Goal: Task Accomplishment & Management: Use online tool/utility

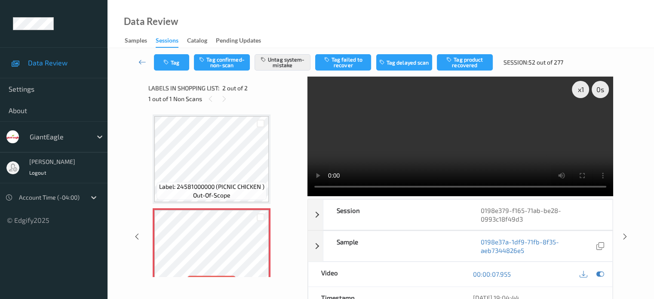
scroll to position [25, 0]
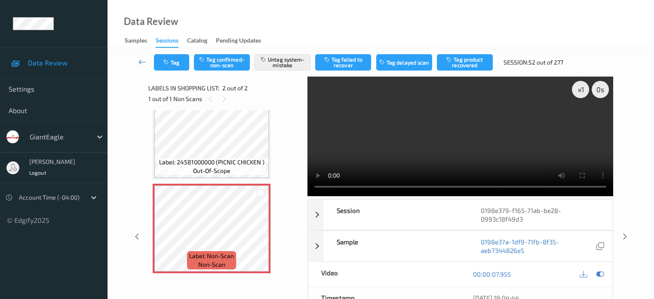
click at [139, 62] on icon at bounding box center [142, 62] width 8 height 9
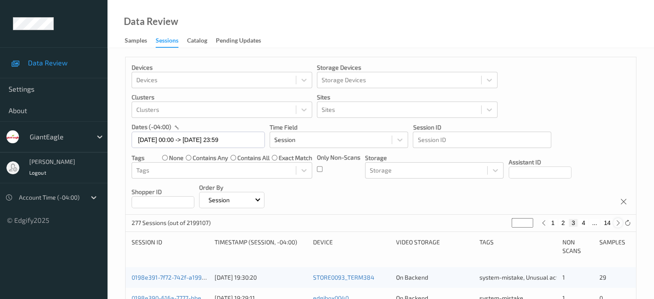
click at [616, 222] on icon at bounding box center [618, 223] width 6 height 6
type input "*"
click at [618, 223] on icon at bounding box center [618, 223] width 6 height 6
type input "*"
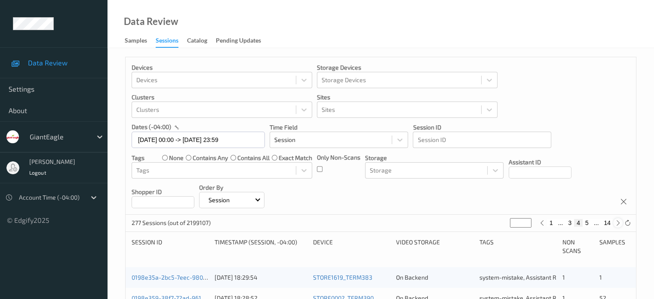
type input "*"
click at [618, 223] on icon at bounding box center [618, 223] width 6 height 6
type input "*"
click at [618, 223] on icon at bounding box center [618, 223] width 6 height 6
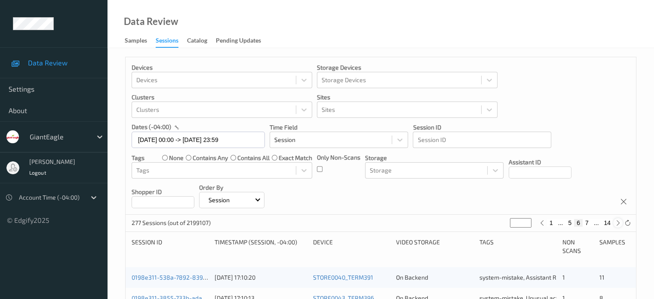
type input "*"
click at [618, 223] on icon at bounding box center [618, 223] width 6 height 6
type input "*"
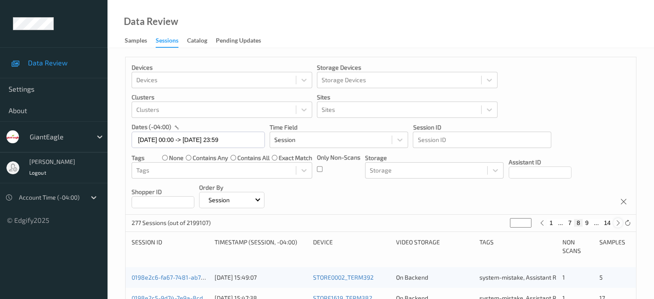
click at [618, 223] on icon at bounding box center [618, 223] width 6 height 6
type input "*"
click at [618, 223] on icon at bounding box center [618, 223] width 6 height 6
type input "**"
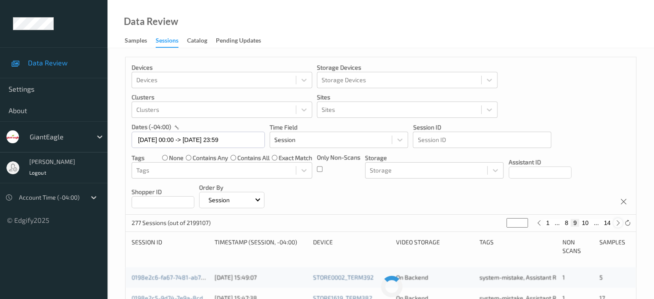
type input "**"
click at [618, 223] on icon at bounding box center [618, 223] width 6 height 6
type input "**"
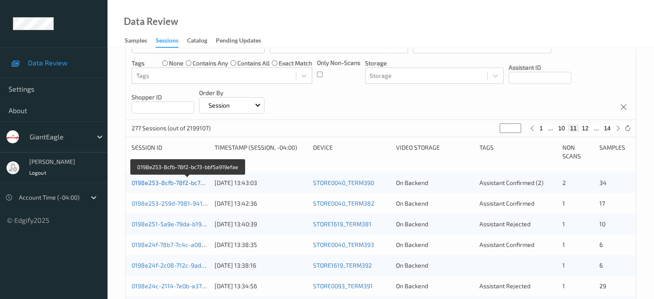
click at [178, 181] on link "0198e253-8cfb-78f2-bc73-bbf5a919efae" at bounding box center [188, 182] width 113 height 7
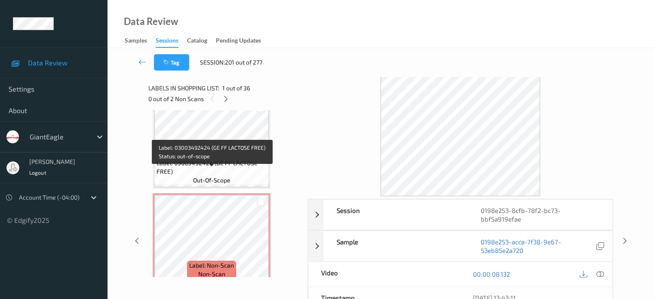
scroll to position [430, 0]
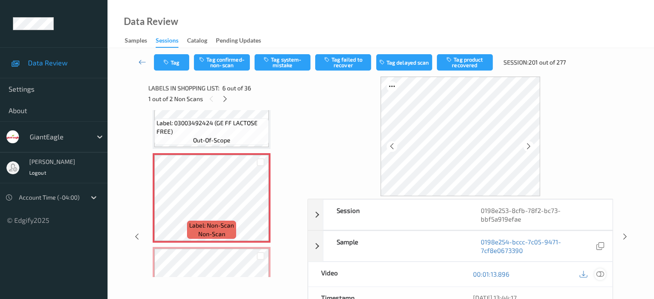
click at [600, 275] on icon at bounding box center [600, 274] width 8 height 8
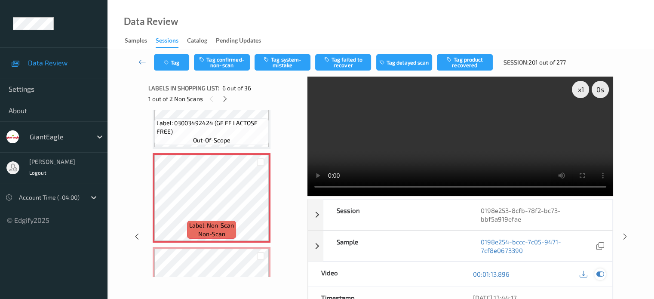
click at [598, 274] on icon at bounding box center [600, 274] width 8 height 8
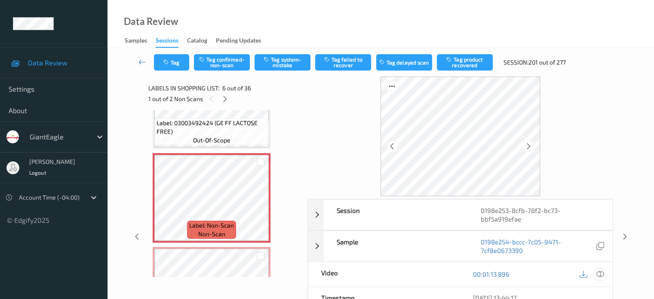
click at [598, 274] on icon at bounding box center [600, 274] width 8 height 8
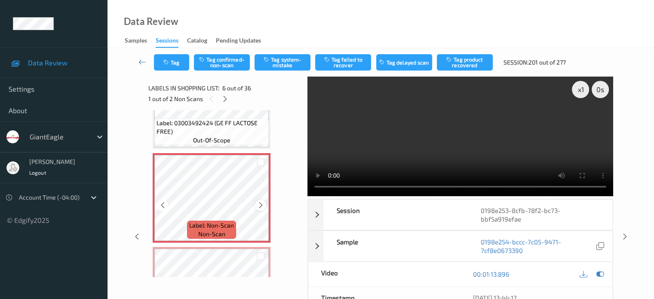
click at [258, 208] on icon at bounding box center [260, 205] width 7 height 8
click at [165, 207] on icon at bounding box center [162, 205] width 7 height 8
click at [600, 273] on icon at bounding box center [600, 274] width 8 height 8
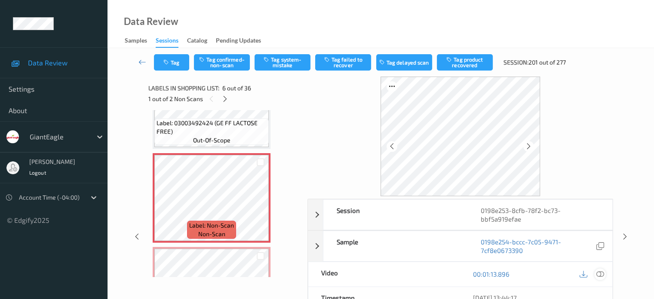
click at [600, 273] on icon at bounding box center [600, 274] width 8 height 8
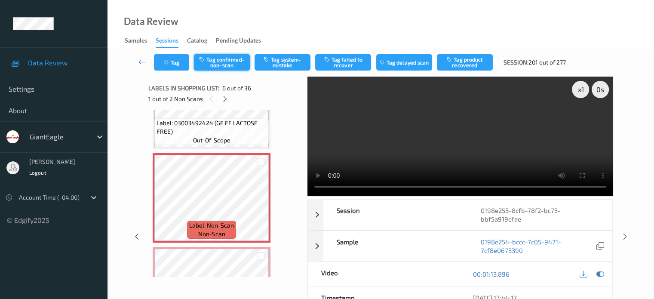
click at [211, 64] on button "Tag confirmed-non-scan" at bounding box center [222, 62] width 56 height 16
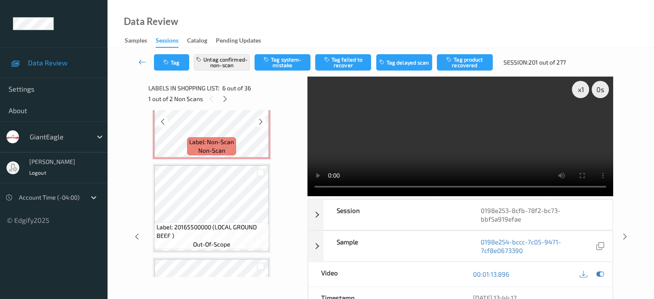
scroll to position [607, 0]
click at [469, 61] on button "Tag product recovered" at bounding box center [465, 62] width 56 height 16
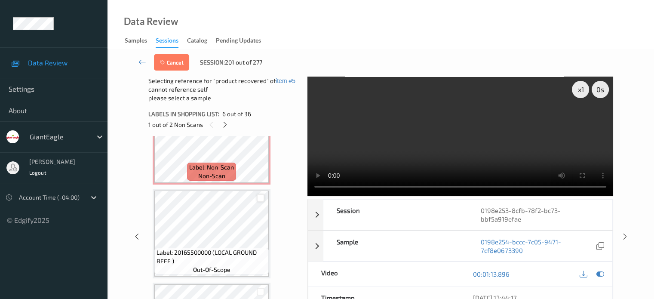
click at [261, 197] on div at bounding box center [261, 198] width 8 height 8
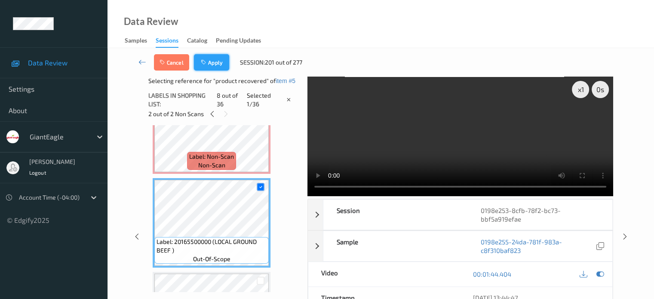
click at [213, 67] on button "Apply" at bounding box center [211, 62] width 35 height 16
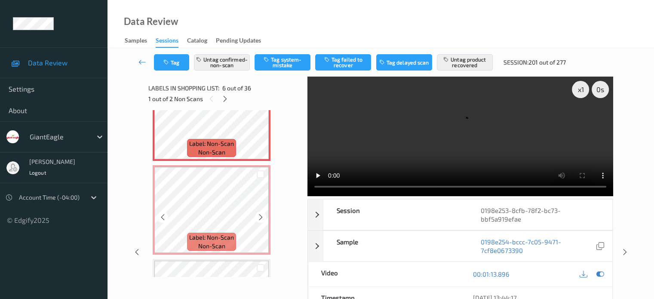
scroll to position [515, 0]
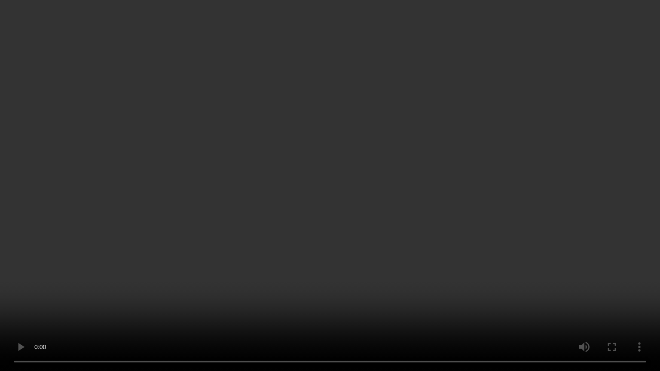
click at [485, 241] on video at bounding box center [330, 185] width 660 height 371
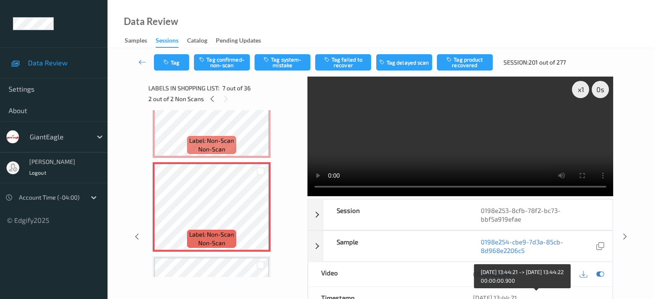
click at [492, 293] on div "[DATE] 13:44:21" at bounding box center [536, 297] width 126 height 9
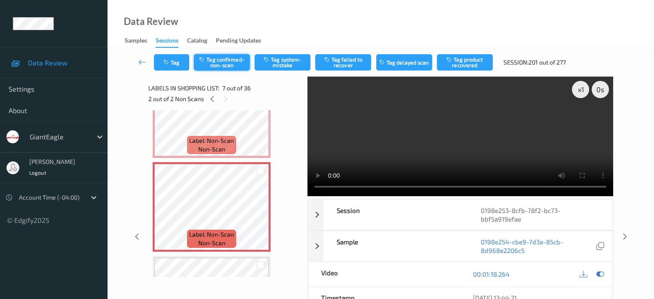
click at [208, 60] on button "Tag confirmed-non-scan" at bounding box center [222, 62] width 56 height 16
click at [468, 61] on button "Tag product recovered" at bounding box center [465, 62] width 56 height 16
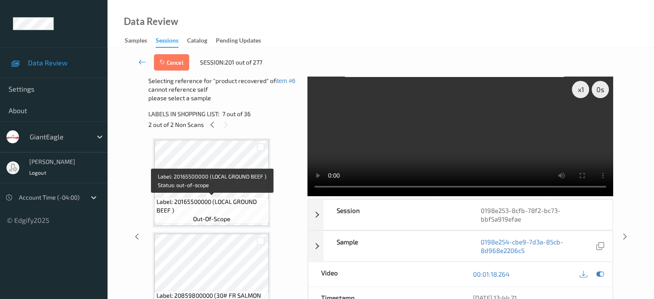
scroll to position [729, 0]
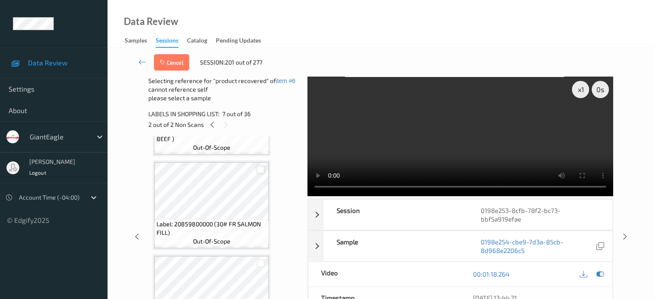
click at [261, 169] on div at bounding box center [261, 169] width 8 height 8
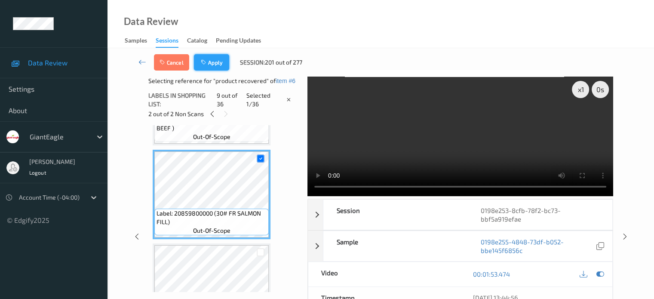
click at [207, 65] on icon "button" at bounding box center [204, 62] width 7 height 6
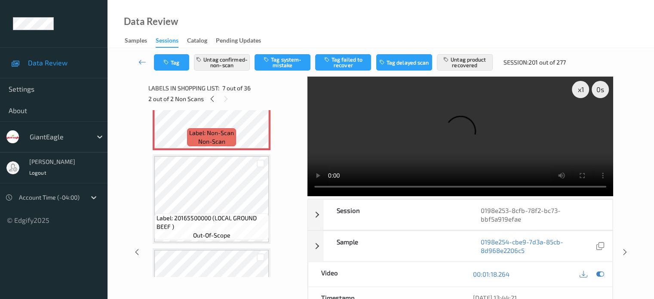
scroll to position [760, 0]
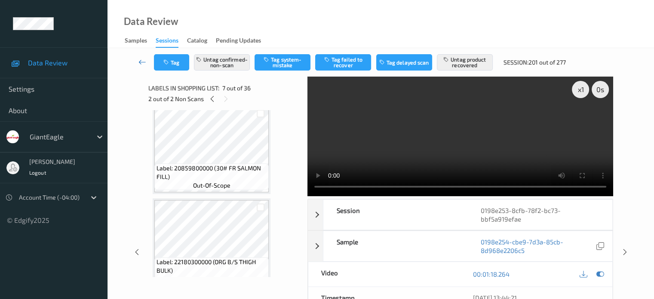
click at [140, 60] on icon at bounding box center [142, 62] width 8 height 9
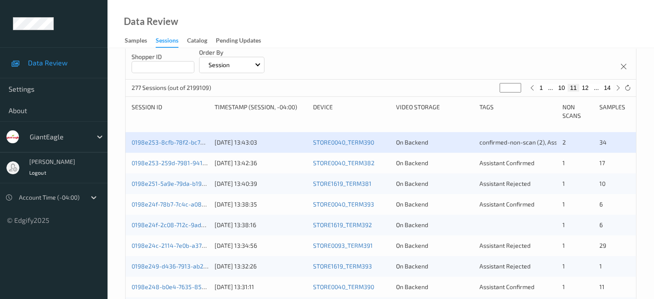
scroll to position [135, 0]
click at [183, 166] on div "0198e253-259d-7981-941b-cf294d72bfeb [DATE] 13:42:36 STORE0040_TERM382 On Backe…" at bounding box center [381, 162] width 510 height 21
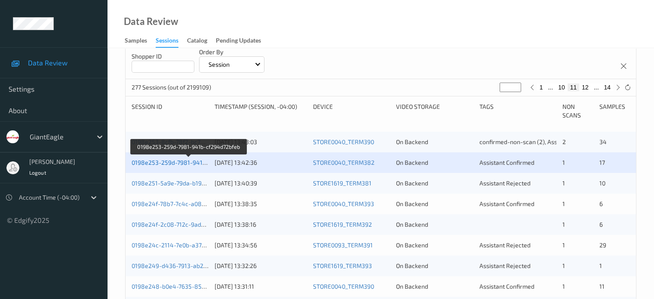
click at [173, 160] on link "0198e253-259d-7981-941b-cf294d72bfeb" at bounding box center [189, 162] width 115 height 7
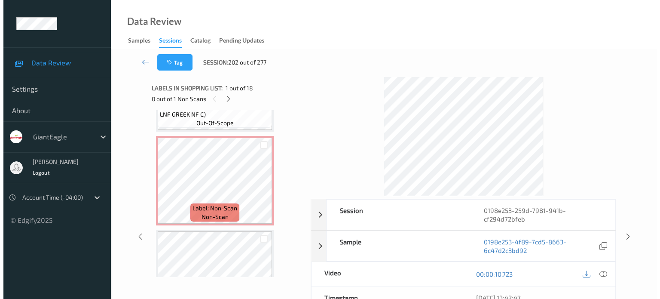
scroll to position [1102, 0]
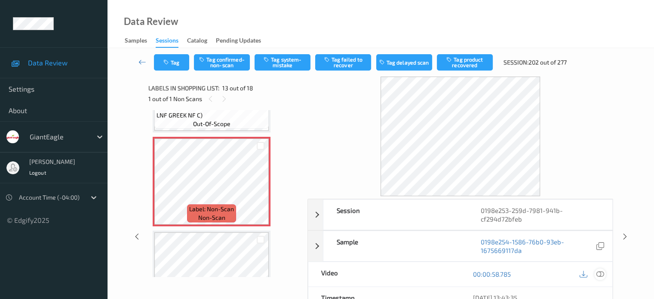
click at [600, 272] on icon at bounding box center [600, 274] width 8 height 8
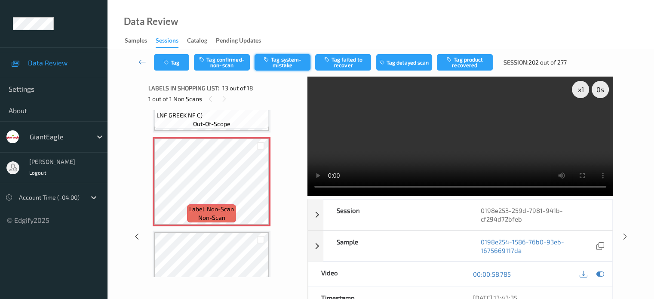
click at [282, 60] on button "Tag system-mistake" at bounding box center [282, 62] width 56 height 16
click at [175, 67] on button "Tag" at bounding box center [171, 62] width 35 height 16
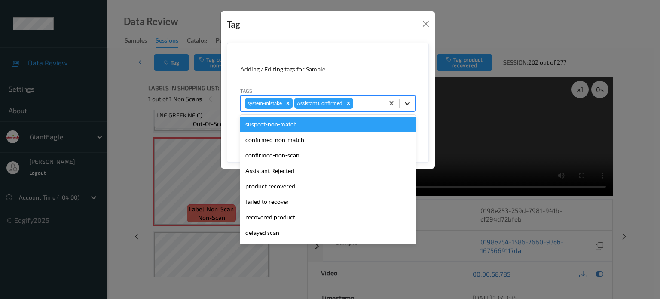
click at [409, 104] on icon at bounding box center [407, 103] width 9 height 9
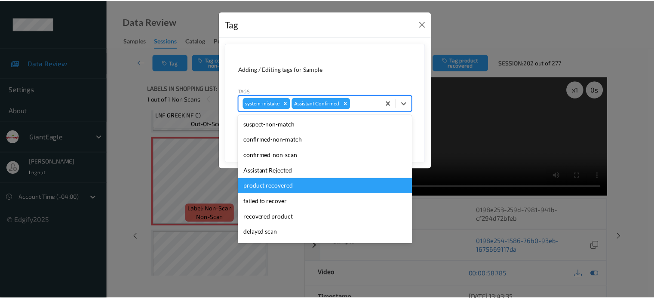
scroll to position [76, 0]
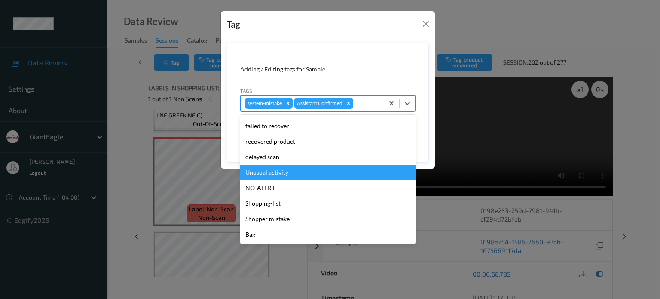
click at [281, 166] on div "Unusual activity" at bounding box center [327, 172] width 175 height 15
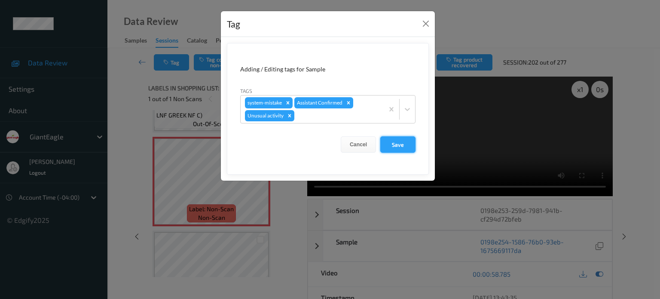
click at [399, 148] on button "Save" at bounding box center [397, 144] width 35 height 16
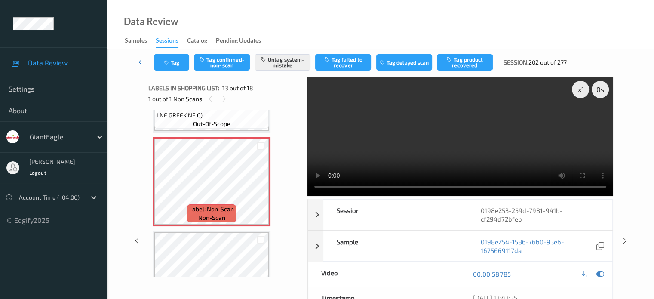
click at [139, 59] on icon at bounding box center [142, 62] width 8 height 9
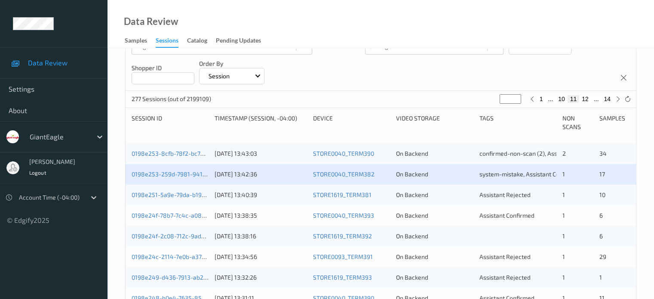
scroll to position [128, 0]
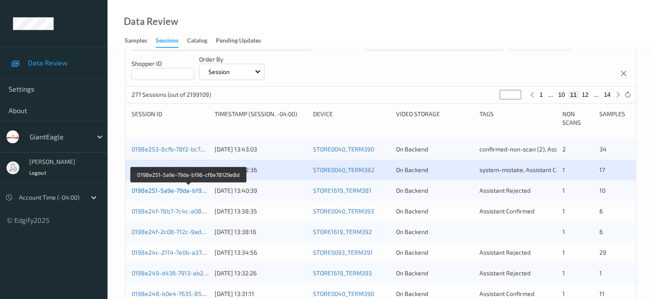
click at [181, 190] on link "0198e251-5a9e-79da-b196-cf6e78129e8d" at bounding box center [189, 190] width 115 height 7
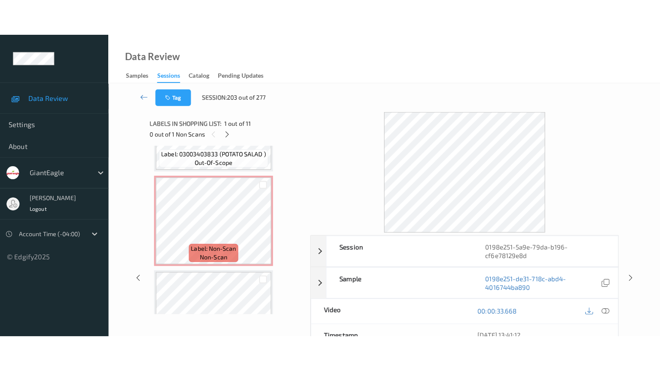
scroll to position [818, 0]
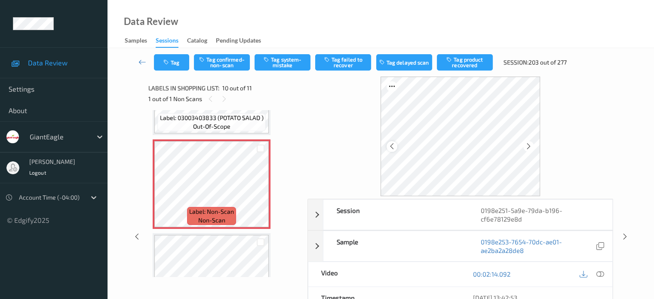
click at [392, 147] on icon at bounding box center [391, 146] width 7 height 8
click at [603, 272] on icon at bounding box center [600, 274] width 8 height 8
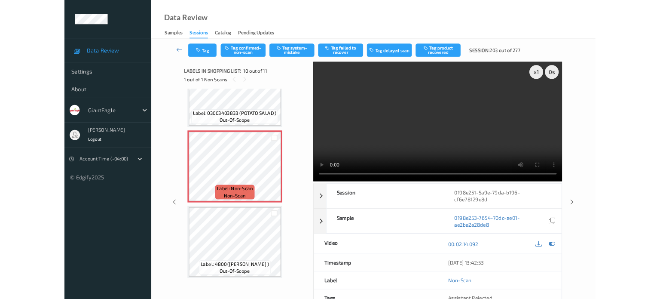
scroll to position [796, 0]
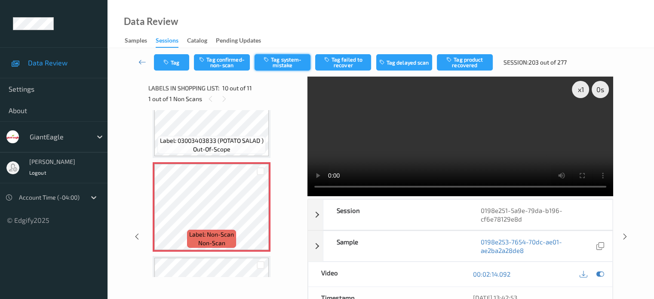
click at [283, 65] on button "Tag system-mistake" at bounding box center [282, 62] width 56 height 16
click at [175, 63] on button "Tag" at bounding box center [171, 62] width 35 height 16
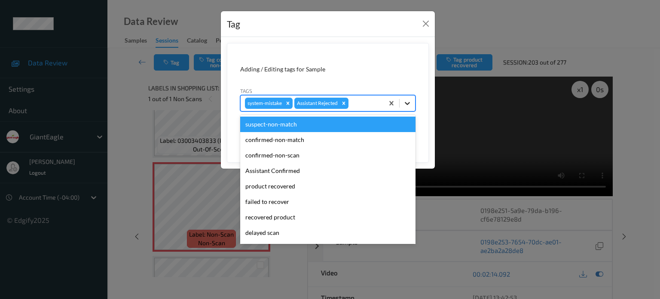
click at [404, 101] on icon at bounding box center [407, 103] width 9 height 9
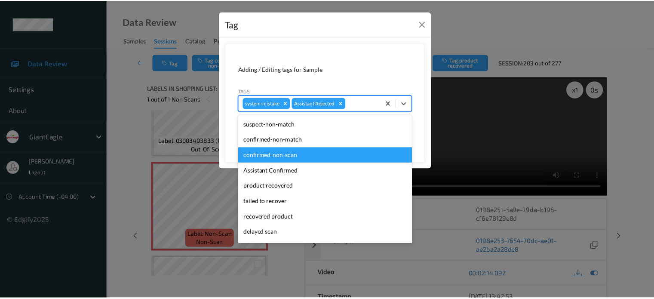
scroll to position [76, 0]
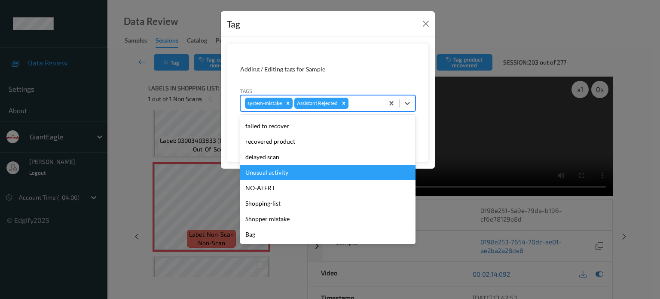
click at [278, 171] on div "Unusual activity" at bounding box center [327, 172] width 175 height 15
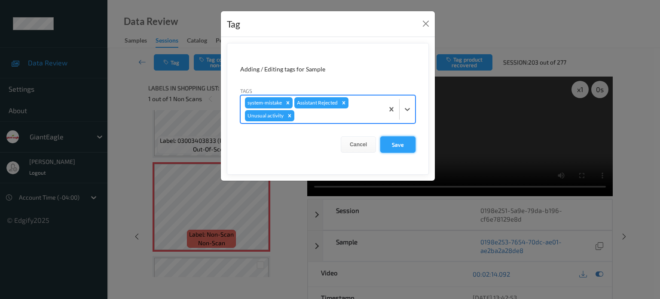
click at [396, 147] on button "Save" at bounding box center [397, 144] width 35 height 16
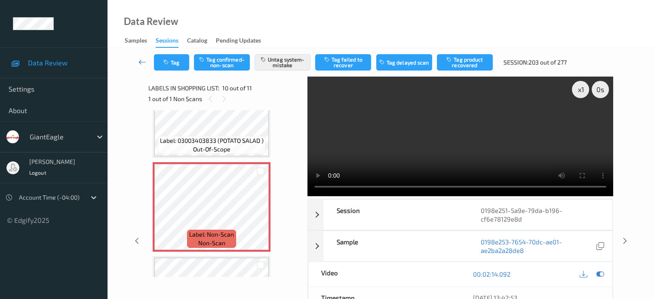
click at [144, 65] on icon at bounding box center [142, 62] width 8 height 9
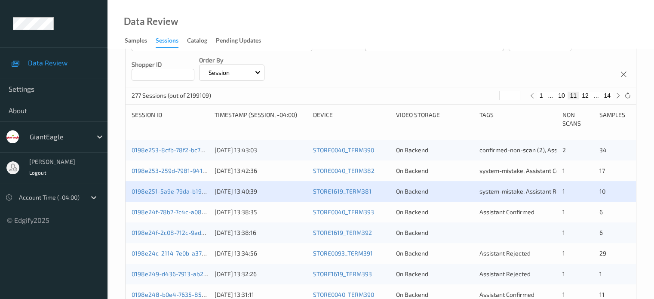
scroll to position [154, 0]
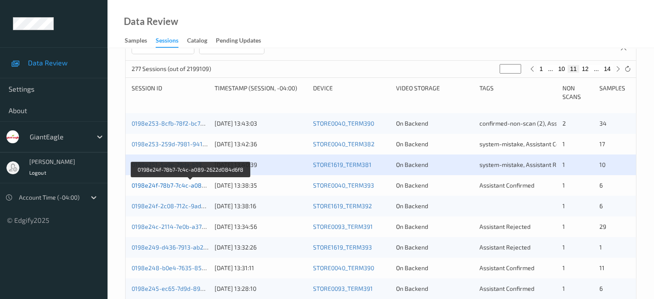
click at [184, 186] on link "0198e24f-78b7-7c4c-a089-2622d084d6f8" at bounding box center [190, 184] width 117 height 7
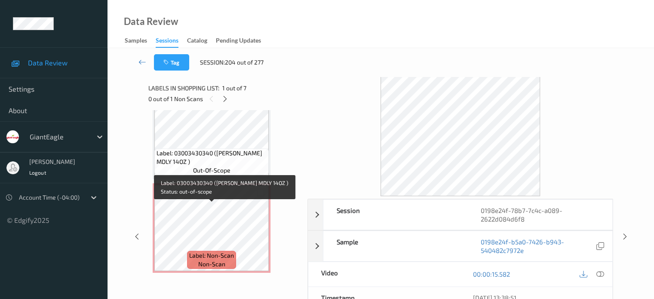
scroll to position [37, 0]
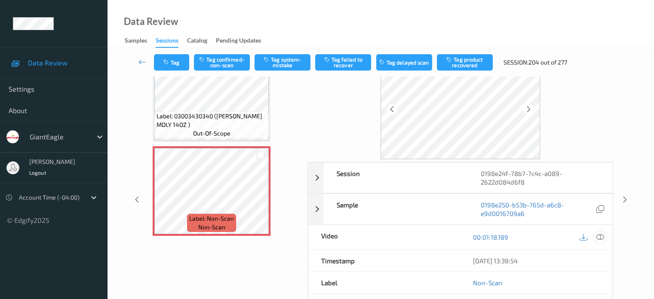
click at [604, 235] on icon at bounding box center [600, 237] width 8 height 8
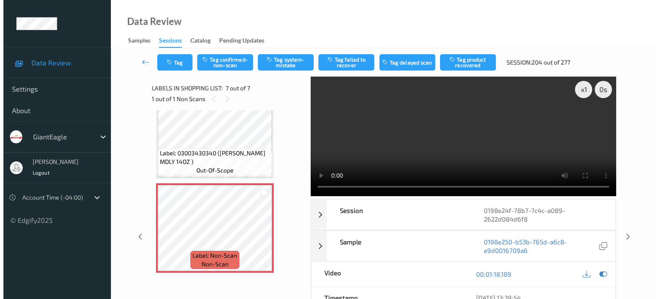
scroll to position [421, 0]
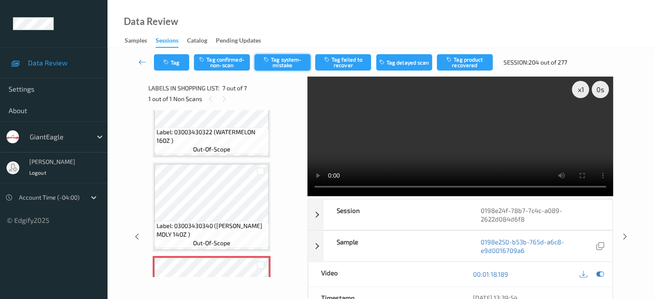
click at [287, 65] on button "Tag system-mistake" at bounding box center [282, 62] width 56 height 16
click at [177, 68] on button "Tag" at bounding box center [171, 62] width 35 height 16
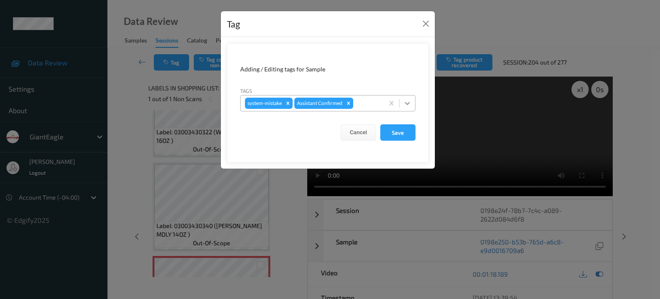
click at [407, 105] on icon at bounding box center [407, 103] width 9 height 9
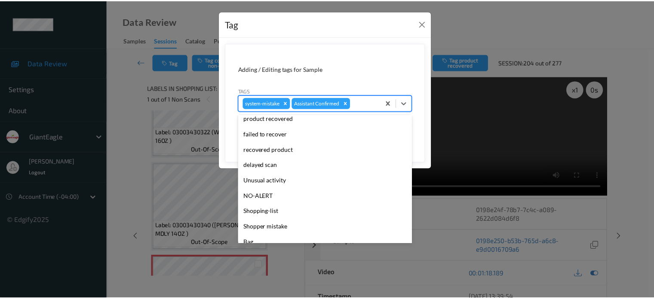
scroll to position [71, 0]
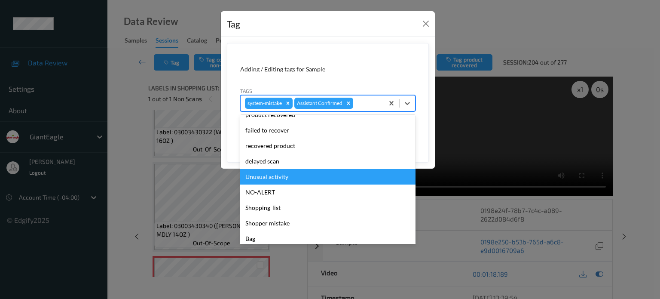
click at [263, 180] on div "Unusual activity" at bounding box center [327, 176] width 175 height 15
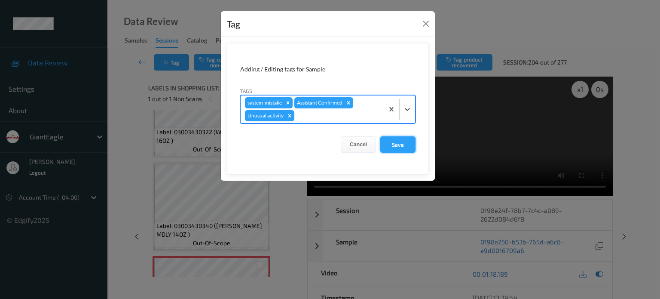
click at [399, 146] on button "Save" at bounding box center [397, 144] width 35 height 16
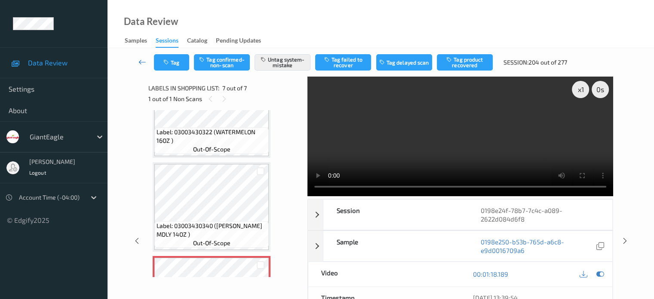
click at [143, 61] on icon at bounding box center [142, 62] width 8 height 9
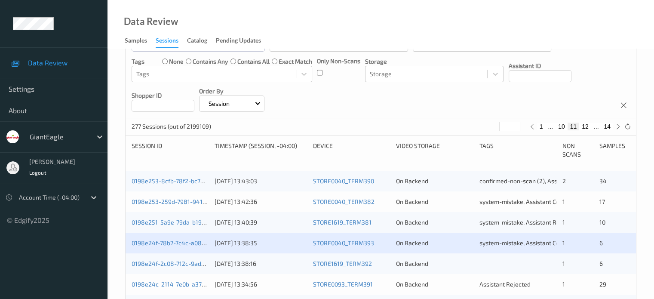
scroll to position [198, 0]
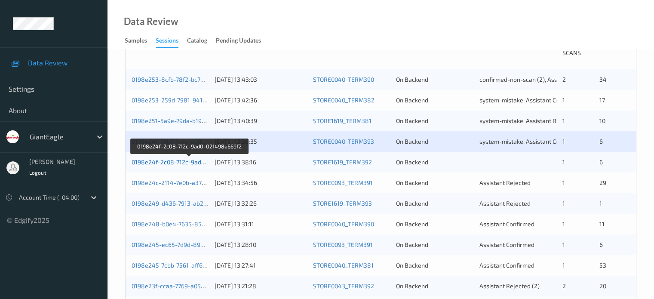
click at [160, 161] on link "0198e24f-2c08-712c-9ad0-021498e669f2" at bounding box center [190, 161] width 116 height 7
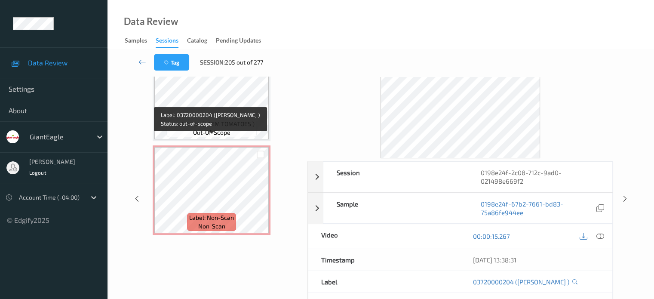
scroll to position [38, 0]
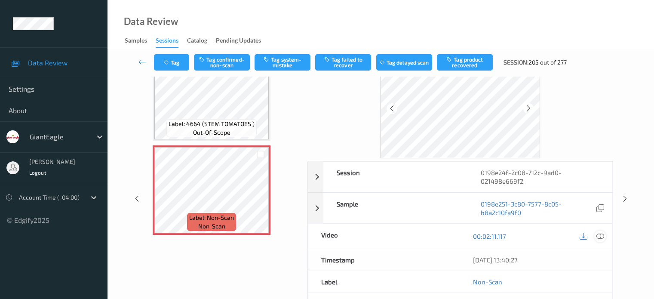
click at [602, 236] on icon at bounding box center [600, 236] width 8 height 8
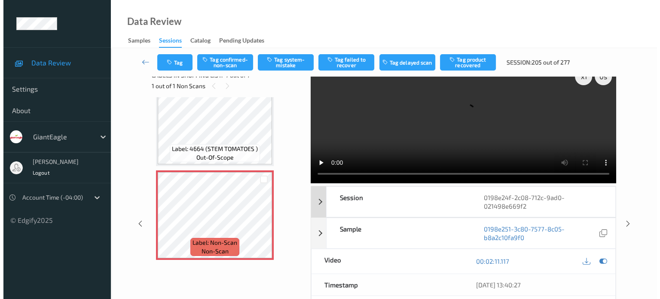
scroll to position [0, 0]
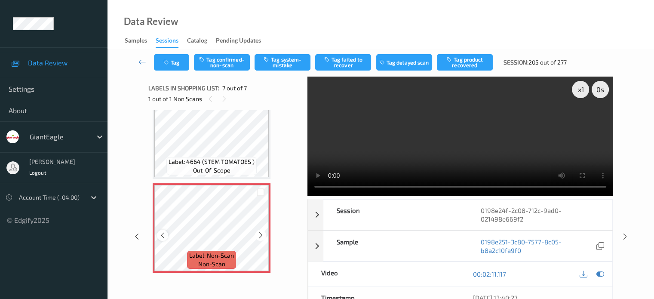
click at [159, 236] on icon at bounding box center [162, 235] width 7 height 8
click at [281, 56] on button "Tag system-mistake" at bounding box center [282, 62] width 56 height 16
click at [175, 60] on button "Tag" at bounding box center [171, 62] width 35 height 16
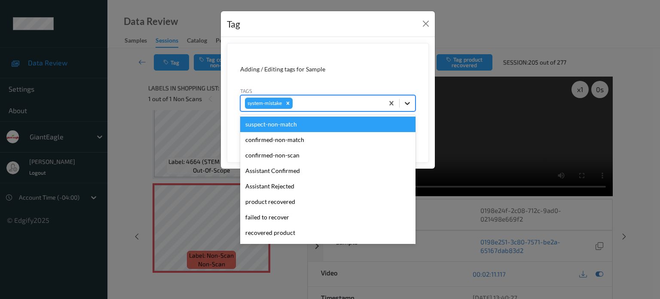
click at [409, 103] on icon at bounding box center [407, 103] width 5 height 3
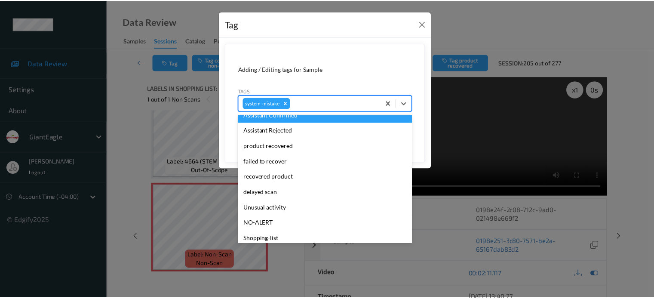
scroll to position [71, 0]
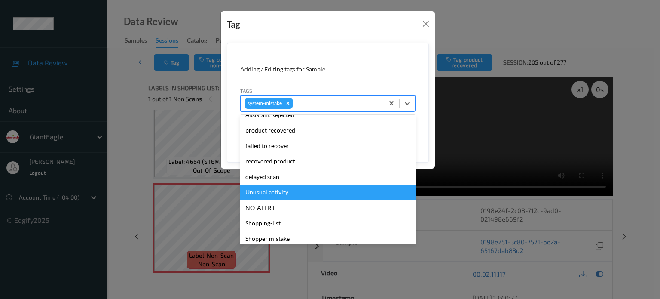
click at [268, 195] on div "Unusual activity" at bounding box center [327, 191] width 175 height 15
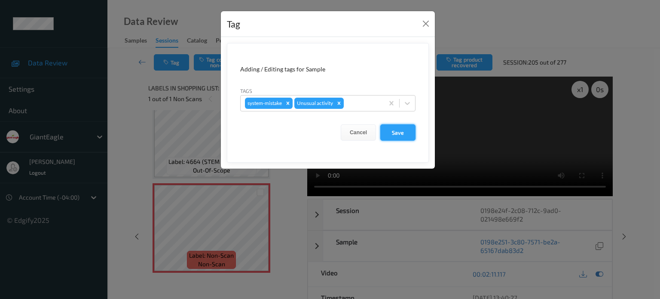
click at [397, 133] on button "Save" at bounding box center [397, 132] width 35 height 16
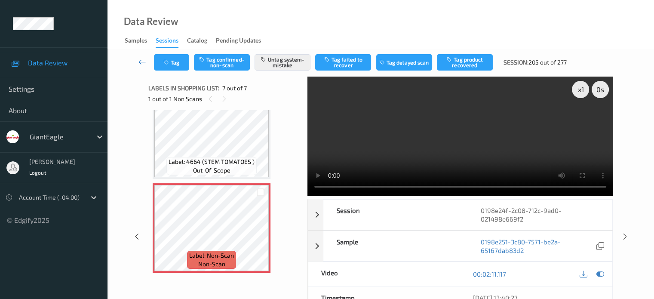
click at [144, 60] on icon at bounding box center [142, 62] width 8 height 9
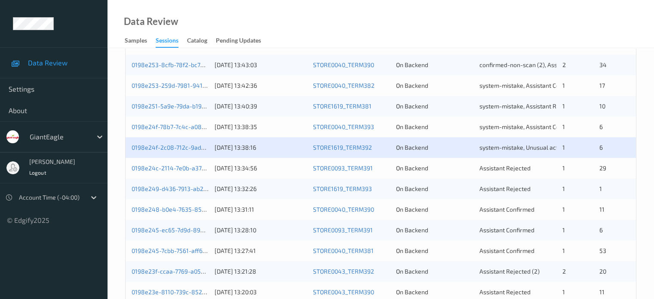
scroll to position [213, 0]
click at [182, 168] on link "0198e24c-2114-7e0b-a373-21230c4ce305" at bounding box center [190, 167] width 116 height 7
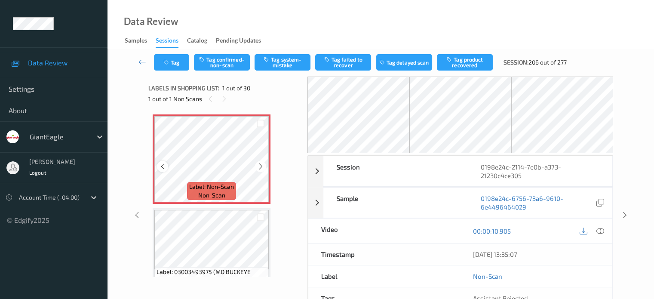
click at [162, 165] on icon at bounding box center [162, 166] width 7 height 8
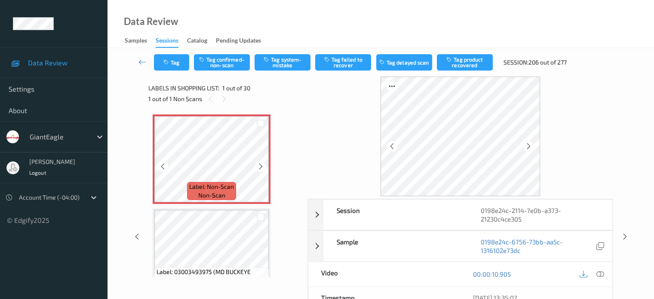
click at [162, 165] on icon at bounding box center [162, 166] width 7 height 8
click at [598, 273] on icon at bounding box center [600, 274] width 8 height 8
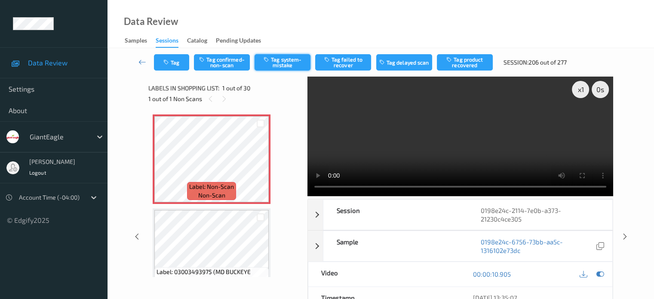
click at [287, 65] on button "Tag system-mistake" at bounding box center [282, 62] width 56 height 16
click at [174, 67] on button "Tag" at bounding box center [171, 62] width 35 height 16
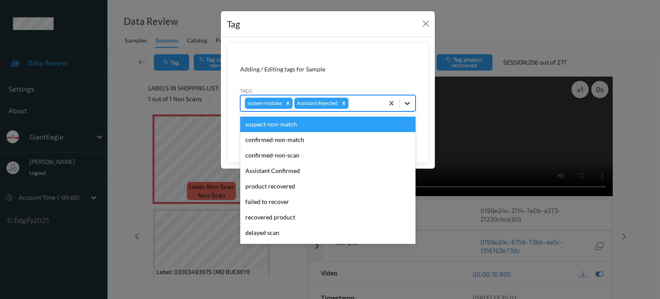
click at [411, 102] on icon at bounding box center [407, 103] width 9 height 9
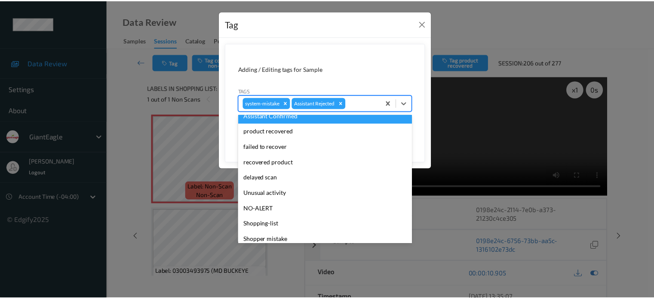
scroll to position [76, 0]
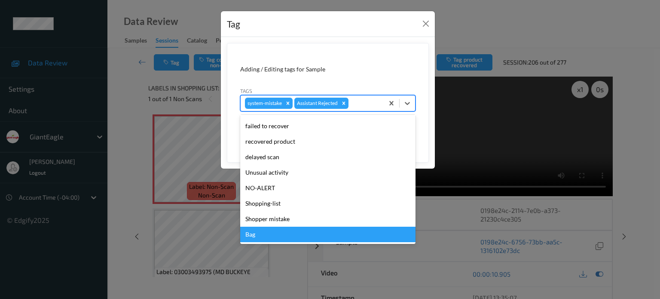
click at [251, 234] on div "Bag" at bounding box center [327, 234] width 175 height 15
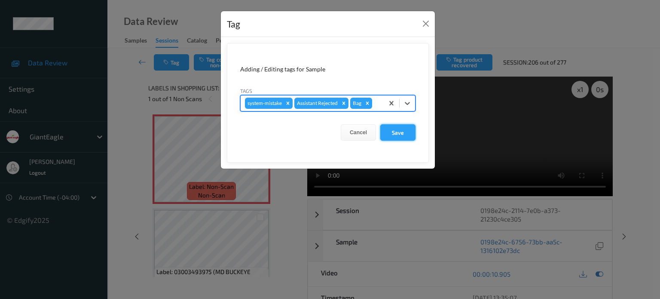
click at [402, 134] on button "Save" at bounding box center [397, 132] width 35 height 16
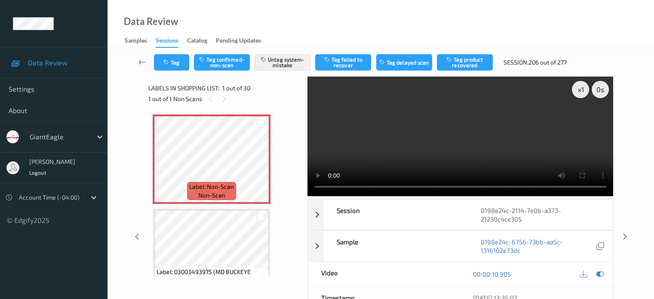
click at [141, 63] on icon at bounding box center [142, 62] width 8 height 9
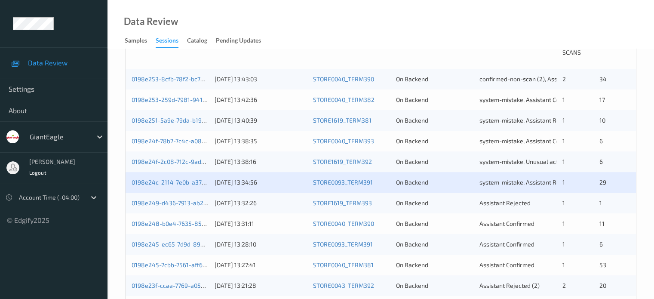
scroll to position [215, 0]
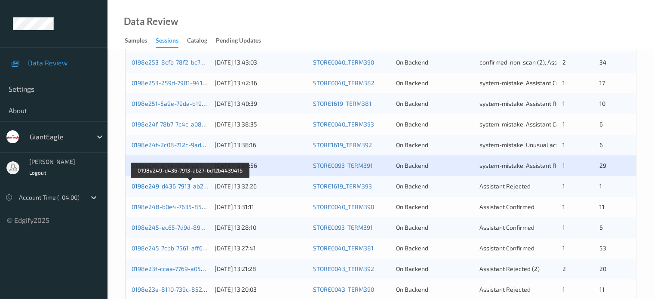
click at [181, 185] on link "0198e249-d436-7913-ab27-6d12b4439416" at bounding box center [191, 185] width 118 height 7
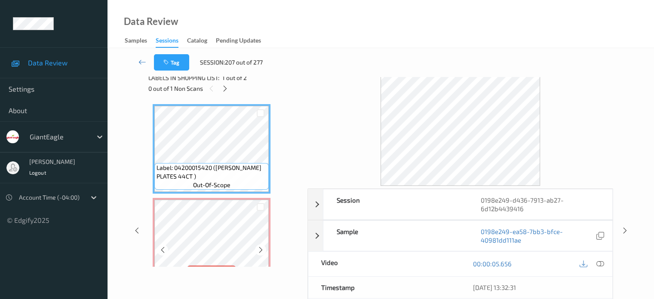
scroll to position [25, 0]
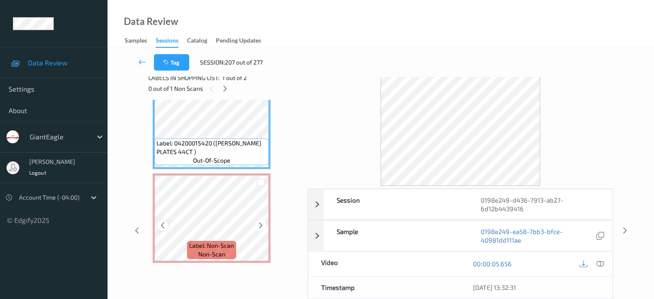
click at [165, 229] on div at bounding box center [162, 225] width 11 height 11
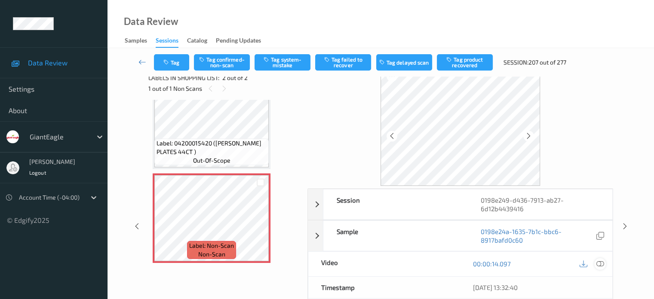
click at [599, 264] on icon at bounding box center [600, 264] width 8 height 8
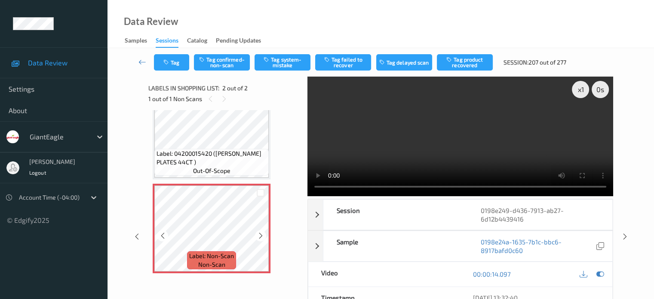
scroll to position [71, 0]
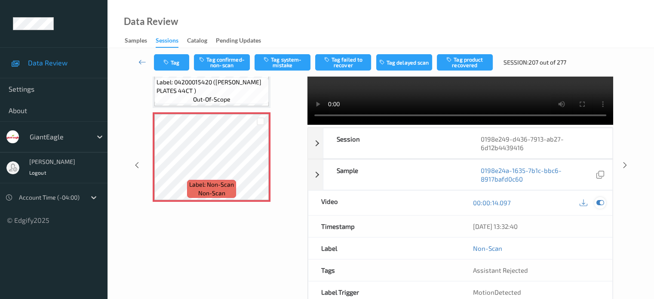
click at [600, 199] on icon at bounding box center [600, 203] width 8 height 8
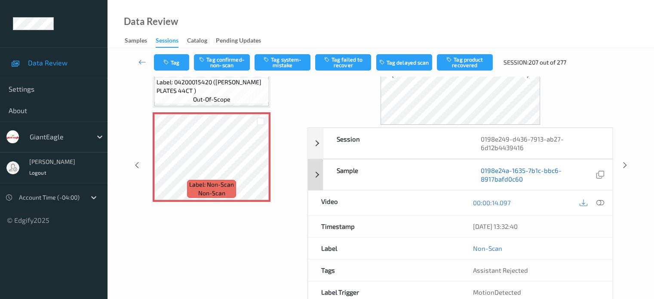
scroll to position [0, 0]
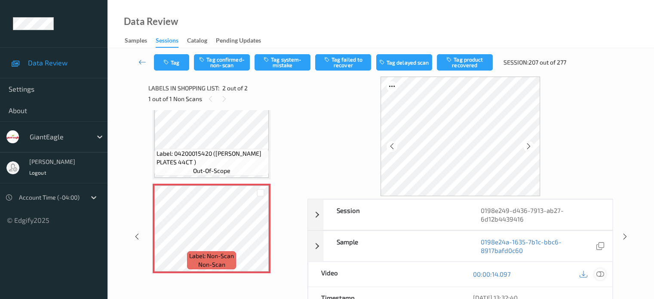
click at [599, 275] on icon at bounding box center [600, 274] width 8 height 8
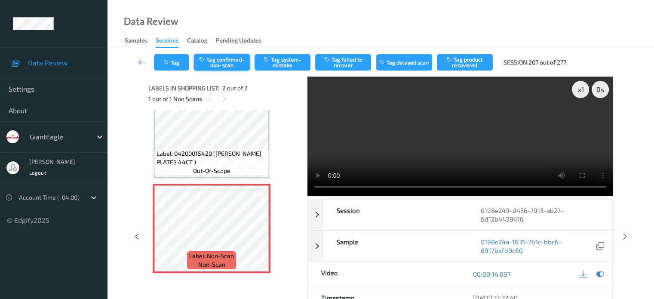
click at [218, 64] on button "Tag confirmed-non-scan" at bounding box center [222, 62] width 56 height 16
click at [340, 59] on button "Tag failed to recover" at bounding box center [343, 62] width 56 height 16
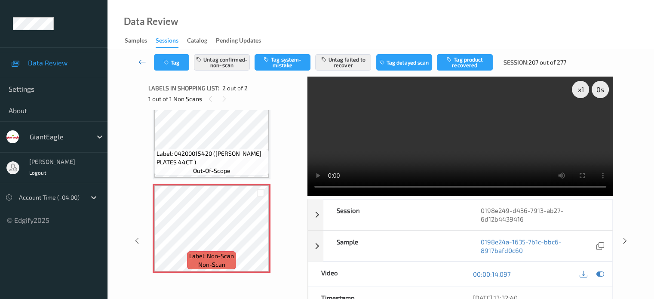
click at [143, 61] on icon at bounding box center [142, 62] width 8 height 9
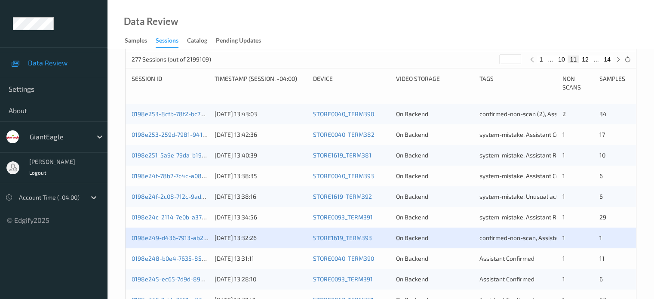
scroll to position [219, 0]
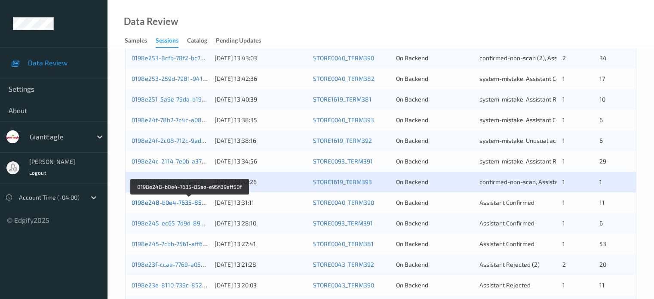
click at [184, 202] on link "0198e248-b0e4-7635-85ae-e95f89aff50f" at bounding box center [190, 202] width 116 height 7
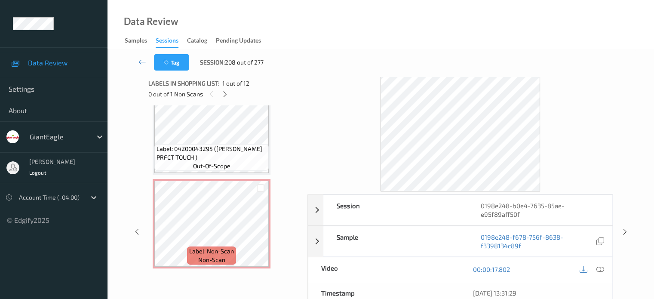
scroll to position [25, 0]
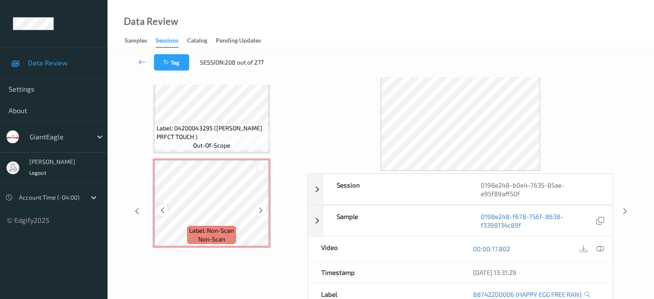
click at [162, 209] on icon at bounding box center [162, 210] width 7 height 8
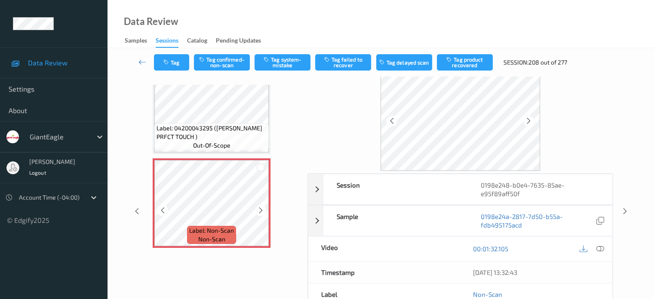
click at [162, 209] on icon at bounding box center [162, 210] width 7 height 8
click at [603, 246] on icon at bounding box center [600, 249] width 8 height 8
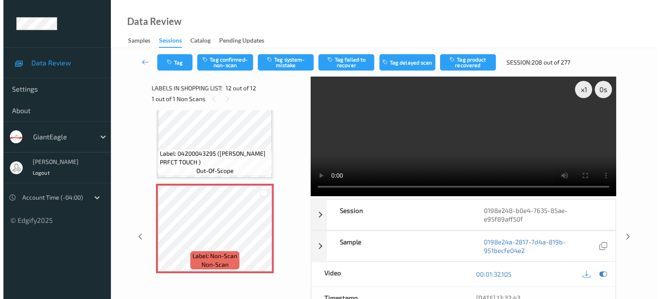
scroll to position [889, 0]
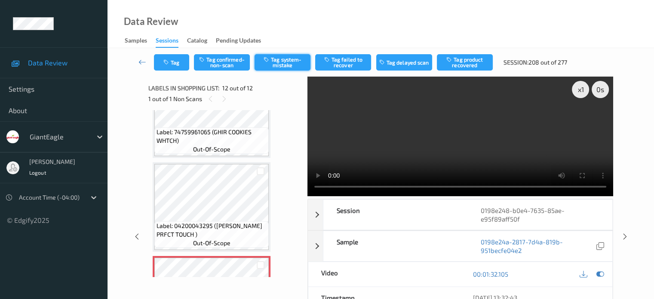
click at [279, 63] on button "Tag system-mistake" at bounding box center [282, 62] width 56 height 16
click at [169, 63] on icon "button" at bounding box center [166, 62] width 7 height 6
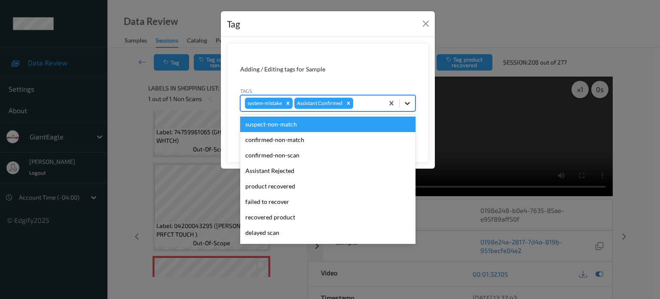
click at [413, 105] on div at bounding box center [407, 102] width 15 height 15
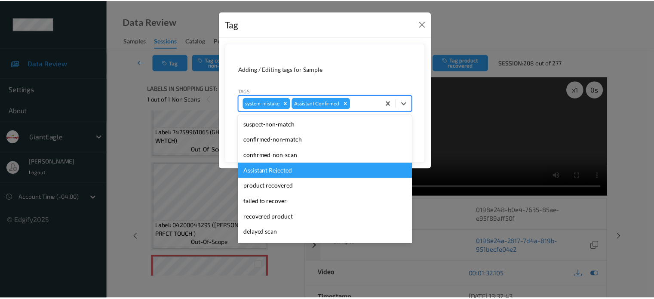
scroll to position [76, 0]
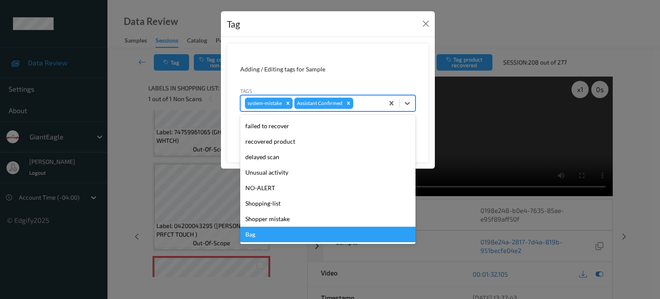
drag, startPoint x: 255, startPoint y: 234, endPoint x: 260, endPoint y: 239, distance: 7.6
click at [256, 235] on div "Bag" at bounding box center [327, 234] width 175 height 15
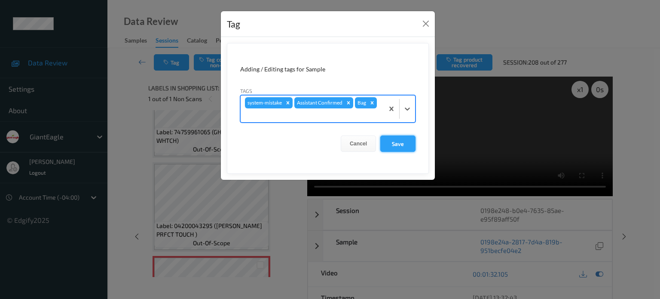
click at [398, 146] on button "Save" at bounding box center [397, 143] width 35 height 16
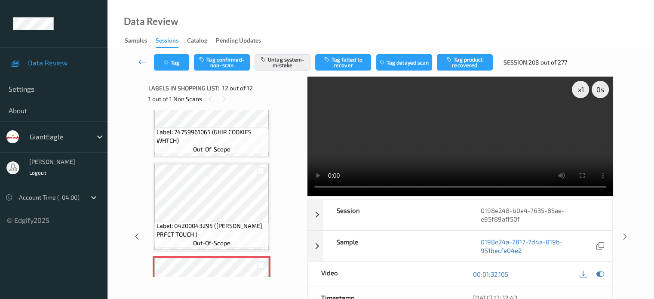
click at [144, 63] on icon at bounding box center [142, 62] width 8 height 9
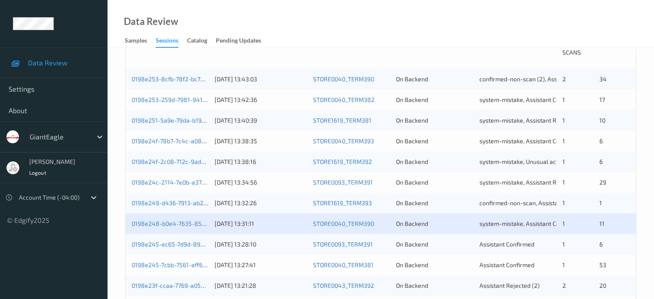
scroll to position [215, 0]
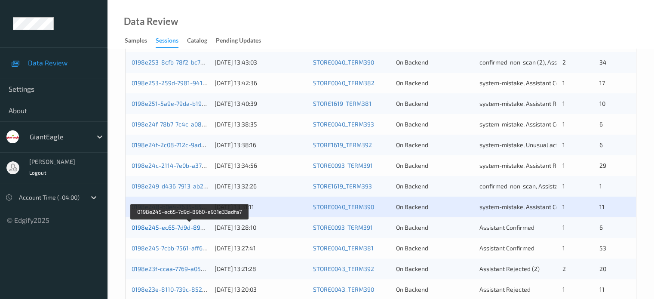
click at [179, 226] on link "0198e245-ec65-7d9d-8960-e931e33adfa7" at bounding box center [190, 227] width 117 height 7
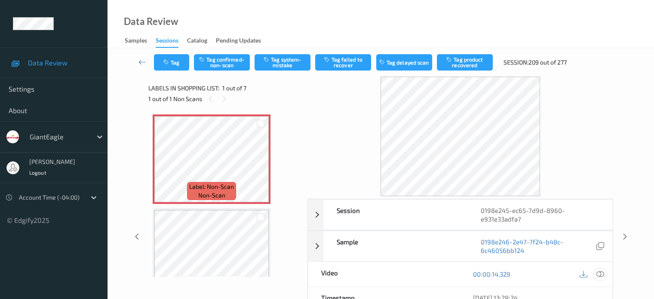
click at [602, 276] on icon at bounding box center [600, 274] width 8 height 8
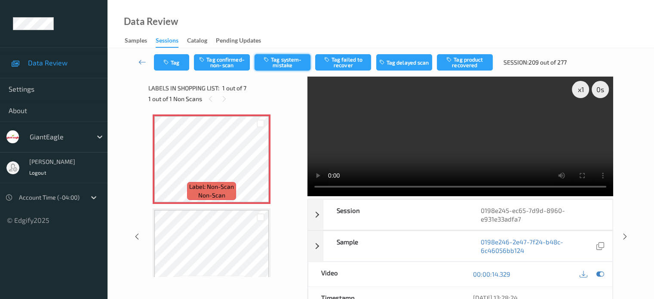
click at [280, 65] on button "Tag system-mistake" at bounding box center [282, 62] width 56 height 16
click at [285, 63] on button "Tag system-mistake" at bounding box center [282, 62] width 56 height 16
click at [180, 59] on button "Tag" at bounding box center [171, 62] width 35 height 16
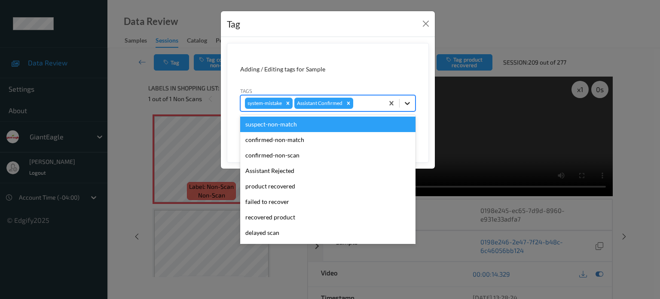
click at [407, 105] on icon at bounding box center [407, 103] width 9 height 9
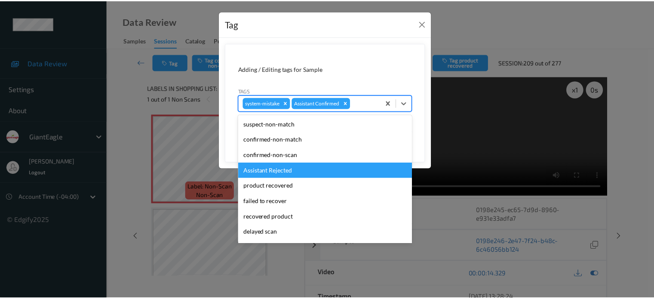
scroll to position [76, 0]
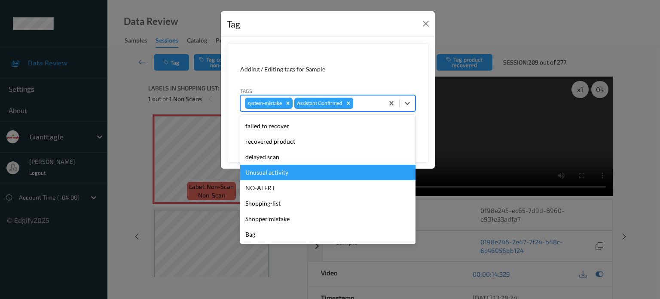
click at [271, 173] on div "Unusual activity" at bounding box center [327, 172] width 175 height 15
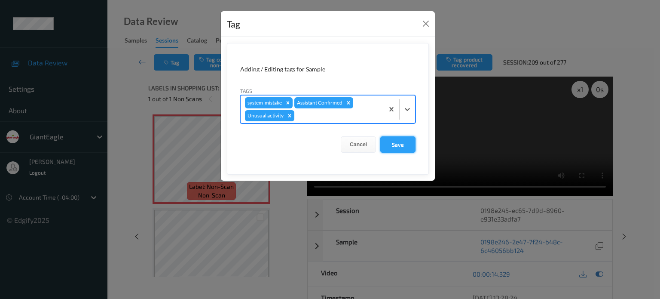
click at [396, 144] on button "Save" at bounding box center [397, 144] width 35 height 16
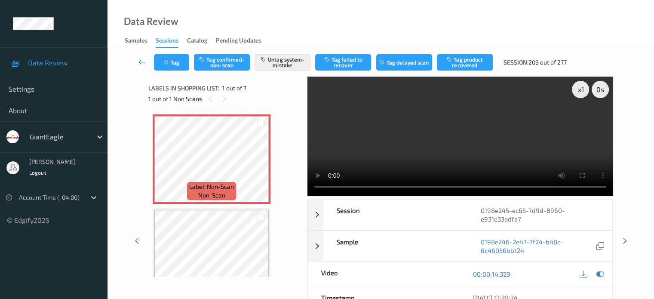
click at [143, 58] on icon at bounding box center [142, 62] width 8 height 9
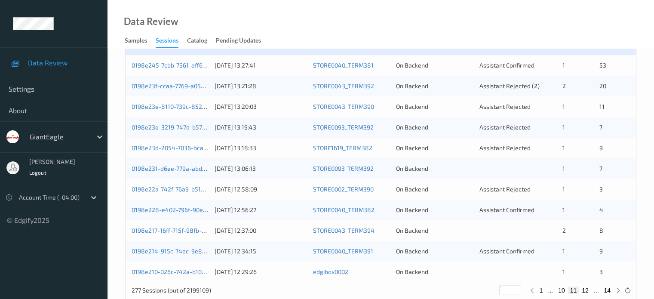
scroll to position [326, 0]
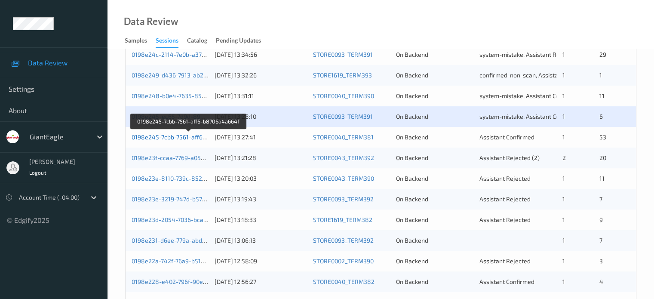
click at [176, 138] on link "0198e245-7cbb-7561-aff6-b8706a4a664f" at bounding box center [189, 136] width 114 height 7
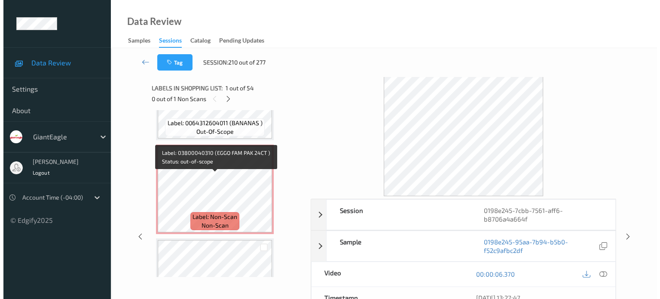
scroll to position [2969, 0]
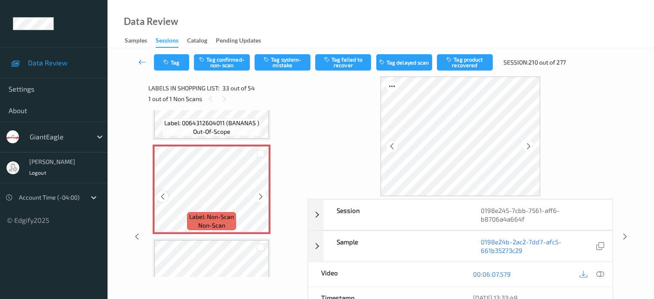
click at [165, 198] on icon at bounding box center [162, 197] width 7 height 8
click at [600, 275] on icon at bounding box center [600, 274] width 8 height 8
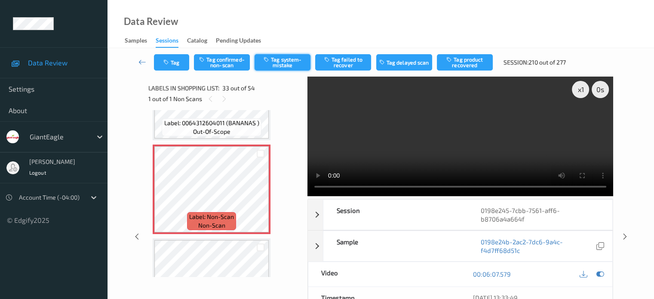
click at [284, 61] on button "Tag system-mistake" at bounding box center [282, 62] width 56 height 16
click at [175, 64] on button "Tag" at bounding box center [171, 62] width 35 height 16
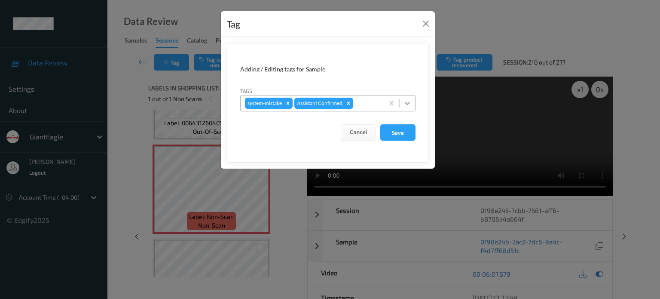
click at [408, 103] on icon at bounding box center [407, 103] width 5 height 3
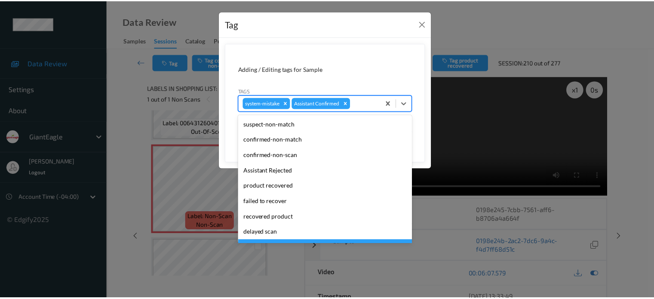
scroll to position [76, 0]
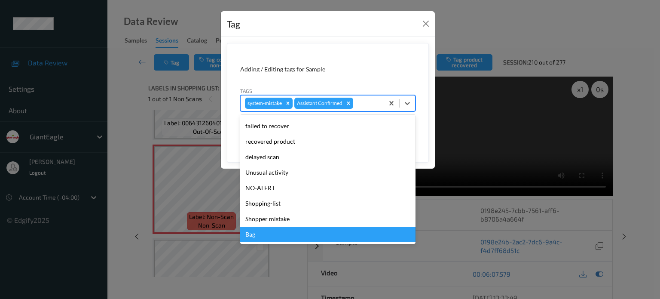
click at [251, 235] on div "Bag" at bounding box center [327, 234] width 175 height 15
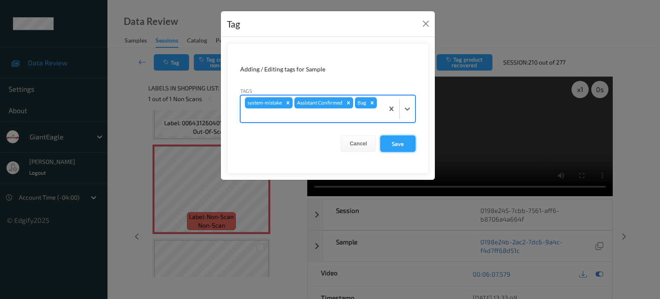
click at [402, 140] on button "Save" at bounding box center [397, 143] width 35 height 16
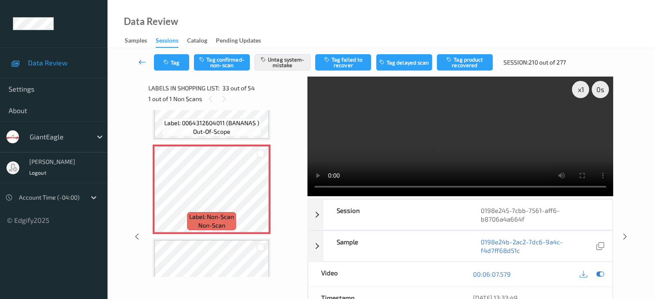
click at [140, 63] on icon at bounding box center [142, 62] width 8 height 9
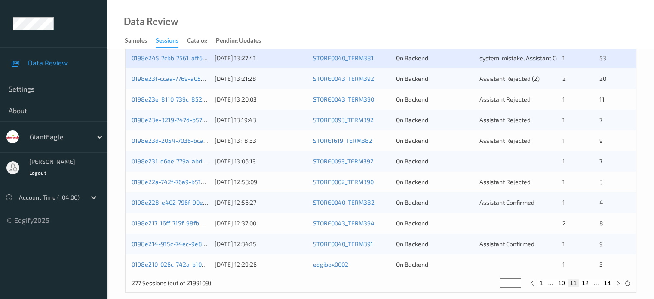
scroll to position [404, 0]
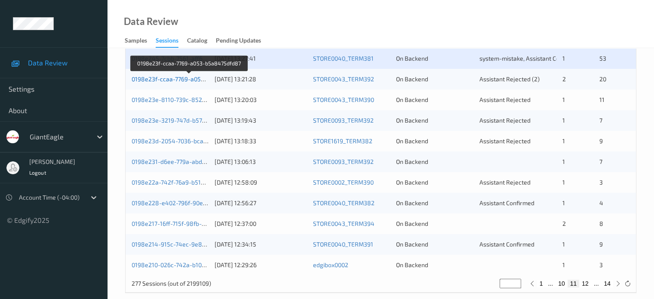
click at [175, 78] on link "0198e23f-ccaa-7769-a053-b5a8475dfd87" at bounding box center [190, 78] width 116 height 7
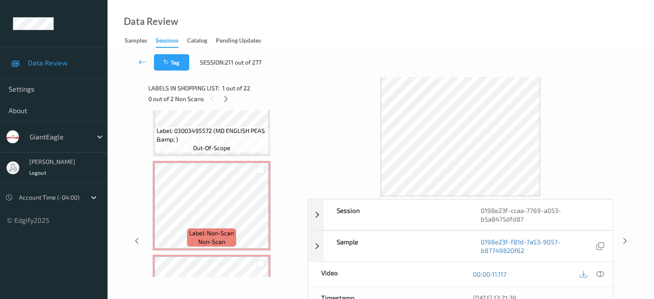
scroll to position [624, 0]
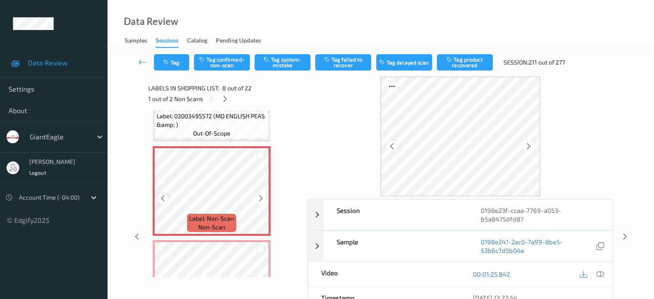
click at [165, 199] on icon at bounding box center [162, 198] width 7 height 8
click at [598, 275] on icon at bounding box center [600, 274] width 8 height 8
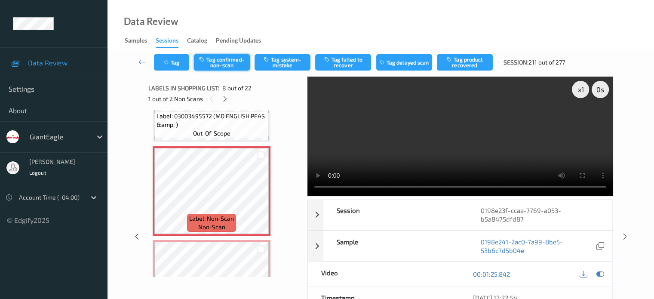
click at [218, 60] on button "Tag confirmed-non-scan" at bounding box center [222, 62] width 56 height 16
click at [217, 63] on button "Untag confirmed-non-scan" at bounding box center [222, 62] width 56 height 16
click at [284, 64] on button "Tag system-mistake" at bounding box center [282, 62] width 56 height 16
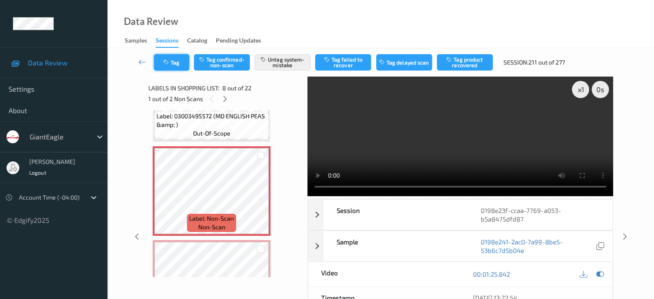
click at [166, 62] on icon "button" at bounding box center [166, 62] width 7 height 6
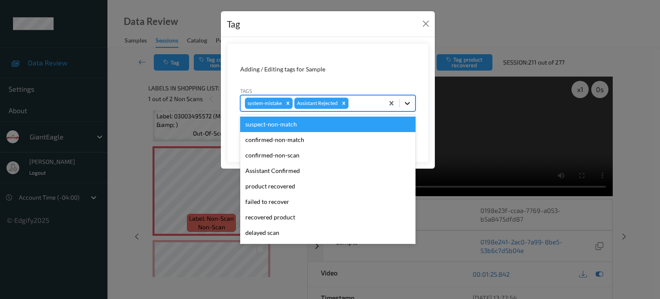
click at [405, 103] on icon at bounding box center [407, 103] width 9 height 9
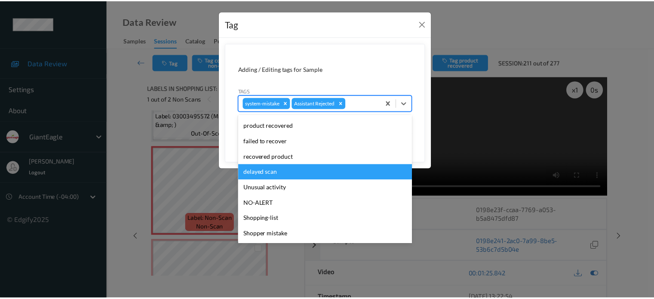
scroll to position [71, 0]
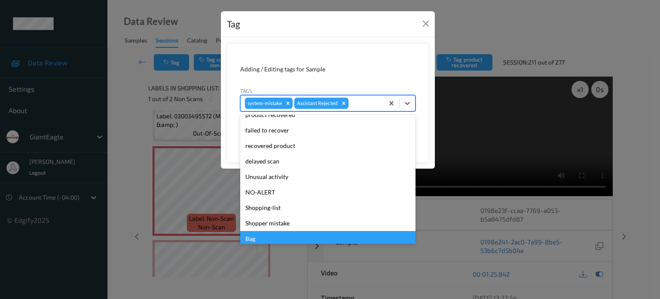
click at [254, 236] on div "Bag" at bounding box center [327, 238] width 175 height 15
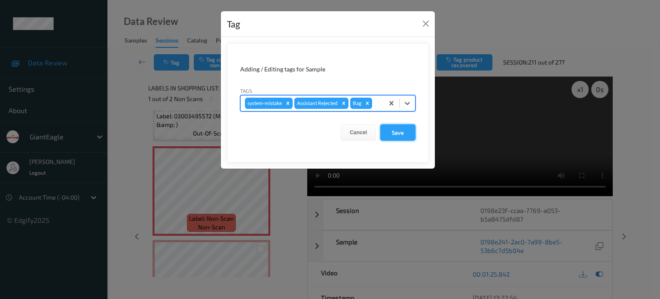
click at [401, 132] on button "Save" at bounding box center [397, 132] width 35 height 16
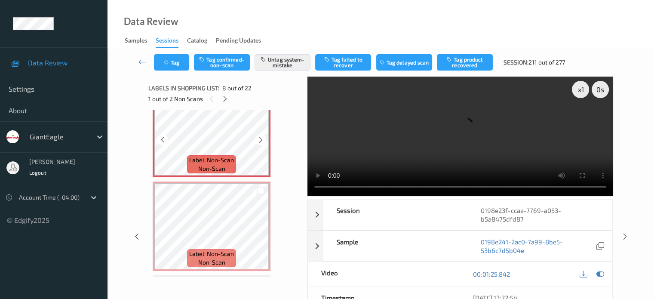
scroll to position [696, 0]
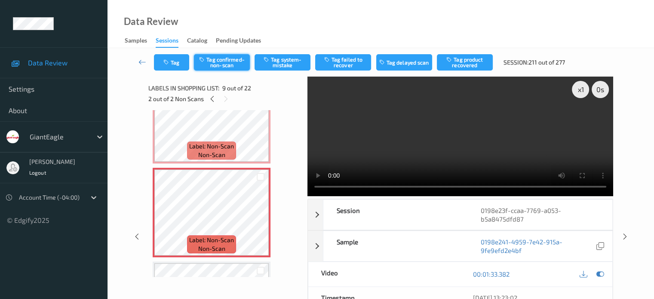
click at [212, 67] on button "Tag confirmed-non-scan" at bounding box center [222, 62] width 56 height 16
click at [465, 65] on button "Tag product recovered" at bounding box center [465, 62] width 56 height 16
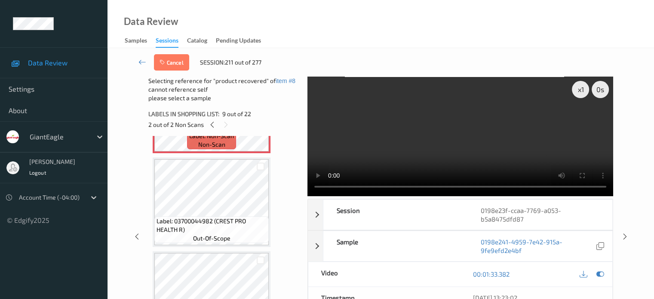
scroll to position [839, 0]
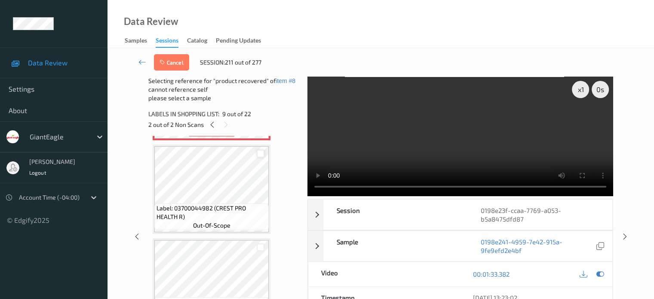
click at [260, 154] on div at bounding box center [261, 154] width 8 height 8
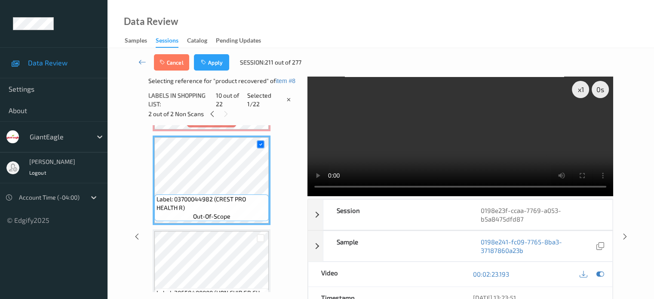
scroll to position [768, 0]
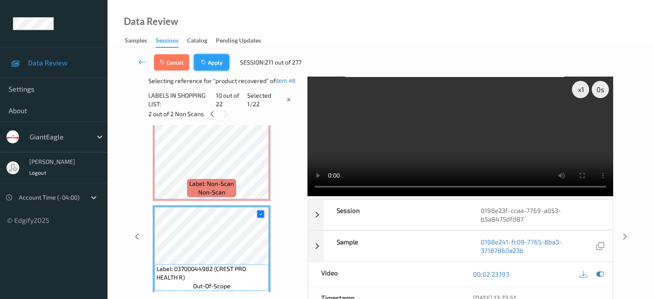
click at [210, 67] on button "Apply" at bounding box center [211, 62] width 35 height 16
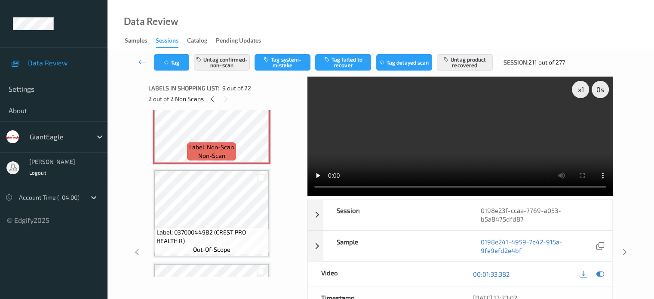
scroll to position [791, 0]
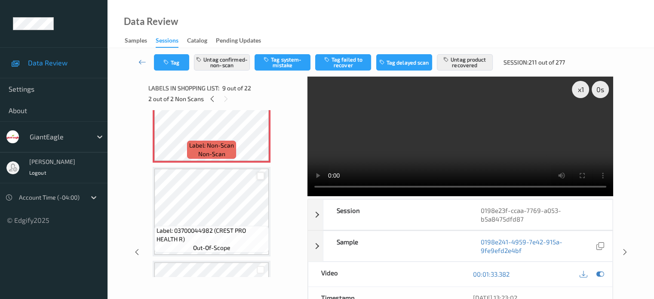
click at [260, 178] on div at bounding box center [261, 176] width 8 height 8
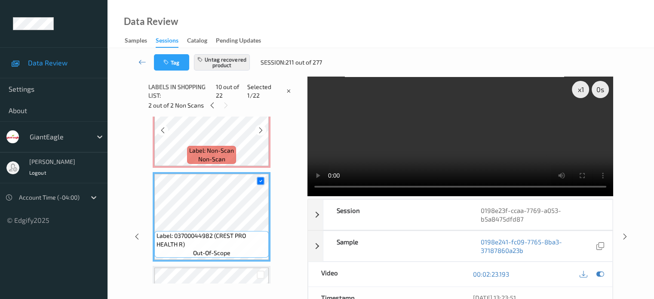
scroll to position [793, 0]
click at [211, 111] on div "Labels in shopping list: 10 out of 22 Selected 1/22 2 out of 2 Non Scans" at bounding box center [224, 97] width 153 height 40
click at [211, 108] on icon at bounding box center [211, 105] width 7 height 8
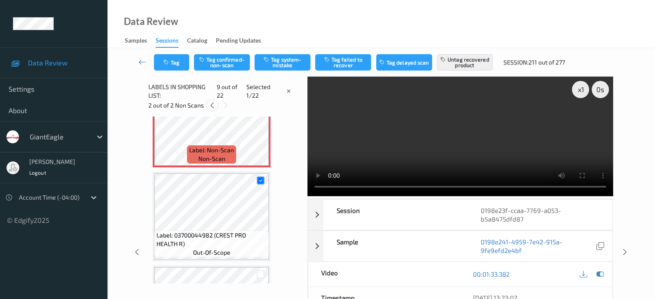
scroll to position [660, 0]
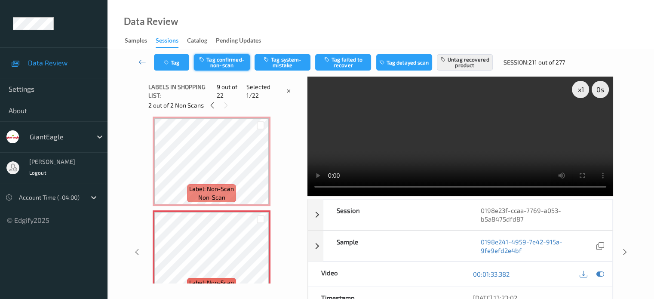
click at [226, 64] on button "Tag confirmed-non-scan" at bounding box center [222, 62] width 56 height 16
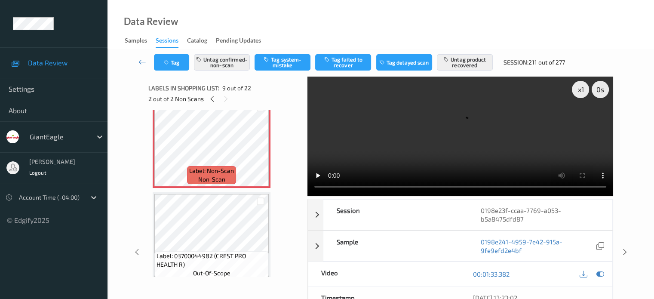
scroll to position [769, 0]
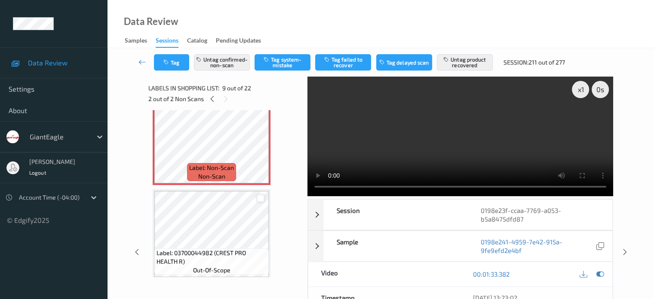
click at [257, 197] on div at bounding box center [261, 198] width 8 height 8
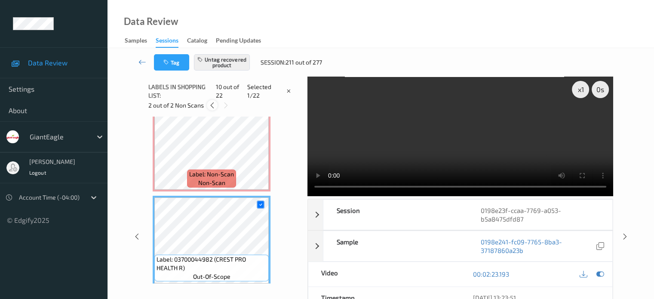
click at [211, 108] on icon at bounding box center [211, 105] width 7 height 8
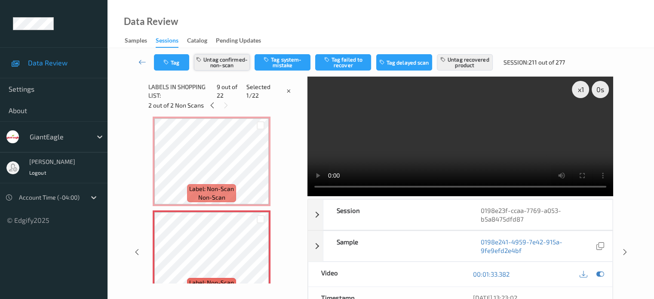
click at [219, 65] on button "Untag confirmed-non-scan" at bounding box center [222, 62] width 56 height 16
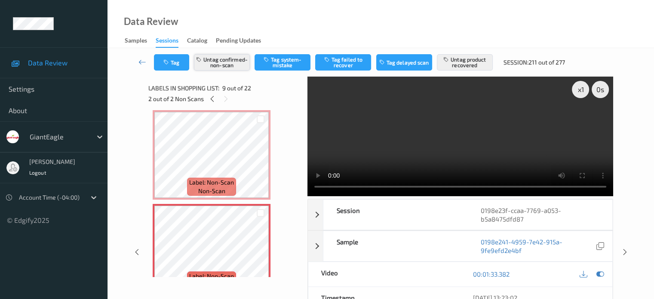
click at [219, 65] on button "Untag confirmed-non-scan" at bounding box center [222, 62] width 56 height 16
click at [468, 60] on button "Untag product recovered" at bounding box center [465, 62] width 56 height 16
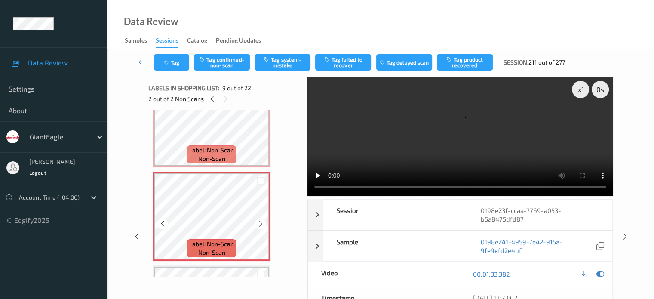
scroll to position [692, 0]
click at [224, 56] on button "Tag confirmed-non-scan" at bounding box center [222, 62] width 56 height 16
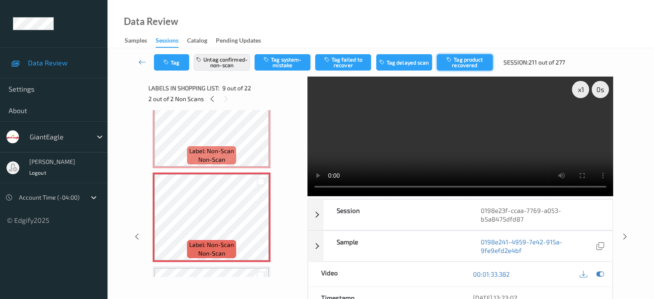
click at [461, 63] on button "Tag product recovered" at bounding box center [465, 62] width 56 height 16
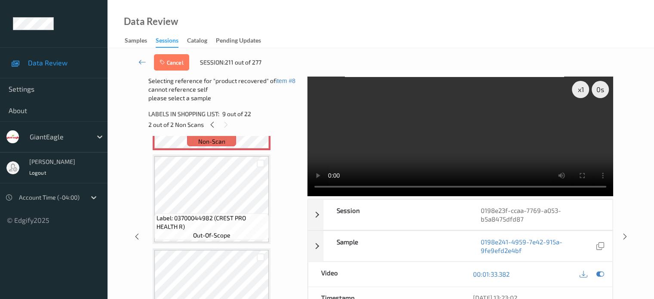
scroll to position [830, 0]
click at [260, 165] on div at bounding box center [261, 162] width 8 height 8
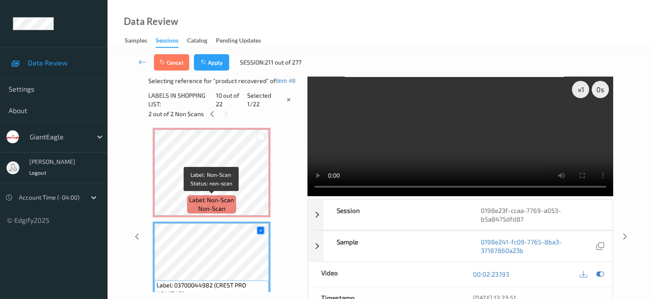
scroll to position [822, 0]
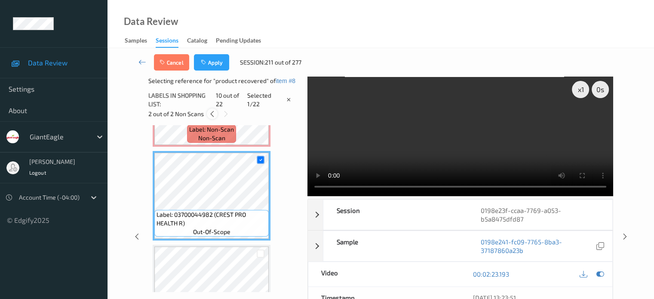
click at [211, 113] on icon at bounding box center [211, 114] width 7 height 8
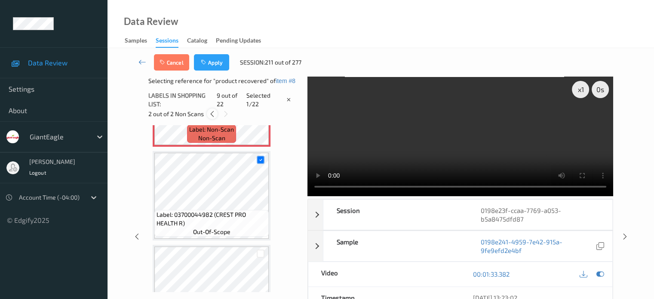
scroll to position [660, 0]
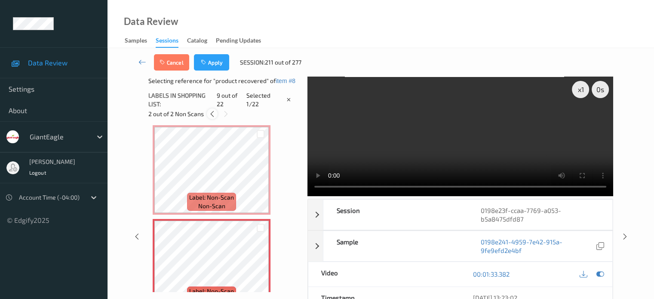
click at [213, 112] on icon at bounding box center [211, 114] width 7 height 8
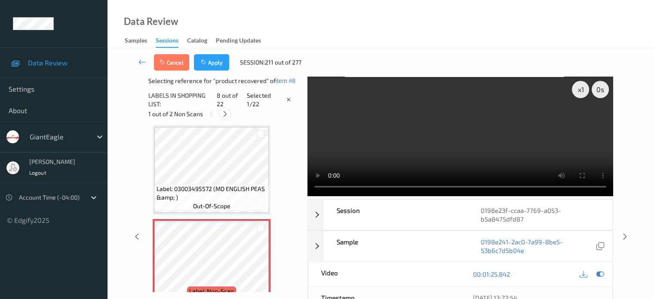
click at [227, 115] on icon at bounding box center [224, 114] width 7 height 8
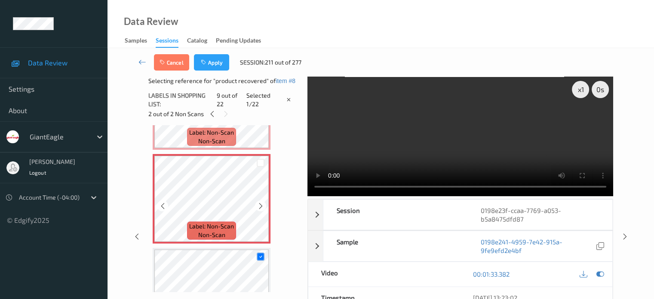
scroll to position [729, 0]
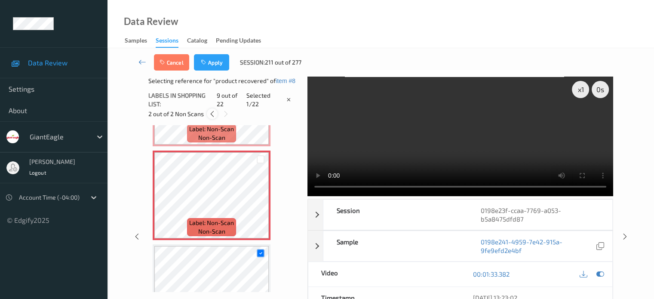
click at [212, 115] on icon at bounding box center [211, 114] width 7 height 8
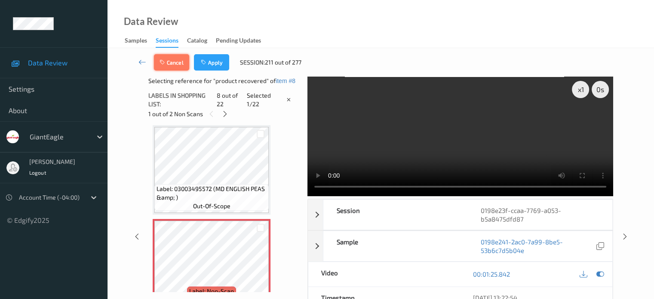
click at [177, 65] on button "Cancel" at bounding box center [171, 62] width 35 height 16
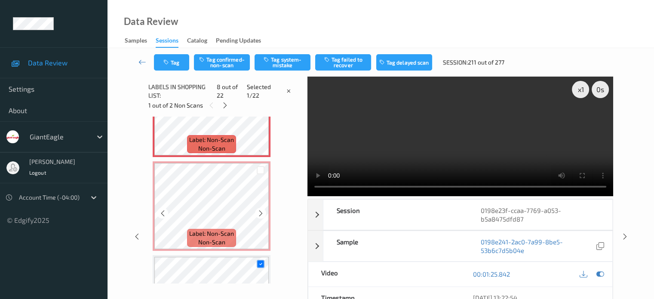
scroll to position [715, 0]
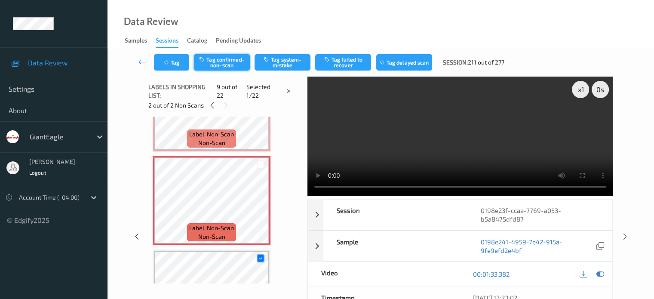
click at [218, 63] on button "Tag confirmed-non-scan" at bounding box center [222, 62] width 56 height 16
click at [220, 62] on button "Tag confirmed-non-scan" at bounding box center [222, 62] width 56 height 16
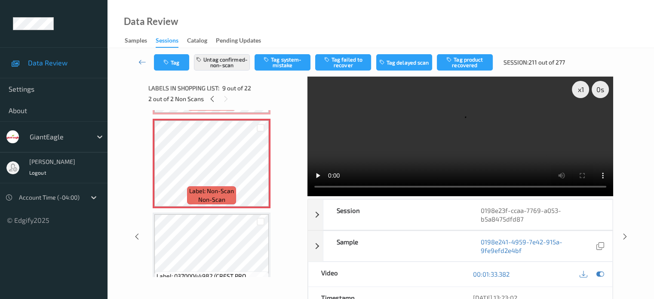
scroll to position [748, 0]
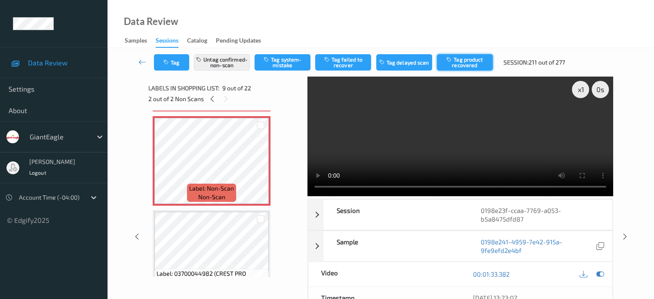
click at [466, 61] on button "Tag product recovered" at bounding box center [465, 62] width 56 height 16
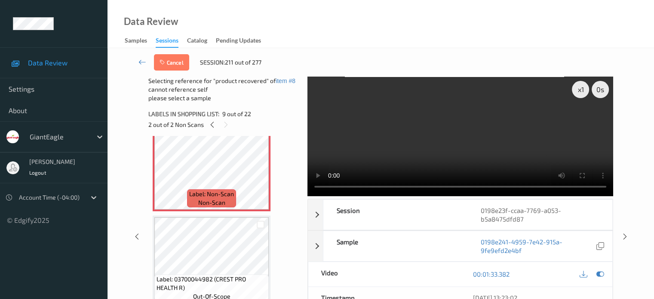
scroll to position [779, 0]
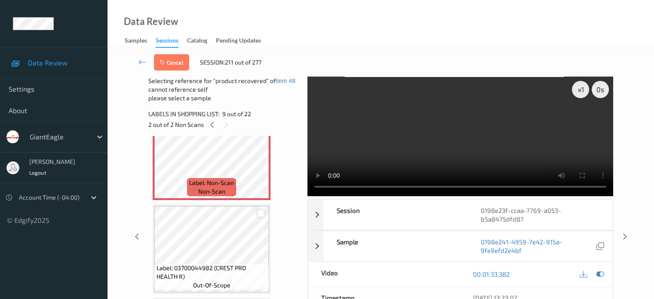
click at [260, 213] on div at bounding box center [261, 213] width 8 height 8
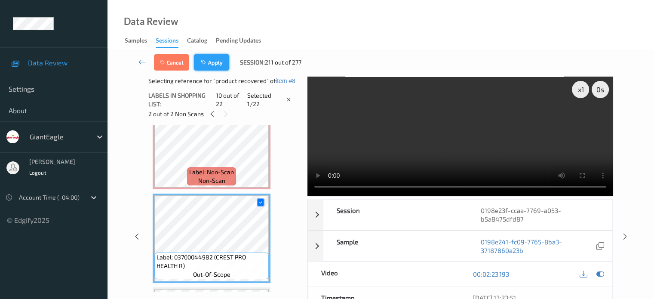
click at [214, 63] on button "Apply" at bounding box center [211, 62] width 35 height 16
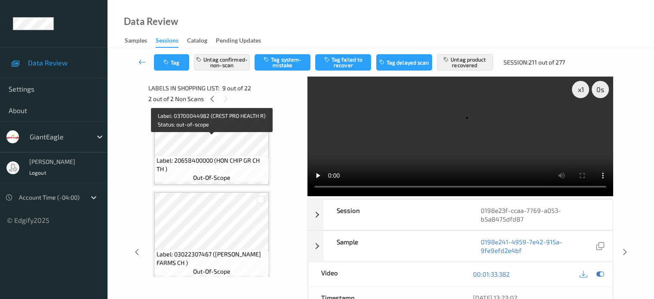
scroll to position [1018, 0]
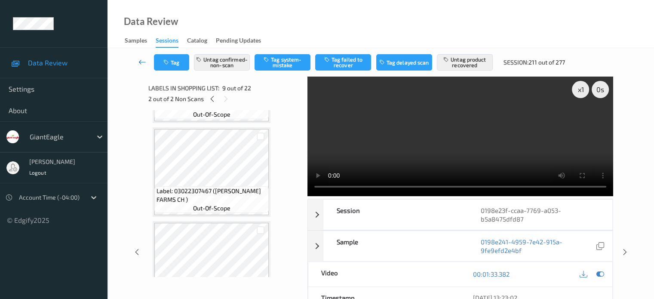
click at [143, 63] on icon at bounding box center [142, 62] width 8 height 9
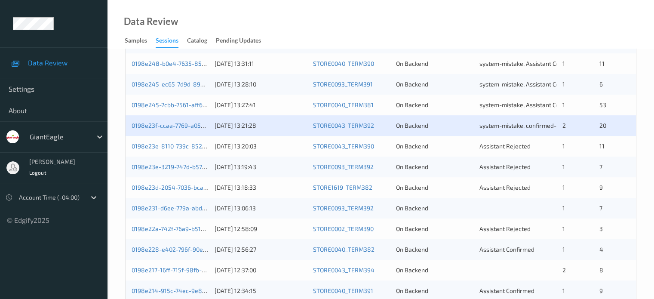
scroll to position [415, 0]
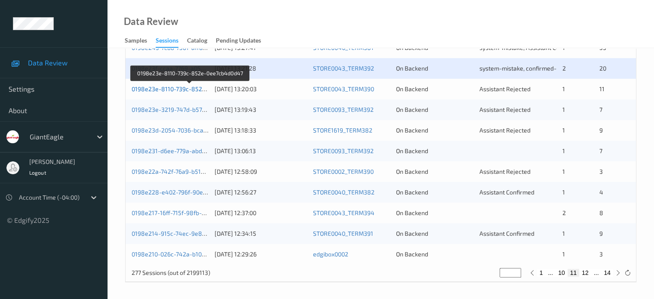
click at [168, 87] on link "0198e23e-8110-739c-852e-0ee7cb4d0d47" at bounding box center [190, 88] width 117 height 7
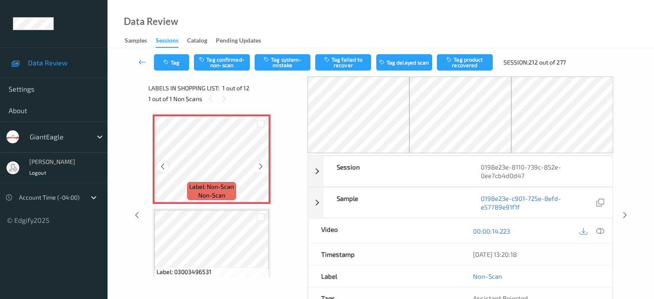
click at [160, 170] on div at bounding box center [162, 166] width 11 height 11
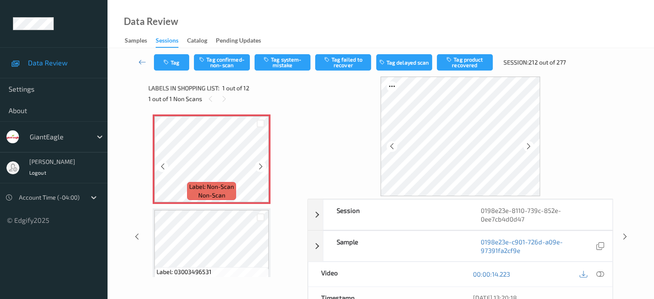
click at [160, 170] on div at bounding box center [162, 166] width 11 height 11
click at [602, 276] on icon at bounding box center [600, 274] width 8 height 8
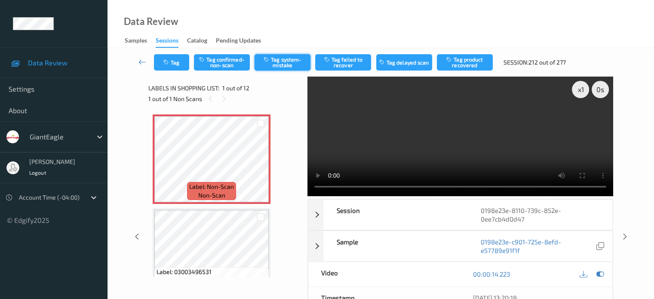
click at [280, 61] on button "Tag system-mistake" at bounding box center [282, 62] width 56 height 16
click at [167, 163] on div at bounding box center [162, 166] width 11 height 11
click at [262, 168] on icon at bounding box center [260, 166] width 7 height 8
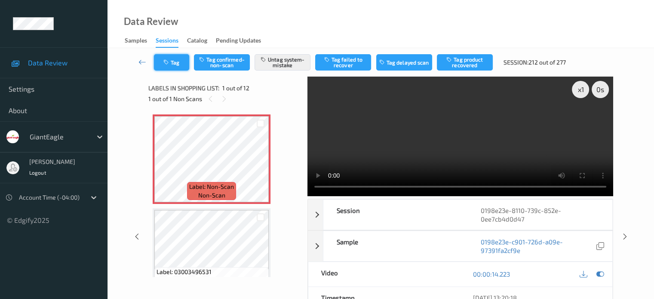
click at [181, 61] on button "Tag" at bounding box center [171, 62] width 35 height 16
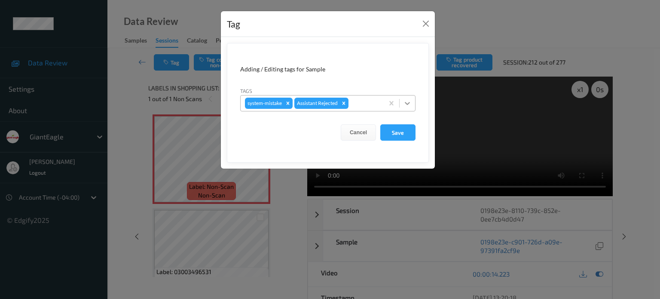
click at [410, 104] on icon at bounding box center [407, 103] width 9 height 9
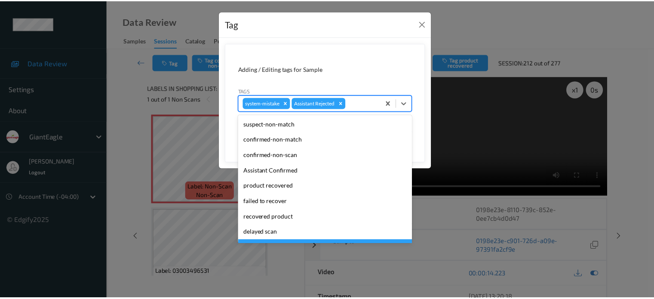
scroll to position [76, 0]
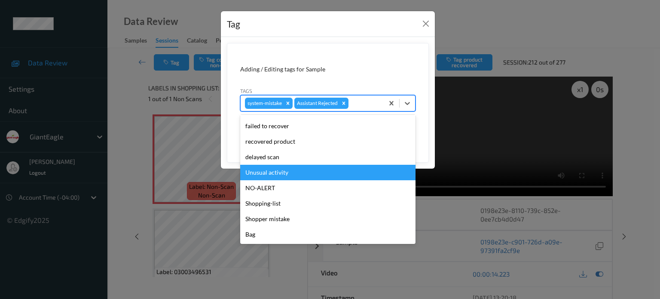
click at [267, 169] on div "Unusual activity" at bounding box center [327, 172] width 175 height 15
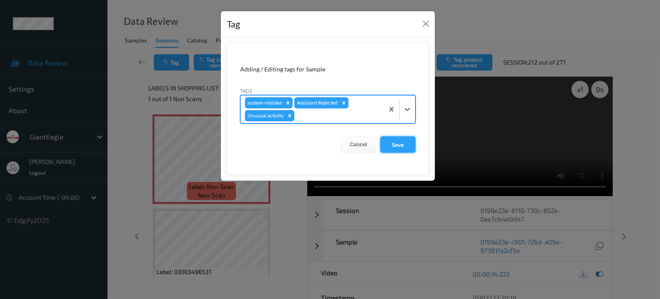
click at [398, 144] on button "Save" at bounding box center [397, 144] width 35 height 16
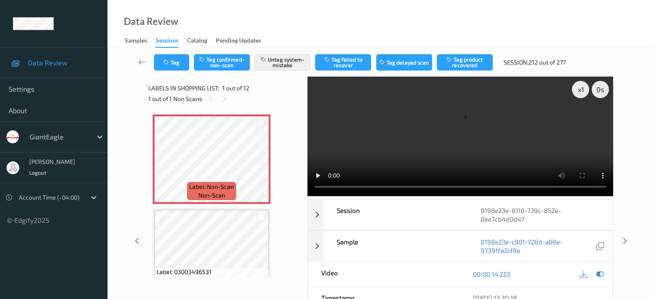
scroll to position [71, 0]
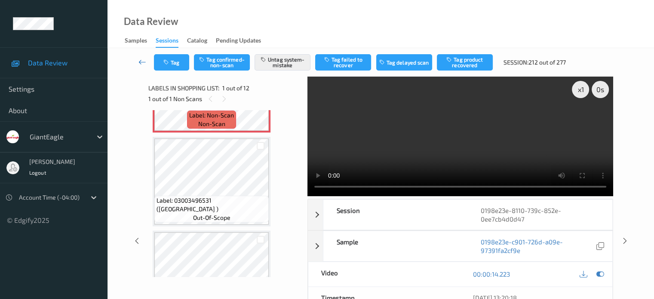
click at [144, 61] on icon at bounding box center [142, 62] width 8 height 9
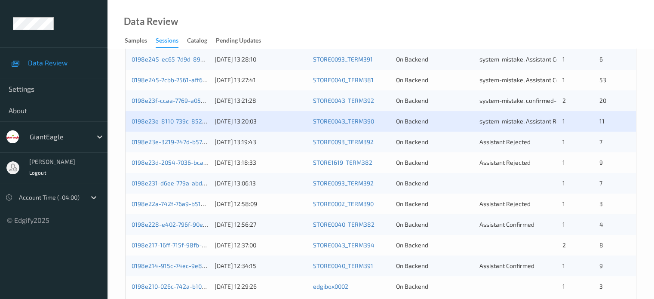
scroll to position [415, 0]
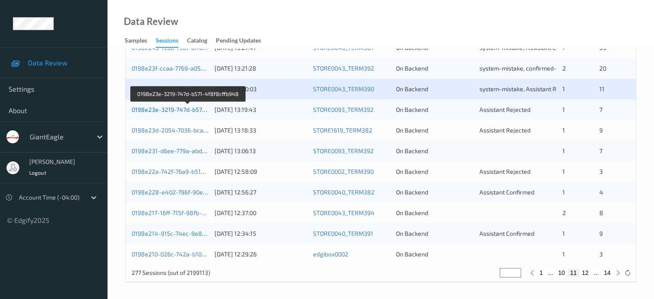
click at [165, 108] on link "0198e23e-3219-747d-b571-4f8f8cffb948" at bounding box center [188, 109] width 113 height 7
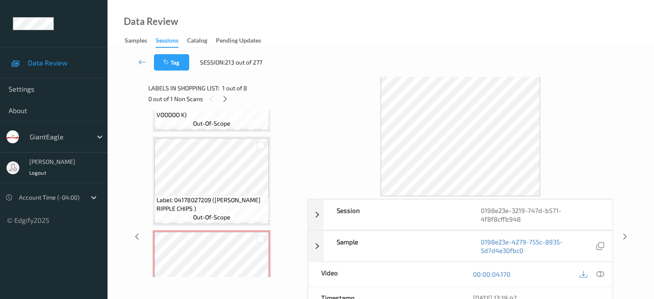
scroll to position [490, 0]
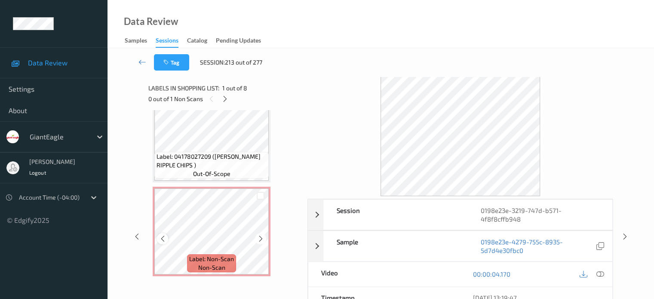
click at [165, 237] on icon at bounding box center [162, 239] width 7 height 8
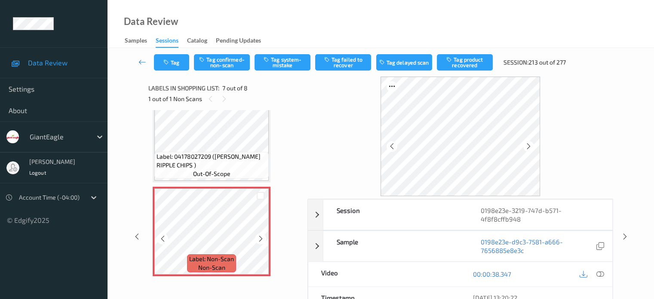
click at [165, 237] on icon at bounding box center [162, 239] width 7 height 8
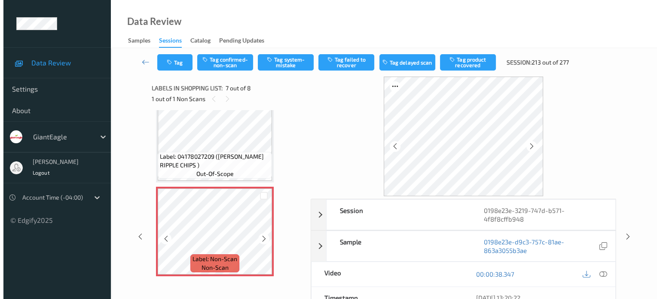
scroll to position [562, 0]
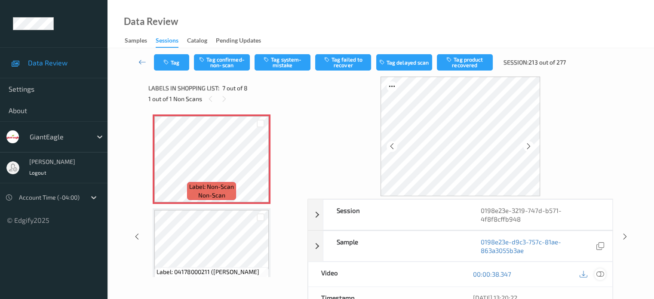
click at [599, 273] on icon at bounding box center [600, 274] width 8 height 8
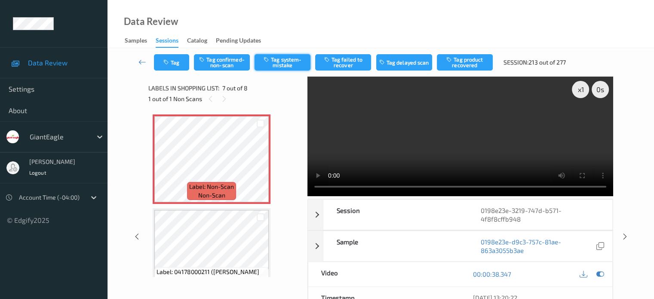
click at [277, 64] on button "Tag system-mistake" at bounding box center [282, 62] width 56 height 16
click at [172, 65] on button "Tag" at bounding box center [171, 62] width 35 height 16
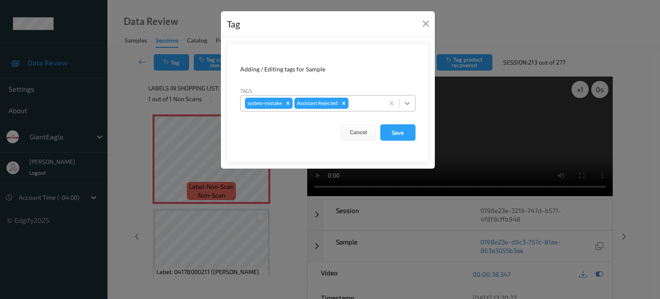
click at [406, 105] on icon at bounding box center [407, 103] width 9 height 9
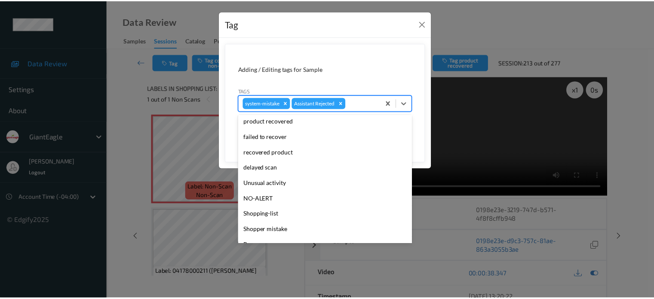
scroll to position [71, 0]
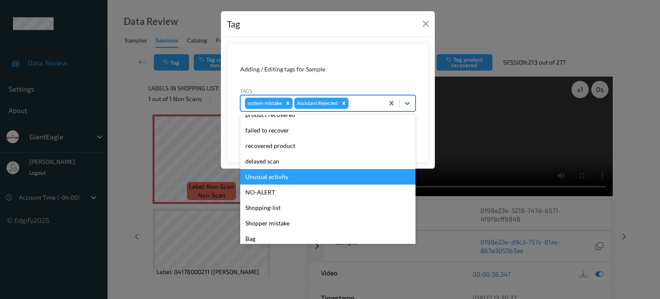
click at [275, 178] on div "Unusual activity" at bounding box center [327, 176] width 175 height 15
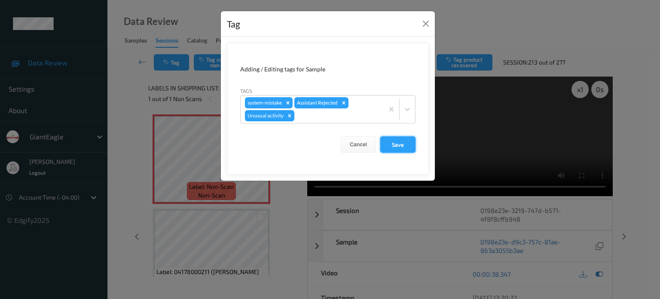
click at [403, 149] on button "Save" at bounding box center [397, 144] width 35 height 16
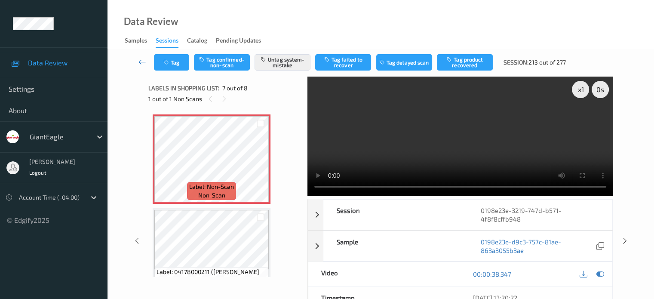
click at [143, 58] on icon at bounding box center [142, 62] width 8 height 9
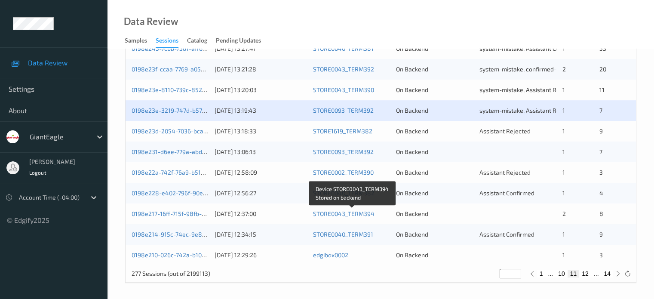
scroll to position [415, 0]
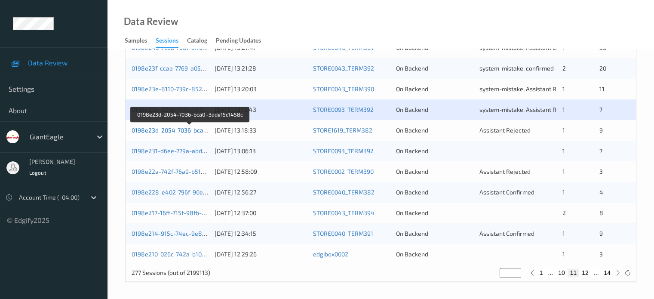
click at [182, 129] on link "0198e23d-2054-7036-bca0-3ade15c1458c" at bounding box center [190, 129] width 117 height 7
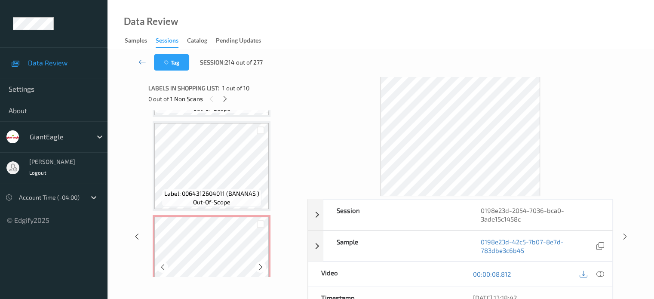
scroll to position [774, 0]
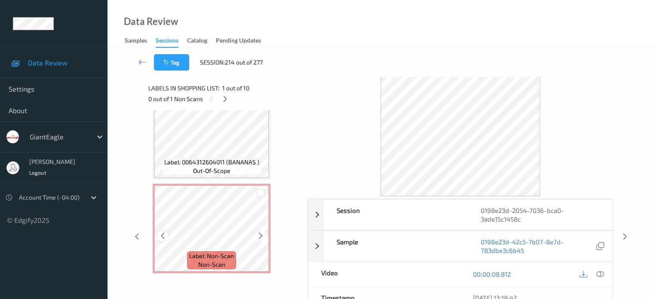
click at [163, 235] on icon at bounding box center [162, 236] width 7 height 8
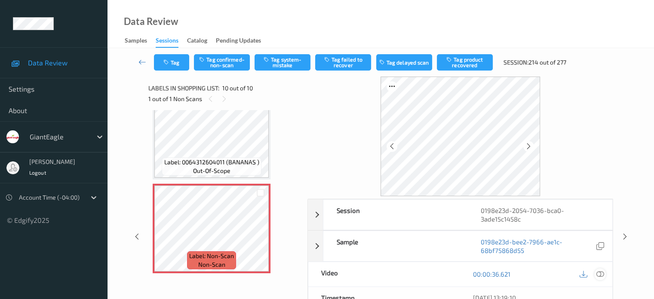
click at [600, 271] on icon at bounding box center [600, 274] width 8 height 8
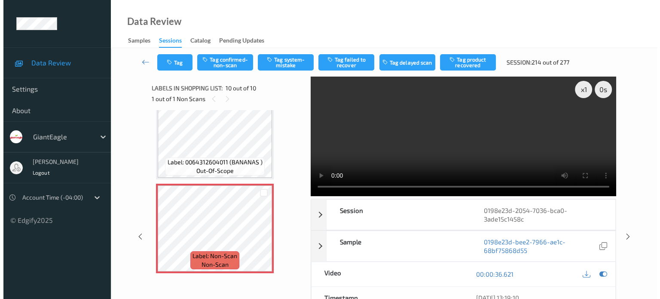
scroll to position [702, 0]
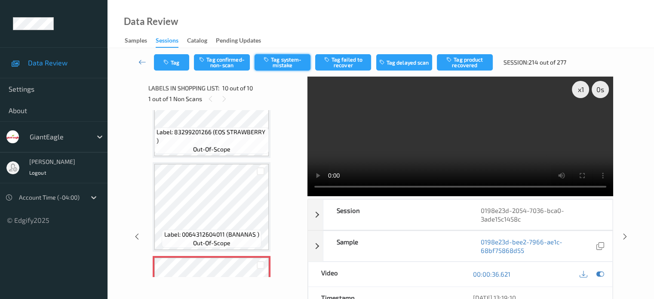
click at [282, 65] on button "Tag system-mistake" at bounding box center [282, 62] width 56 height 16
click at [175, 63] on button "Tag" at bounding box center [171, 62] width 35 height 16
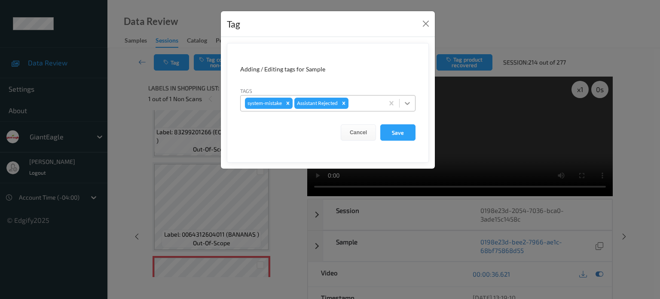
click at [406, 101] on icon at bounding box center [407, 103] width 9 height 9
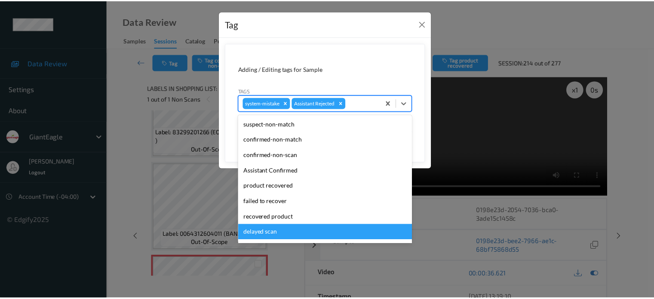
scroll to position [76, 0]
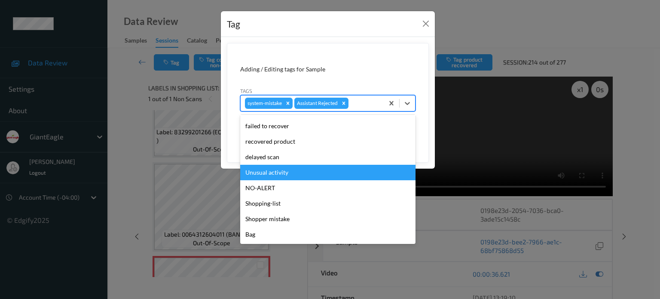
click at [268, 172] on div "Unusual activity" at bounding box center [327, 172] width 175 height 15
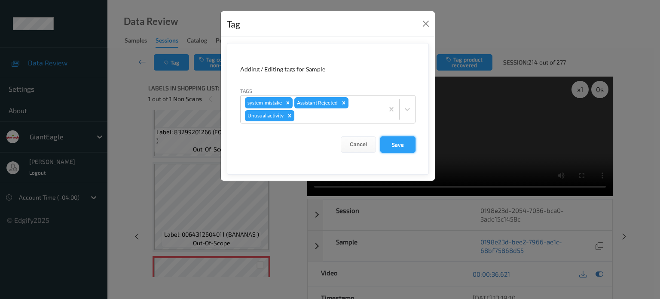
click at [392, 145] on button "Save" at bounding box center [397, 144] width 35 height 16
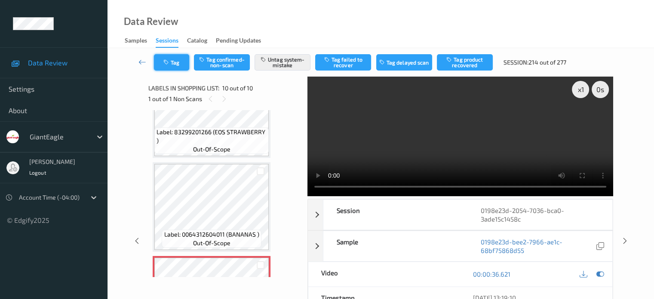
click at [171, 61] on button "Tag" at bounding box center [171, 62] width 35 height 16
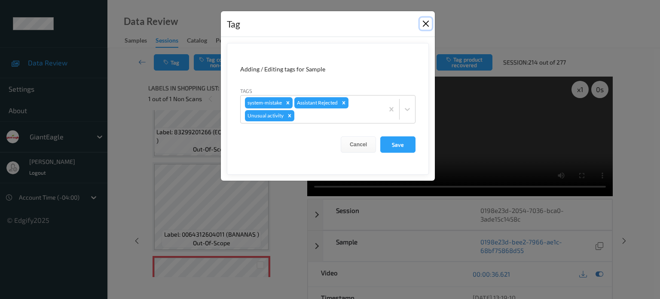
click at [429, 21] on button "Close" at bounding box center [426, 24] width 12 height 12
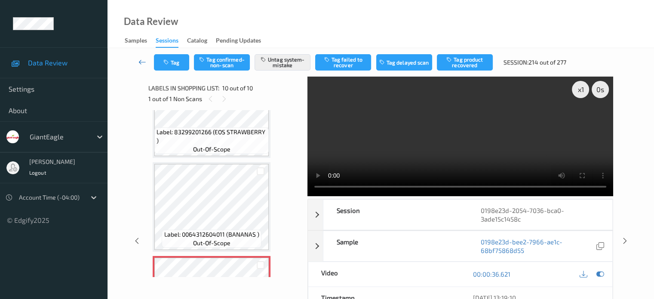
click at [148, 61] on link at bounding box center [142, 62] width 23 height 16
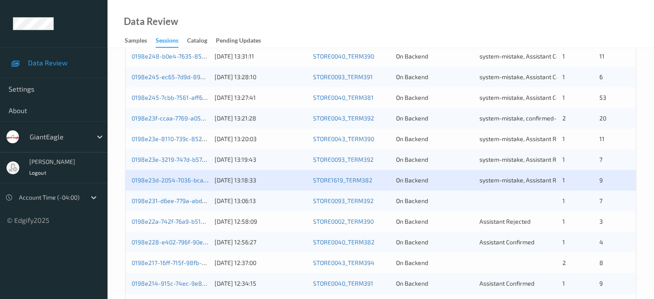
scroll to position [415, 0]
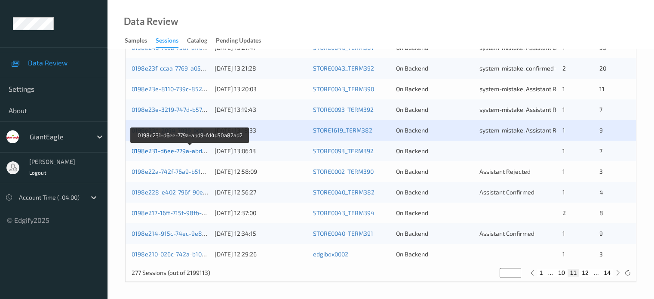
click at [171, 151] on link "0198e231-d6ee-779a-abd9-fd4d50a82ad2" at bounding box center [190, 150] width 117 height 7
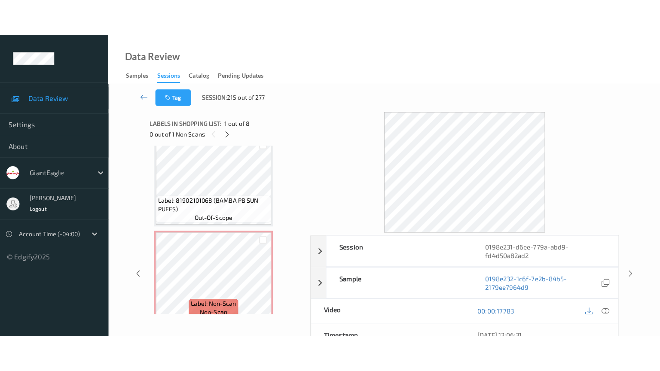
scroll to position [587, 0]
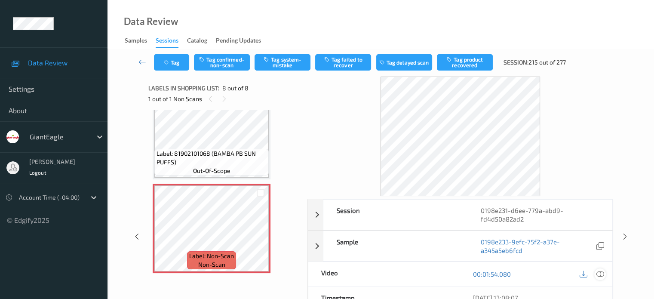
click at [598, 274] on icon at bounding box center [600, 274] width 8 height 8
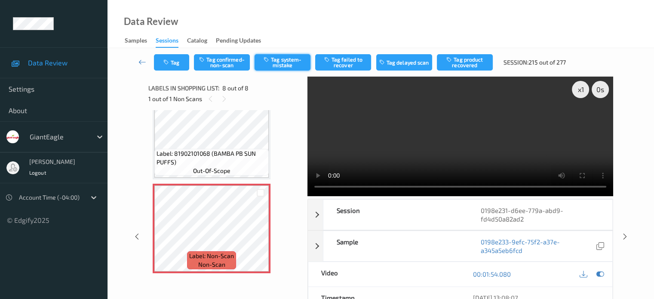
click at [283, 65] on button "Tag system-mistake" at bounding box center [282, 62] width 56 height 16
click at [176, 63] on button "Tag" at bounding box center [171, 62] width 35 height 16
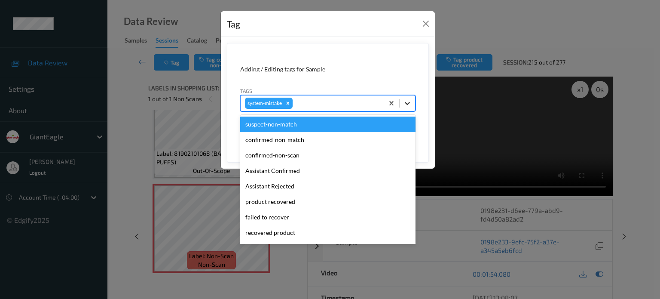
click at [406, 104] on icon at bounding box center [407, 103] width 9 height 9
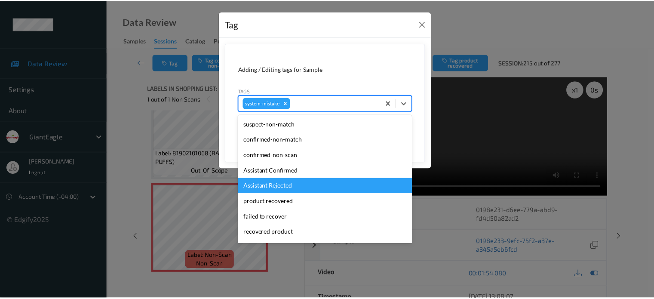
scroll to position [91, 0]
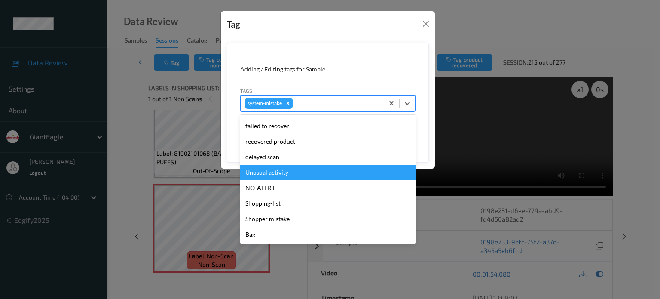
click at [275, 173] on div "Unusual activity" at bounding box center [327, 172] width 175 height 15
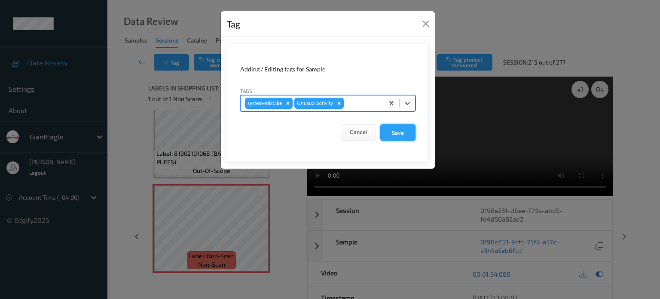
click at [398, 135] on button "Save" at bounding box center [397, 132] width 35 height 16
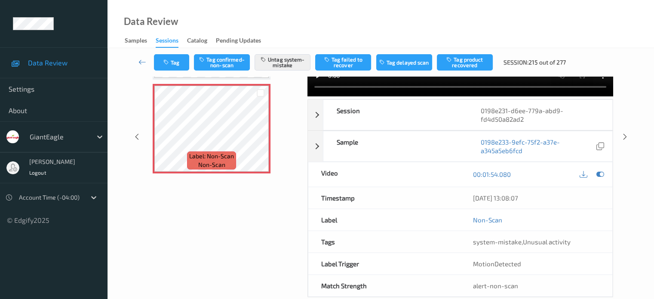
scroll to position [114, 0]
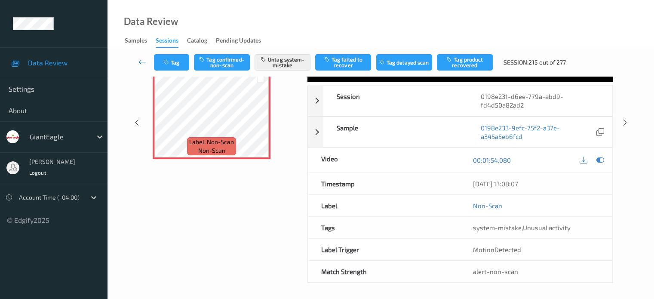
click at [138, 61] on icon at bounding box center [142, 62] width 8 height 9
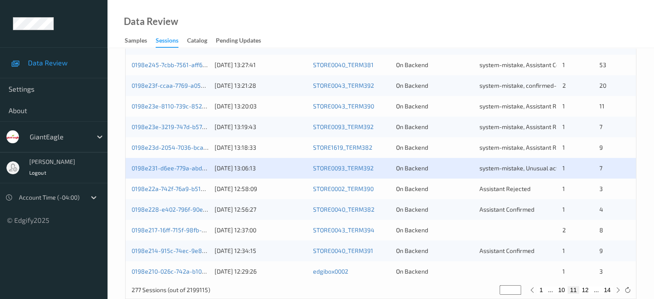
scroll to position [401, 0]
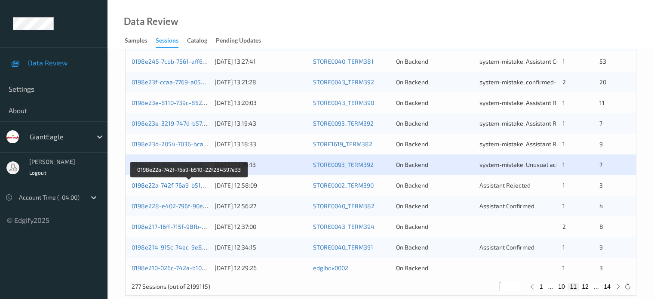
click at [174, 187] on link "0198e22a-742f-76a9-b510-22f284597e33" at bounding box center [190, 184] width 116 height 7
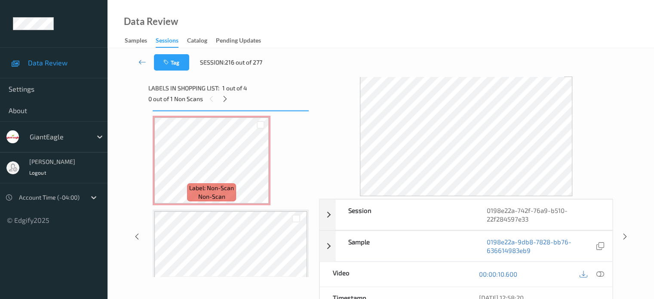
scroll to position [94, 0]
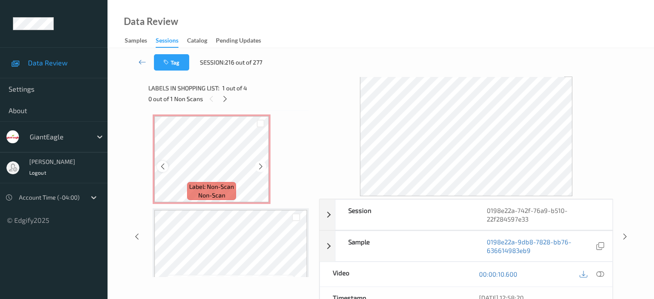
click at [163, 165] on icon at bounding box center [162, 166] width 7 height 8
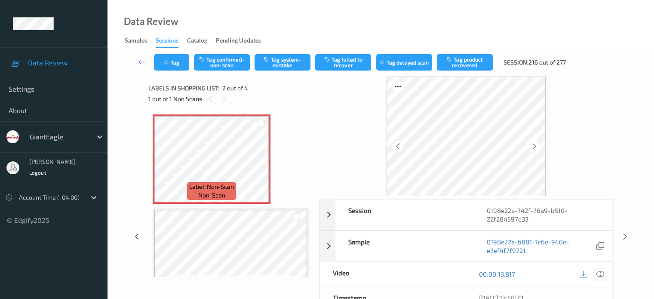
click at [602, 274] on icon at bounding box center [600, 274] width 8 height 8
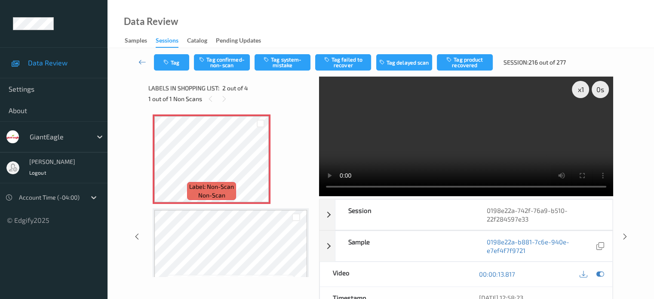
click at [528, 145] on video at bounding box center [466, 136] width 294 height 119
click at [217, 61] on button "Tag confirmed-non-scan" at bounding box center [222, 62] width 56 height 16
click at [466, 67] on button "Tag product recovered" at bounding box center [465, 62] width 56 height 16
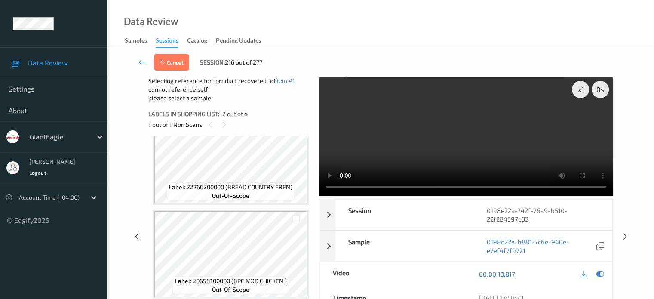
scroll to position [71, 0]
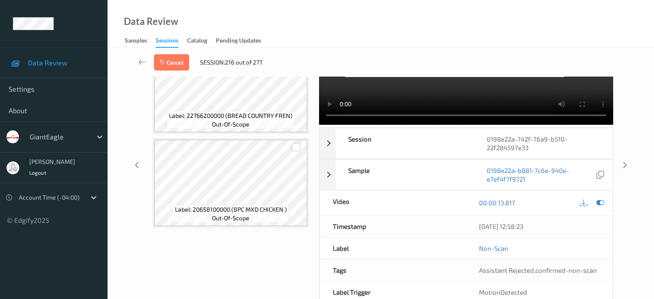
click at [297, 146] on div at bounding box center [296, 147] width 8 height 8
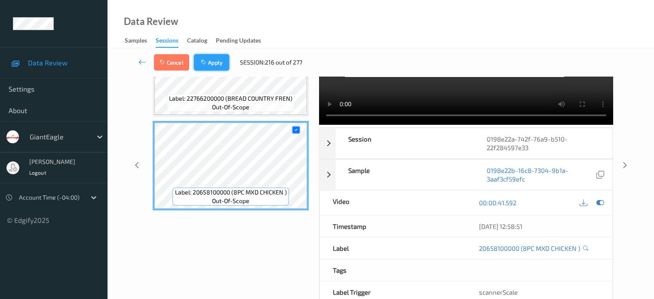
click at [214, 61] on button "Apply" at bounding box center [211, 62] width 35 height 16
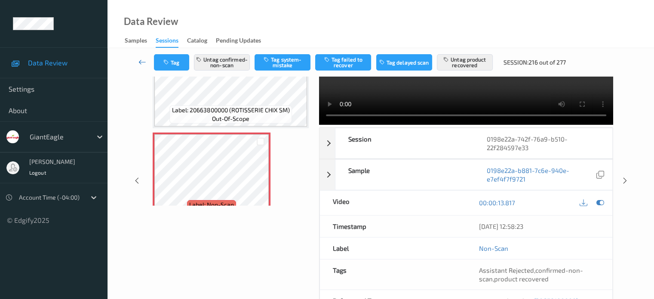
click at [142, 63] on icon at bounding box center [142, 62] width 8 height 9
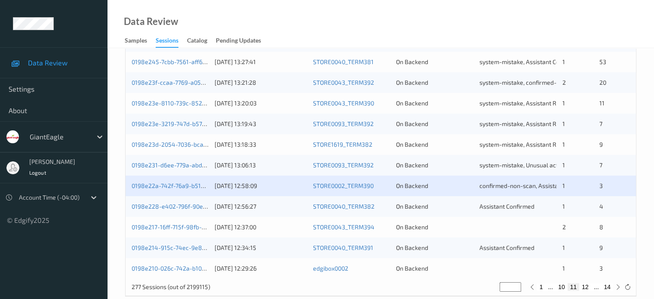
scroll to position [415, 0]
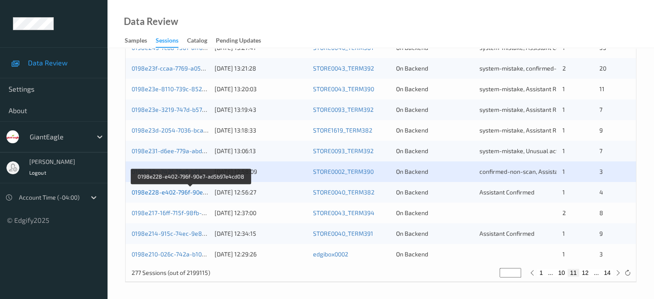
click at [185, 193] on link "0198e228-e402-796f-90e7-ad5b97e4cd08" at bounding box center [191, 191] width 118 height 7
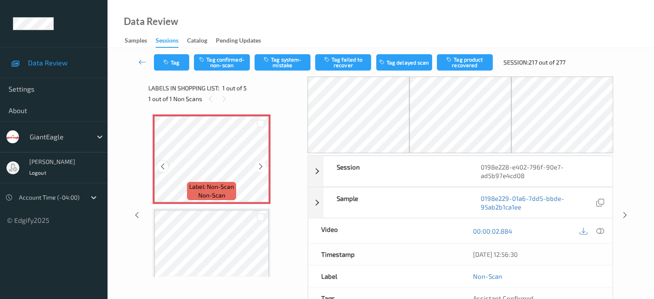
click at [161, 165] on icon at bounding box center [162, 166] width 7 height 8
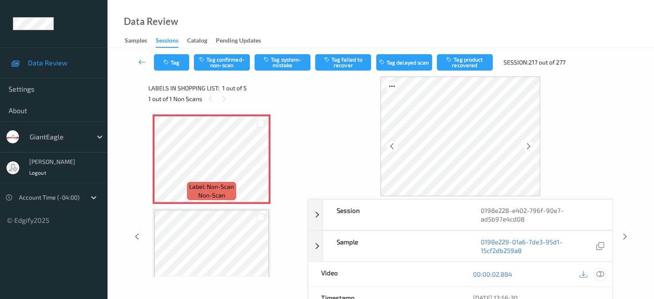
click at [601, 272] on icon at bounding box center [600, 274] width 8 height 8
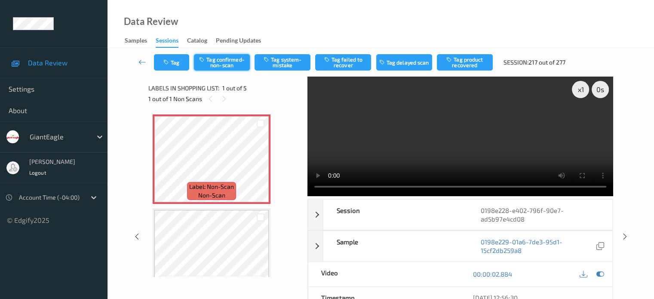
click at [225, 63] on button "Tag confirmed-non-scan" at bounding box center [222, 62] width 56 height 16
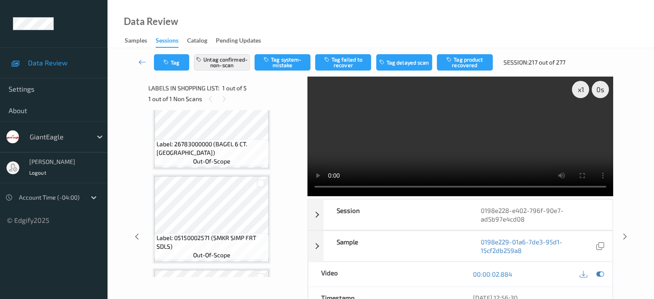
scroll to position [162, 0]
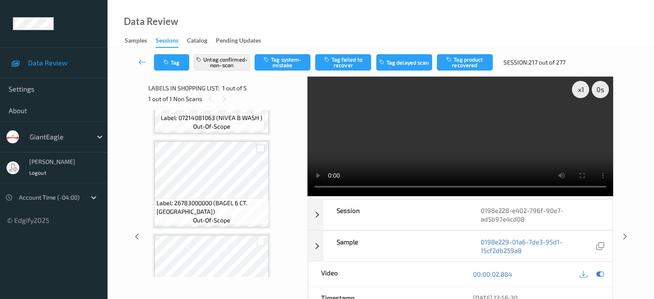
click at [258, 150] on div at bounding box center [261, 148] width 8 height 8
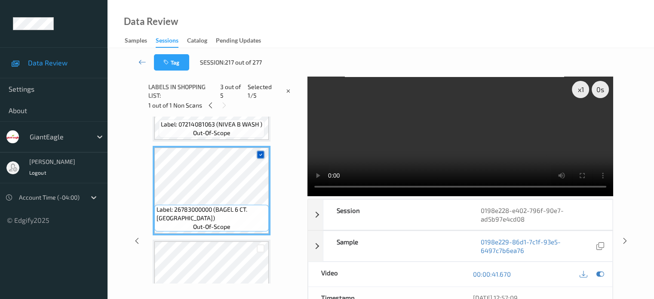
click at [260, 154] on icon at bounding box center [261, 155] width 6 height 6
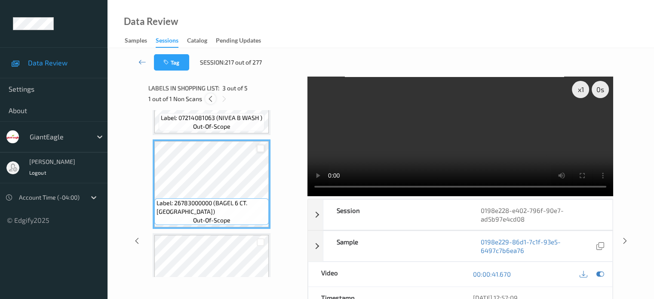
click at [209, 99] on icon at bounding box center [210, 99] width 7 height 8
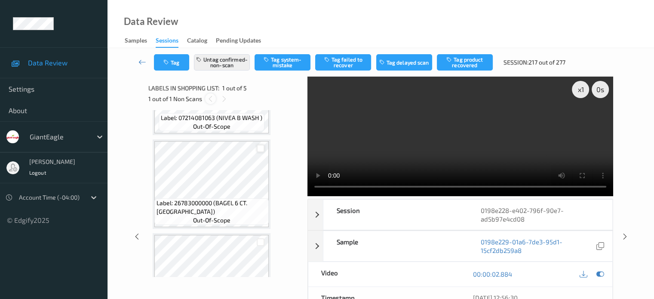
scroll to position [4, 0]
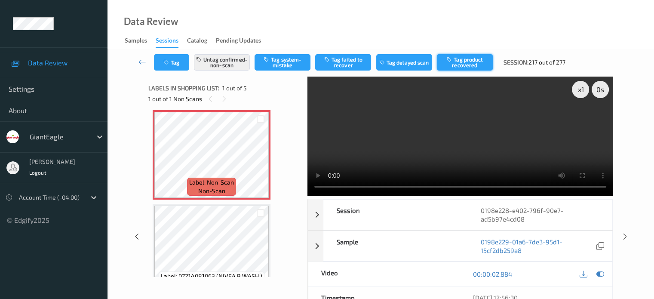
click at [471, 62] on button "Tag product recovered" at bounding box center [465, 62] width 56 height 16
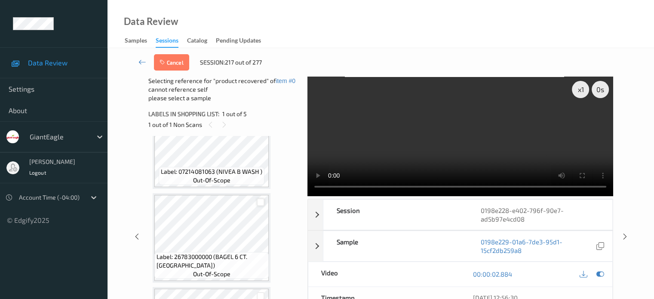
scroll to position [148, 0]
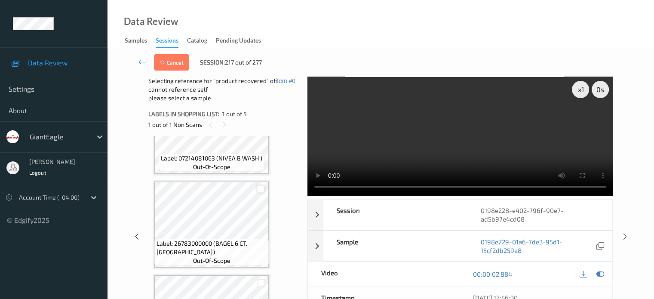
click at [262, 189] on div at bounding box center [261, 189] width 8 height 8
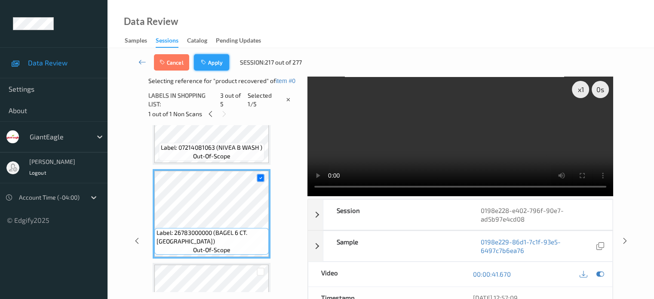
click at [210, 64] on button "Apply" at bounding box center [211, 62] width 35 height 16
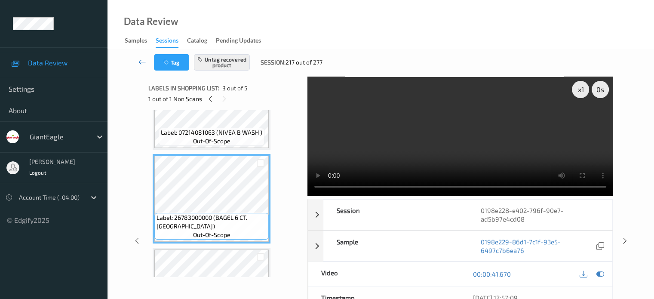
click at [140, 63] on icon at bounding box center [142, 62] width 8 height 9
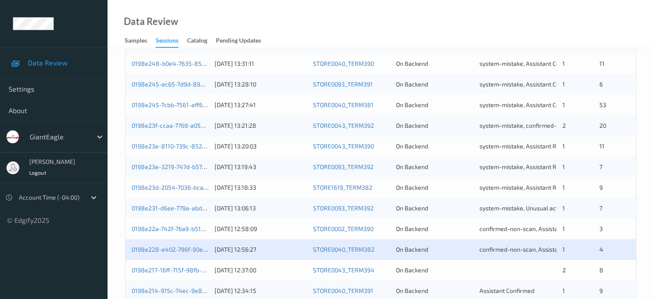
scroll to position [415, 0]
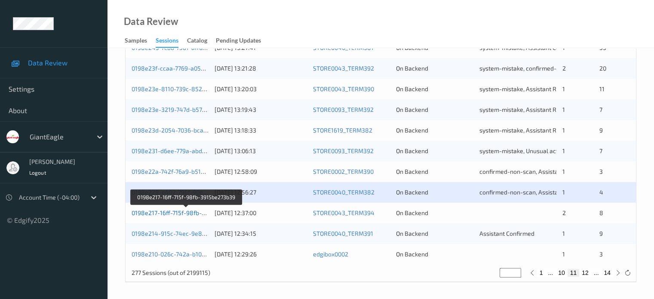
click at [169, 216] on link "0198e217-16ff-715f-98fb-3915be273b39" at bounding box center [187, 212] width 110 height 7
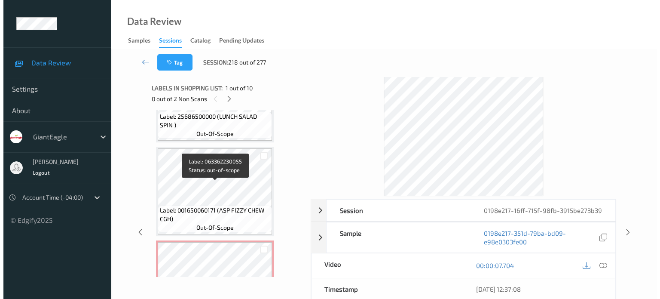
scroll to position [704, 0]
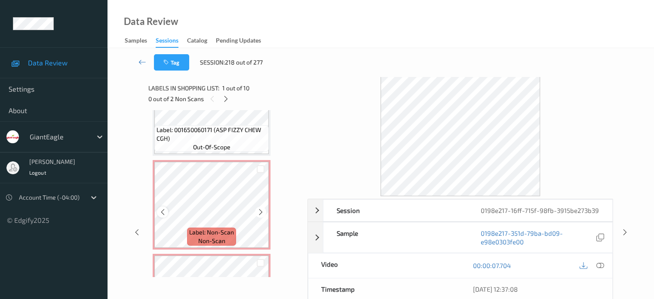
click at [160, 211] on icon at bounding box center [162, 212] width 7 height 8
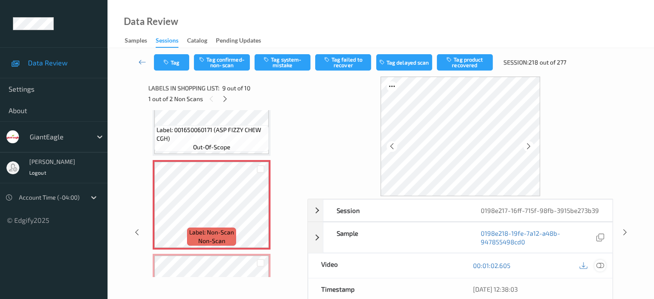
click at [600, 267] on icon at bounding box center [600, 265] width 8 height 8
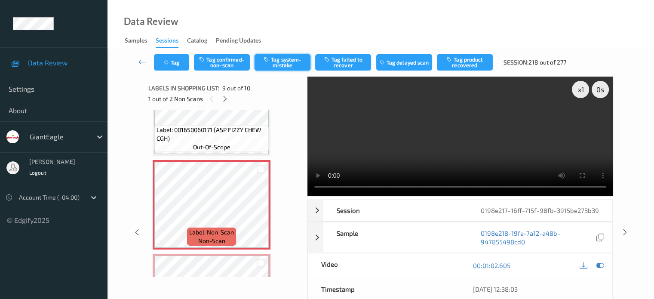
click at [289, 63] on button "Tag system-mistake" at bounding box center [282, 62] width 56 height 16
click at [177, 58] on div "Tag Tag confirmed-non-scan Tag system-mistake Tag failed to recover Tag delayed…" at bounding box center [380, 218] width 511 height 340
click at [173, 61] on button "Tag" at bounding box center [171, 62] width 35 height 16
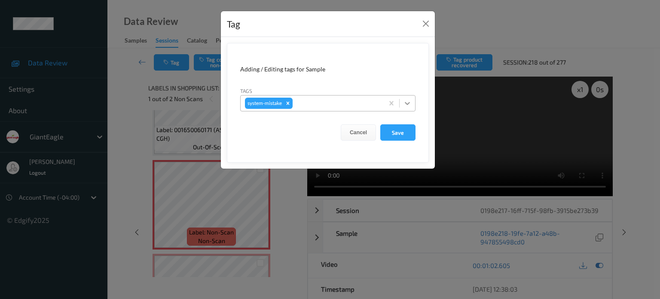
click at [409, 105] on icon at bounding box center [407, 103] width 9 height 9
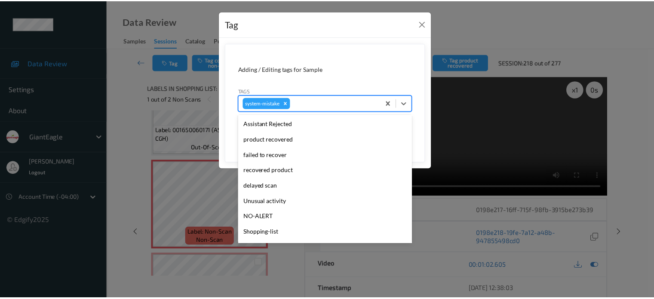
scroll to position [91, 0]
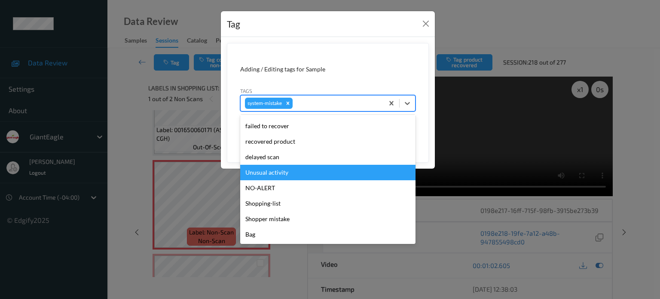
click at [256, 175] on div "Unusual activity" at bounding box center [327, 172] width 175 height 15
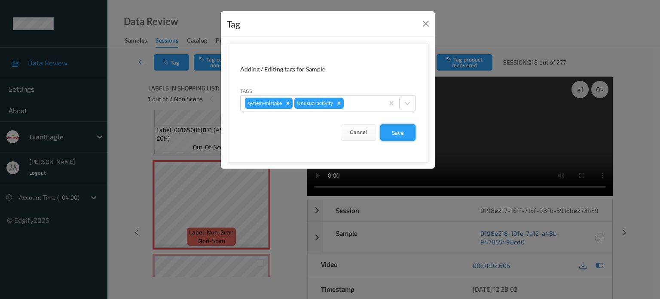
click at [394, 131] on button "Save" at bounding box center [397, 132] width 35 height 16
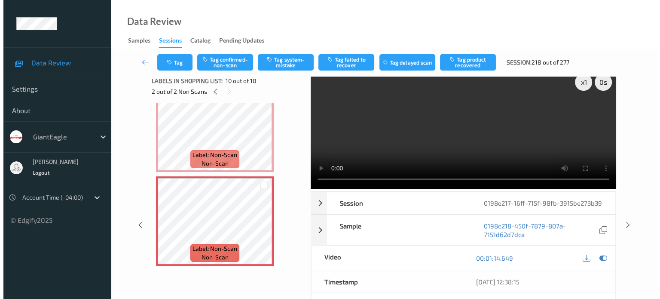
scroll to position [0, 0]
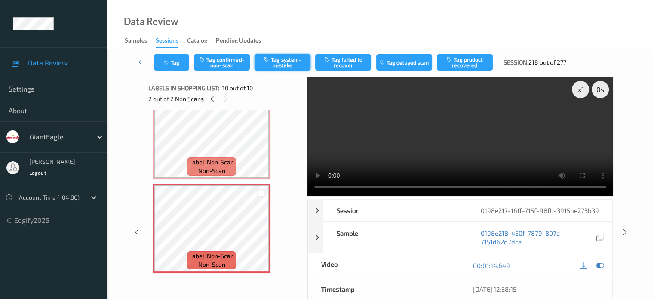
click at [286, 62] on button "Tag system-mistake" at bounding box center [282, 62] width 56 height 16
click at [175, 67] on button "Tag" at bounding box center [171, 62] width 35 height 16
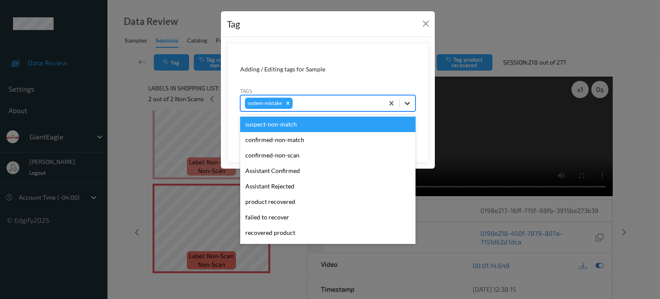
click at [410, 107] on div at bounding box center [407, 102] width 15 height 15
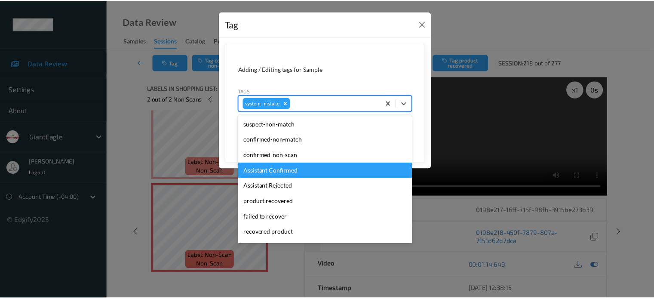
scroll to position [91, 0]
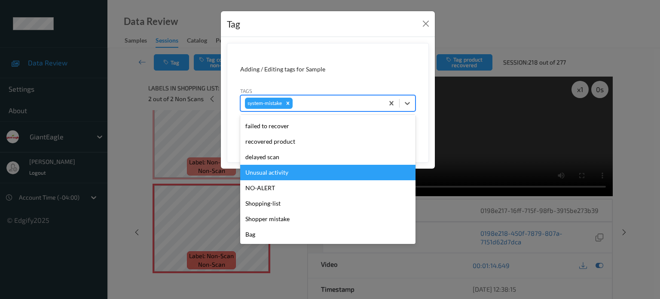
click at [260, 172] on div "Unusual activity" at bounding box center [327, 172] width 175 height 15
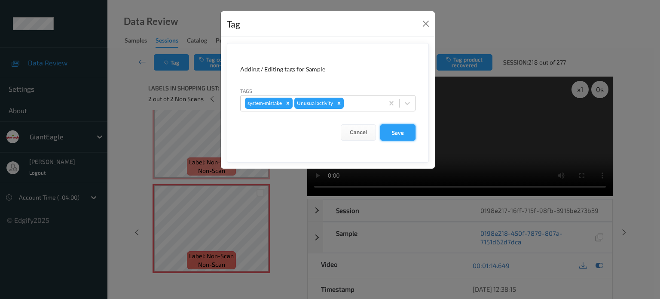
click at [399, 134] on button "Save" at bounding box center [397, 132] width 35 height 16
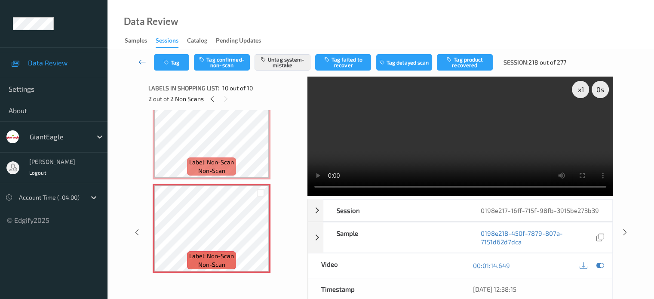
click at [142, 61] on icon at bounding box center [142, 62] width 8 height 9
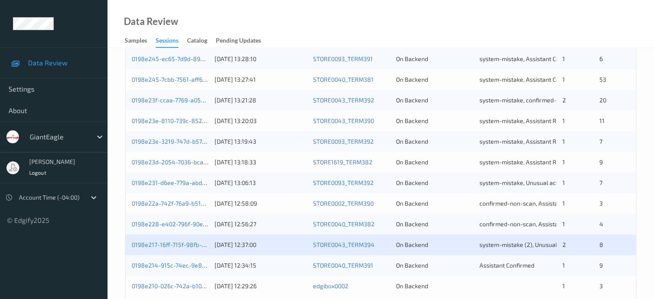
scroll to position [415, 0]
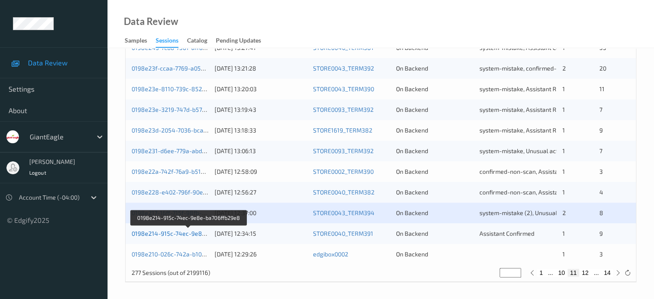
click at [163, 234] on link "0198e214-915c-74ec-9e8e-ba706ffb29e8" at bounding box center [189, 233] width 115 height 7
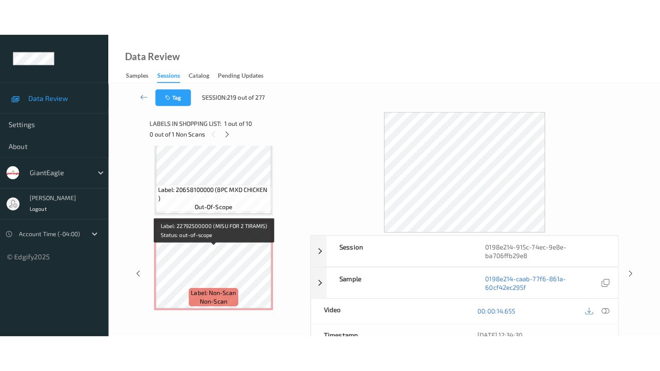
scroll to position [774, 0]
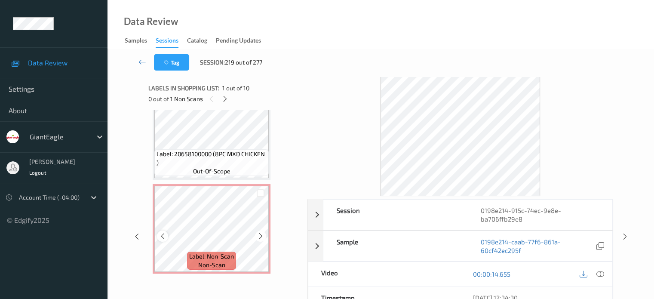
click at [164, 237] on icon at bounding box center [162, 236] width 7 height 8
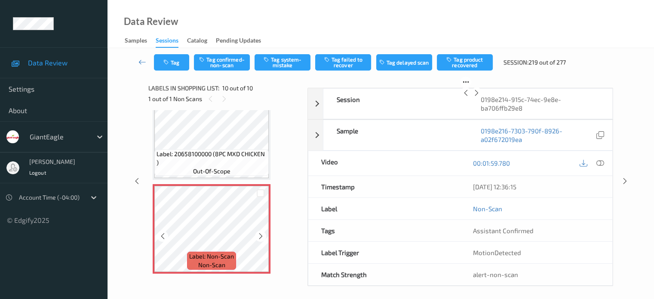
click at [164, 237] on icon at bounding box center [162, 236] width 7 height 8
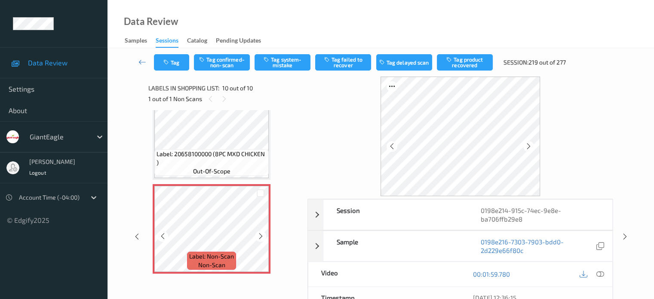
click at [164, 237] on icon at bounding box center [162, 236] width 7 height 8
click at [596, 273] on icon at bounding box center [600, 274] width 8 height 8
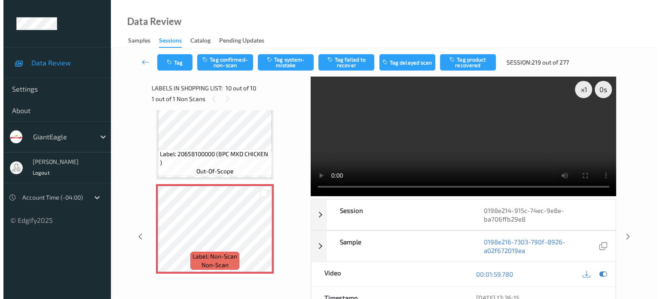
scroll to position [702, 0]
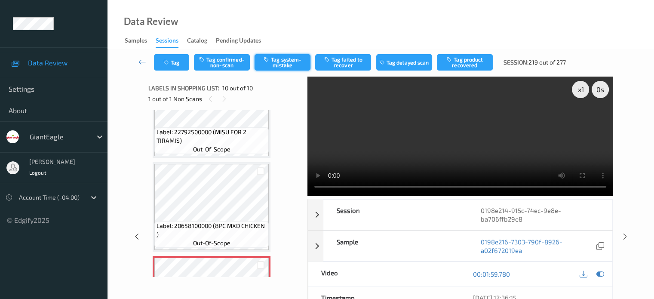
click at [278, 61] on button "Tag system-mistake" at bounding box center [282, 62] width 56 height 16
click at [178, 63] on button "Tag" at bounding box center [171, 62] width 35 height 16
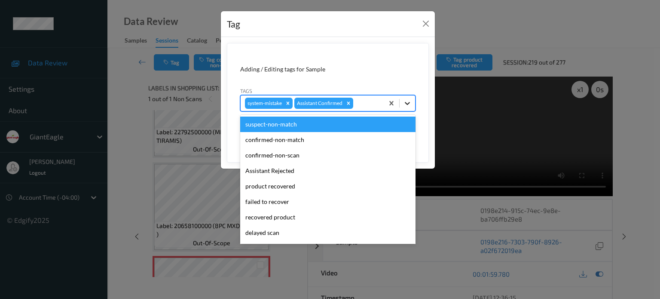
click at [403, 103] on div at bounding box center [407, 102] width 15 height 15
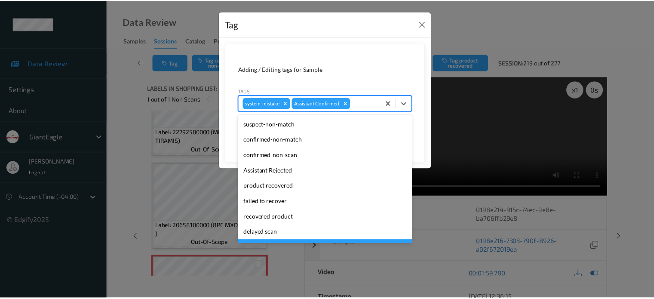
scroll to position [76, 0]
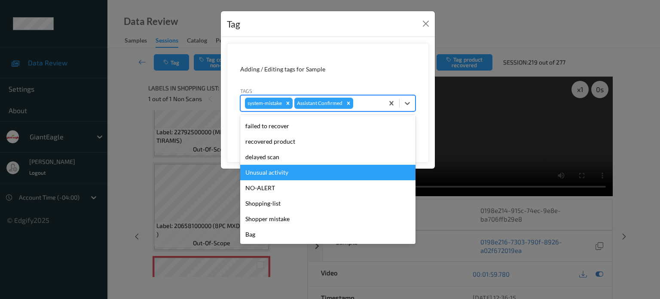
click at [270, 172] on div "Unusual activity" at bounding box center [327, 172] width 175 height 15
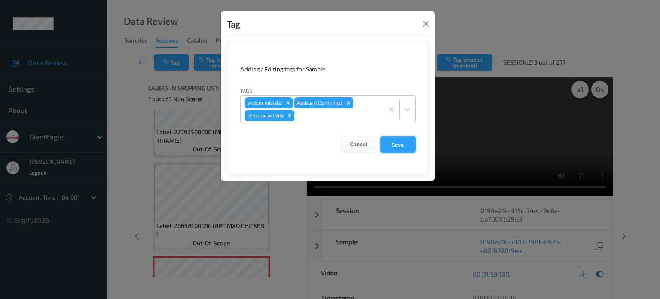
click at [395, 150] on button "Save" at bounding box center [397, 144] width 35 height 16
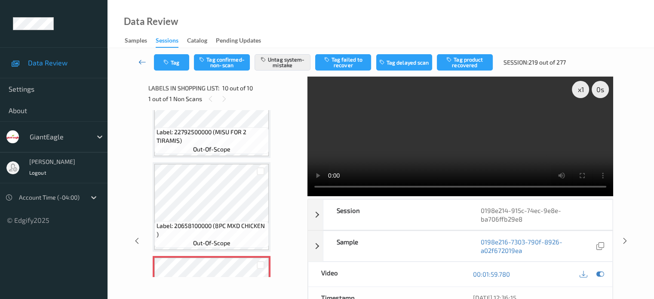
click at [140, 61] on icon at bounding box center [142, 62] width 8 height 9
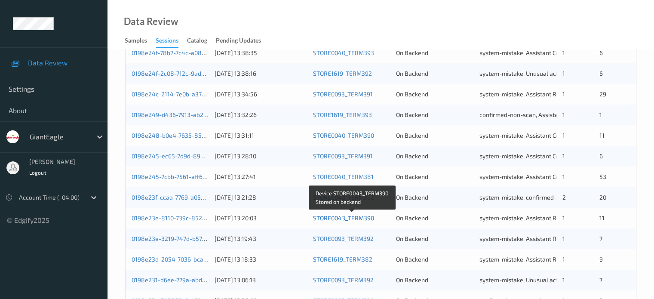
scroll to position [415, 0]
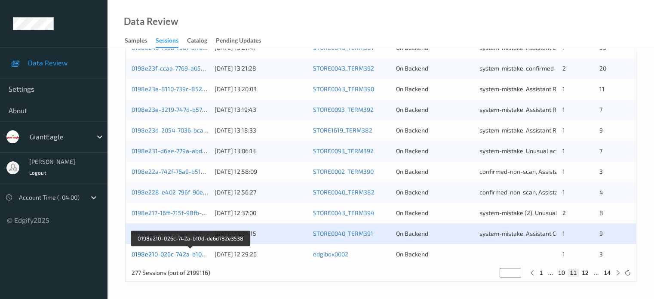
click at [163, 253] on link "0198e210-026c-742a-b10d-de6d782e3538" at bounding box center [191, 253] width 118 height 7
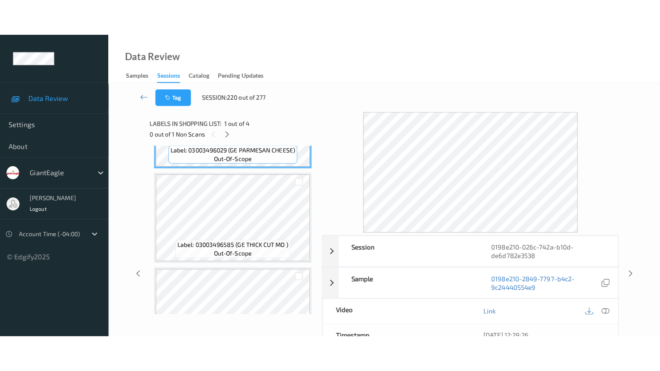
scroll to position [212, 0]
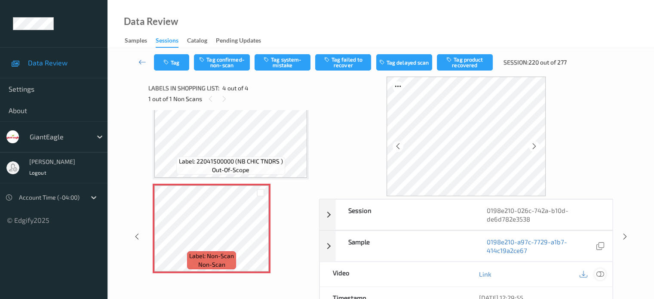
click at [602, 271] on icon at bounding box center [600, 274] width 8 height 8
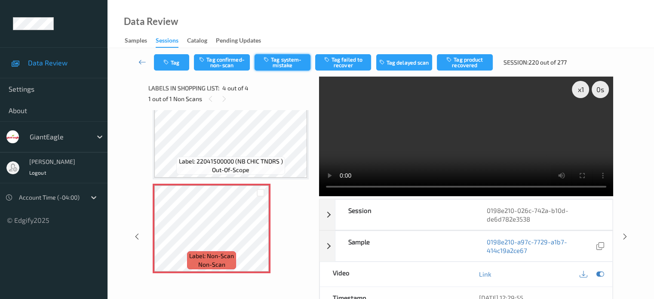
click at [287, 64] on button "Tag system-mistake" at bounding box center [282, 62] width 56 height 16
click at [173, 62] on button "Tag" at bounding box center [171, 62] width 35 height 16
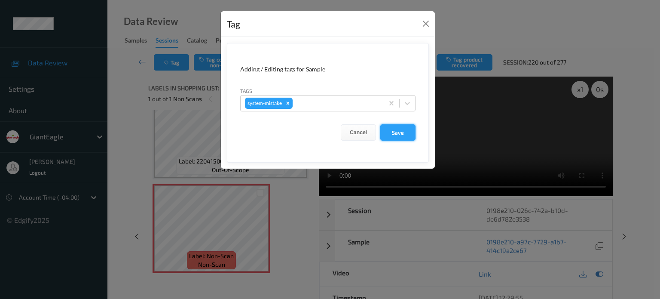
click at [394, 129] on button "Save" at bounding box center [397, 132] width 35 height 16
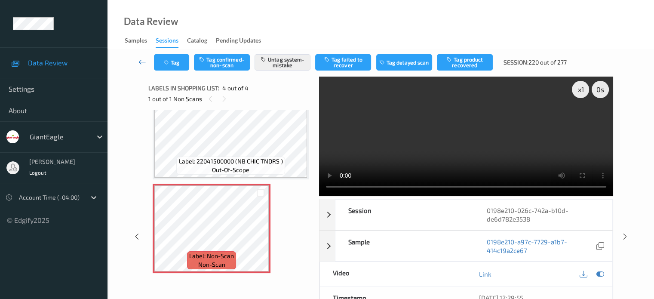
click at [143, 60] on icon at bounding box center [142, 62] width 8 height 9
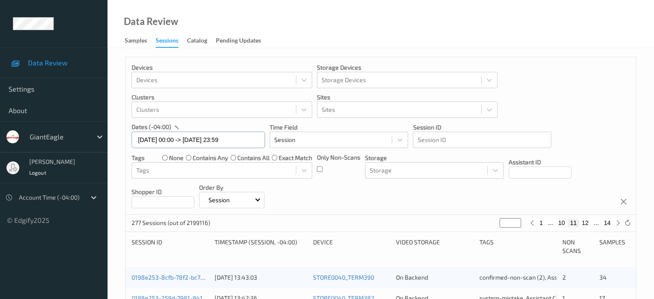
click at [165, 140] on input "[DATE] 00:00 -> [DATE] 23:59" at bounding box center [198, 140] width 133 height 16
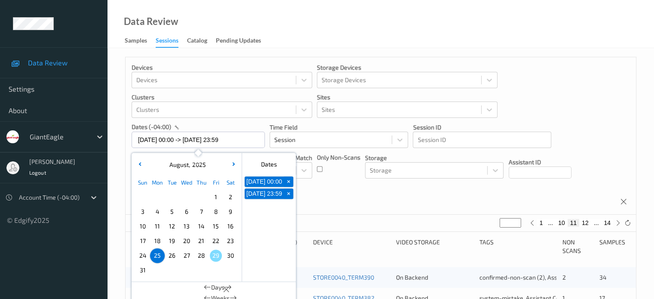
click at [174, 257] on span "26" at bounding box center [172, 255] width 12 height 12
type input "[DATE] 00:00"
type input "*"
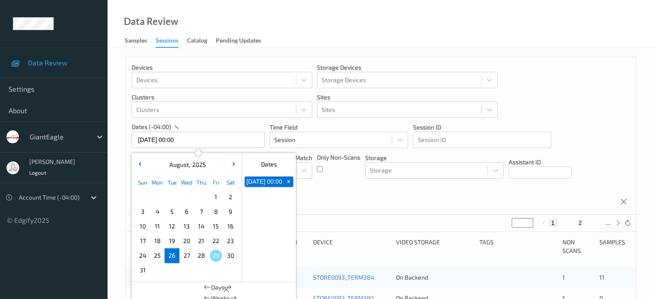
click at [174, 257] on span "26" at bounding box center [172, 255] width 12 height 12
type input "[DATE] 00:00 -> [DATE] 23:59"
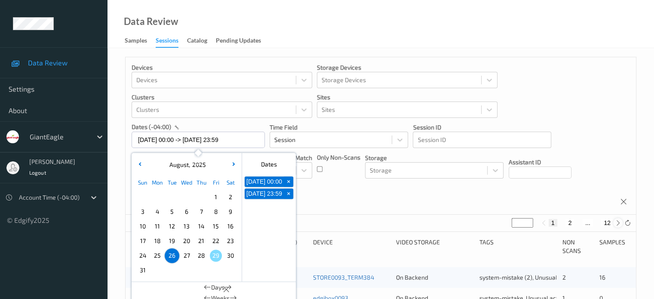
click at [618, 221] on icon at bounding box center [618, 223] width 6 height 6
type input "*"
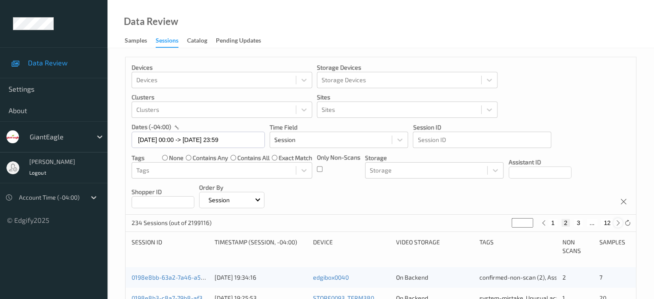
click at [618, 221] on icon at bounding box center [618, 223] width 6 height 6
type input "*"
click at [618, 221] on icon at bounding box center [618, 223] width 6 height 6
type input "*"
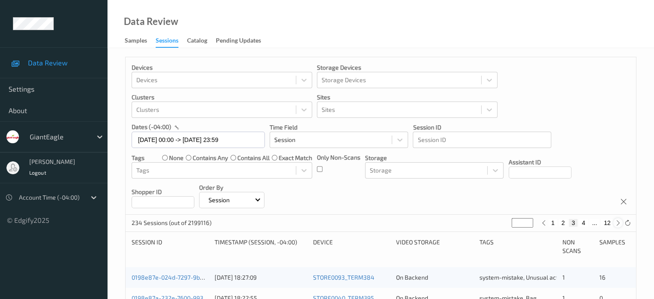
type input "*"
click at [618, 221] on icon at bounding box center [618, 223] width 6 height 6
type input "*"
click at [618, 221] on icon at bounding box center [618, 223] width 6 height 6
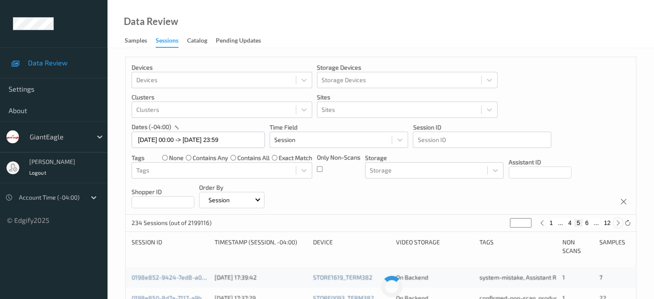
type input "*"
click at [618, 221] on icon at bounding box center [618, 223] width 6 height 6
type input "*"
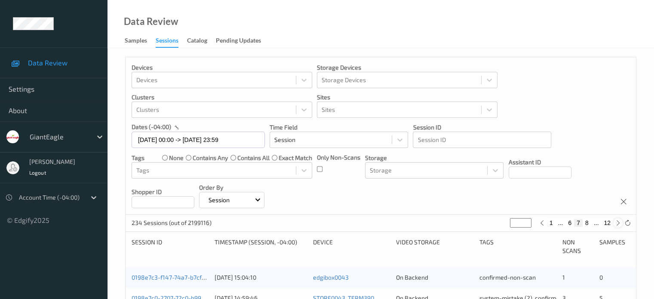
click at [618, 221] on icon at bounding box center [618, 223] width 6 height 6
type input "*"
click at [618, 221] on icon at bounding box center [618, 223] width 6 height 6
type input "*"
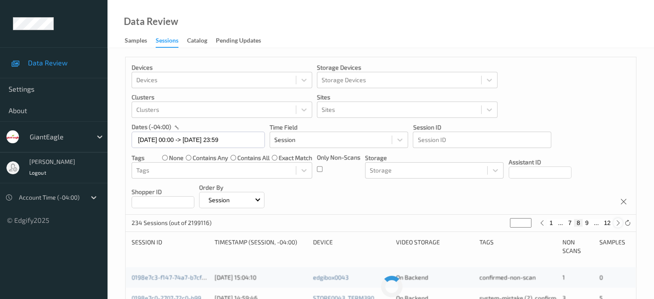
type input "*"
click at [618, 221] on icon at bounding box center [618, 223] width 6 height 6
type input "**"
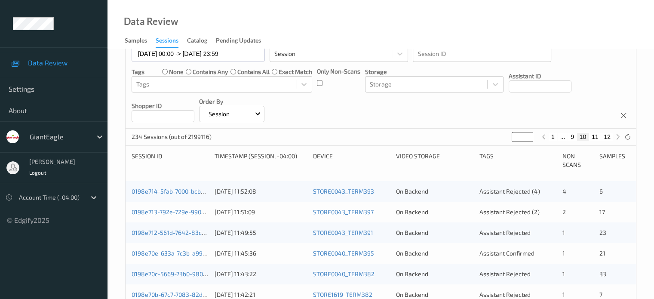
scroll to position [88, 0]
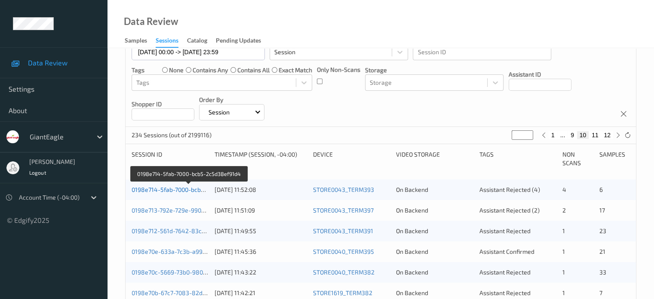
click at [171, 190] on link "0198e714-5fab-7000-bcb5-2c5d38ef91d4" at bounding box center [189, 189] width 115 height 7
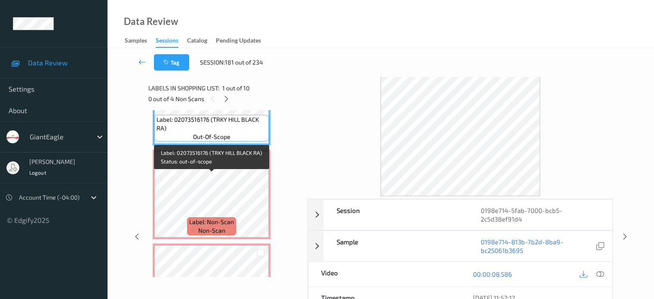
scroll to position [69, 0]
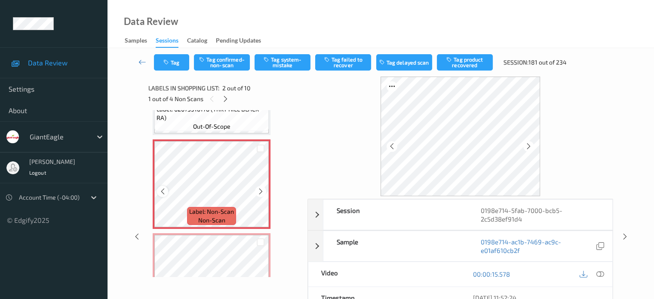
click at [163, 192] on icon at bounding box center [162, 191] width 7 height 8
click at [604, 272] on div at bounding box center [600, 274] width 12 height 12
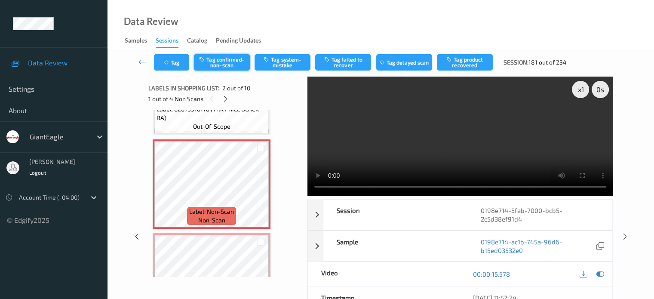
click at [217, 62] on button "Tag confirmed-non-scan" at bounding box center [222, 62] width 56 height 16
click at [465, 61] on button "Tag product recovered" at bounding box center [465, 62] width 56 height 16
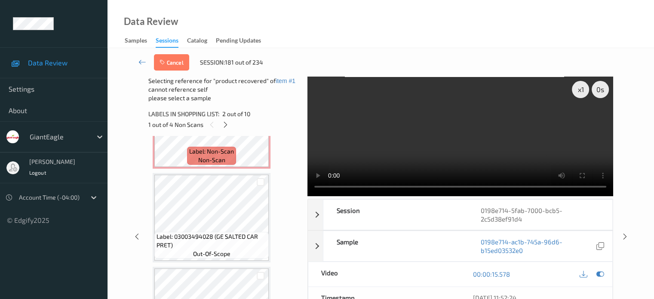
scroll to position [437, 0]
click at [261, 182] on div at bounding box center [261, 181] width 8 height 8
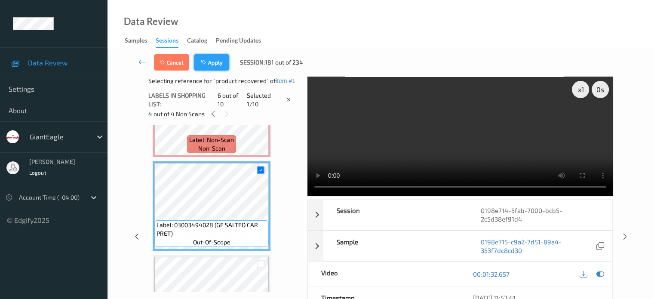
click at [217, 62] on button "Apply" at bounding box center [211, 62] width 35 height 16
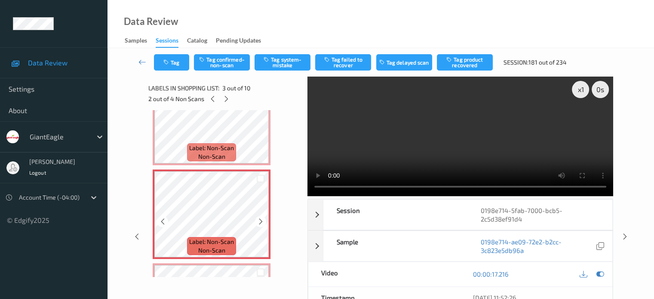
scroll to position [132, 0]
click at [218, 70] on div "Tag Tag confirmed-non-scan Tag system-mistake Tag failed to recover Tag delayed…" at bounding box center [380, 62] width 511 height 28
click at [219, 63] on button "Tag confirmed-non-scan" at bounding box center [222, 62] width 56 height 16
click at [222, 61] on button "Tag confirmed-non-scan" at bounding box center [222, 62] width 56 height 16
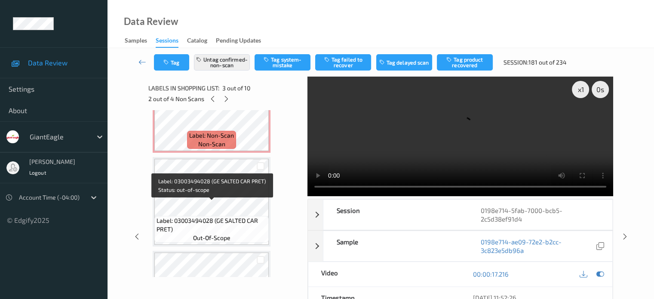
scroll to position [420, 0]
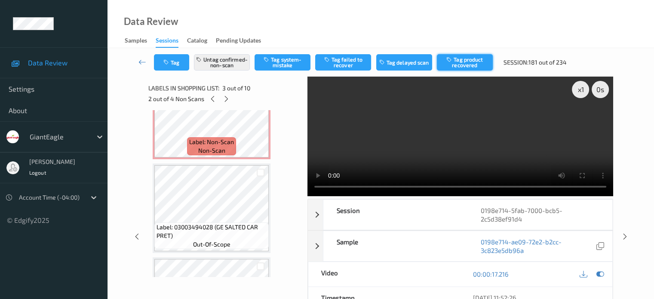
click at [472, 64] on button "Tag product recovered" at bounding box center [465, 62] width 56 height 16
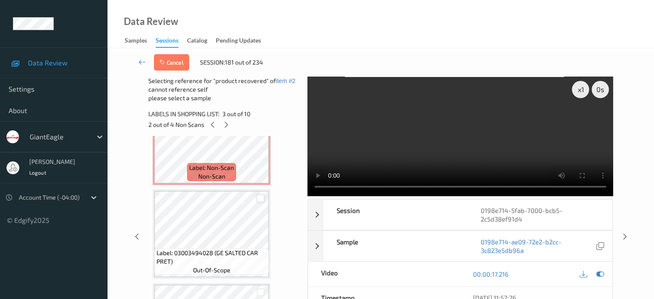
click at [260, 197] on div at bounding box center [261, 198] width 8 height 8
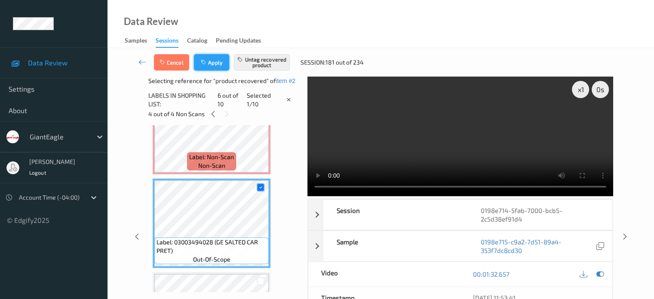
click at [215, 60] on button "Apply" at bounding box center [211, 62] width 35 height 16
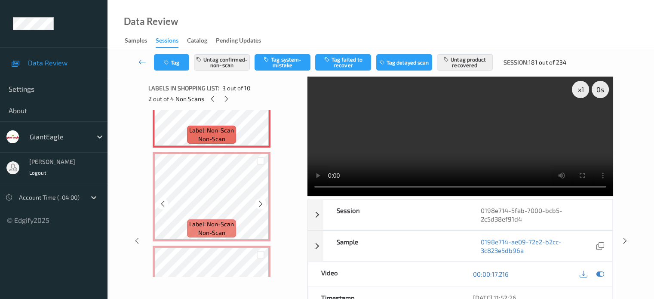
scroll to position [244, 0]
click at [209, 225] on span "Label: Non-Scan" at bounding box center [211, 223] width 45 height 9
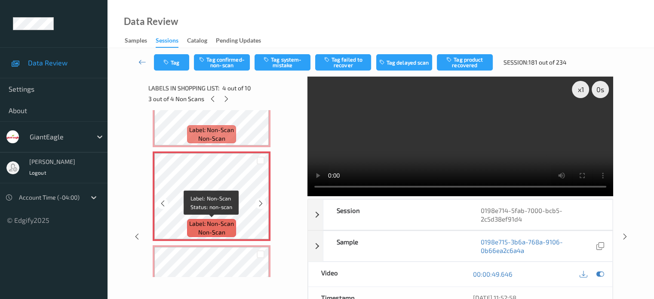
click at [198, 219] on span "Label: Non-Scan" at bounding box center [211, 223] width 45 height 9
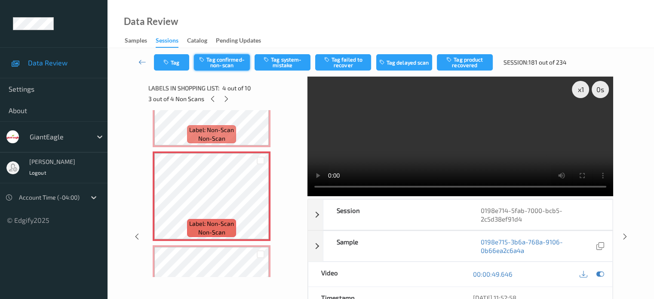
click at [220, 63] on button "Tag confirmed-non-scan" at bounding box center [222, 62] width 56 height 16
click at [348, 58] on button "Tag failed to recover" at bounding box center [343, 62] width 56 height 16
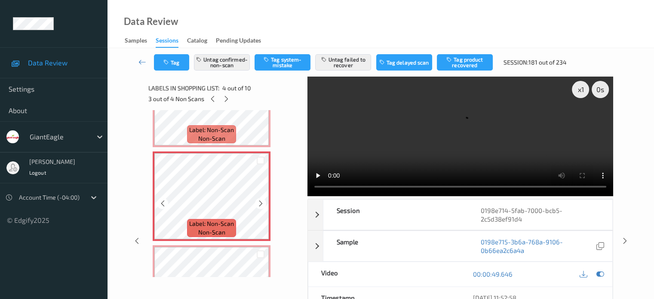
scroll to position [316, 0]
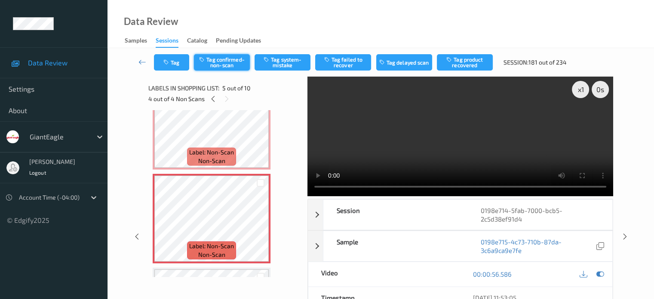
click at [217, 62] on button "Tag confirmed-non-scan" at bounding box center [222, 62] width 56 height 16
click at [343, 60] on button "Tag failed to recover" at bounding box center [343, 62] width 56 height 16
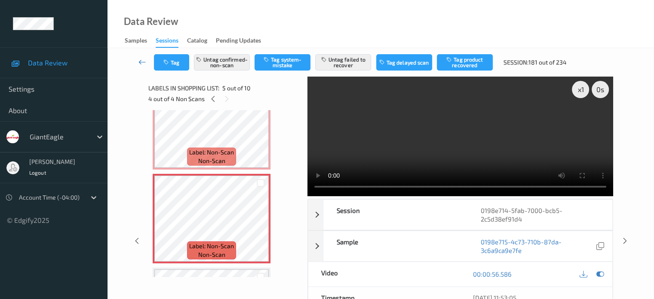
click at [139, 63] on icon at bounding box center [142, 62] width 8 height 9
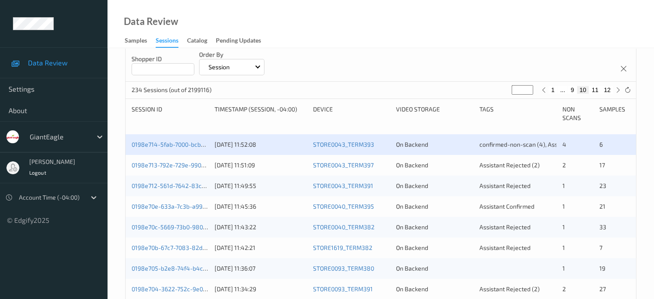
scroll to position [215, 0]
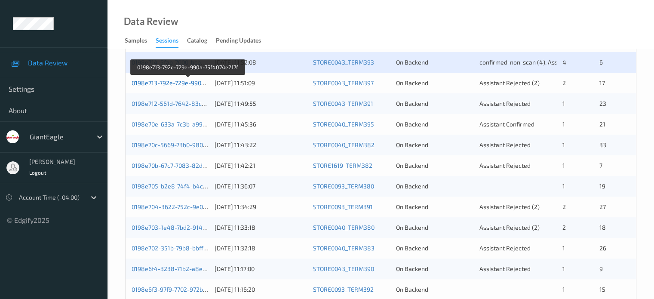
click at [182, 82] on link "0198e713-792e-729e-990a-75f4074e217f" at bounding box center [188, 82] width 113 height 7
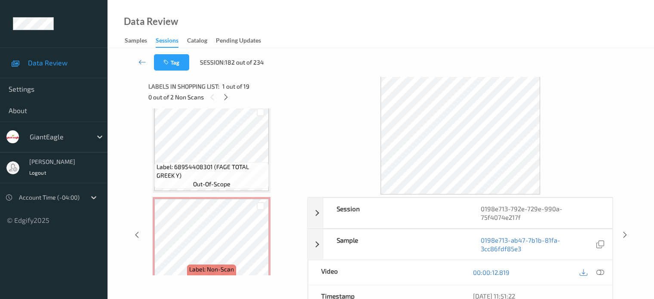
scroll to position [1083, 0]
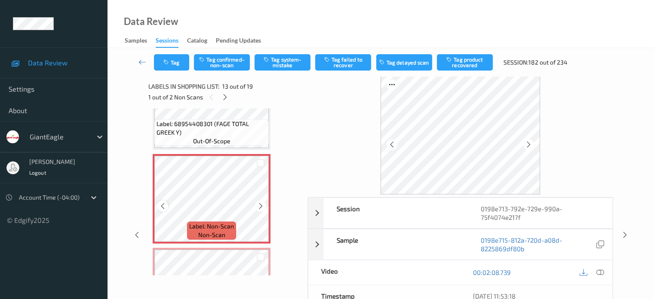
click at [163, 205] on icon at bounding box center [162, 206] width 7 height 8
click at [599, 273] on icon at bounding box center [600, 272] width 8 height 8
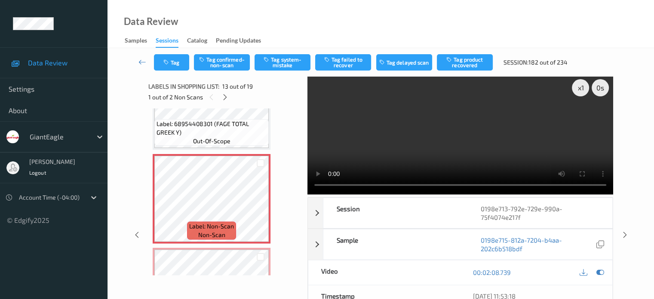
scroll to position [0, 0]
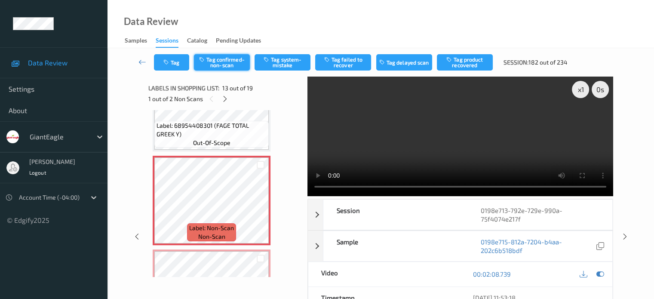
click at [211, 64] on button "Tag confirmed-non-scan" at bounding box center [222, 62] width 56 height 16
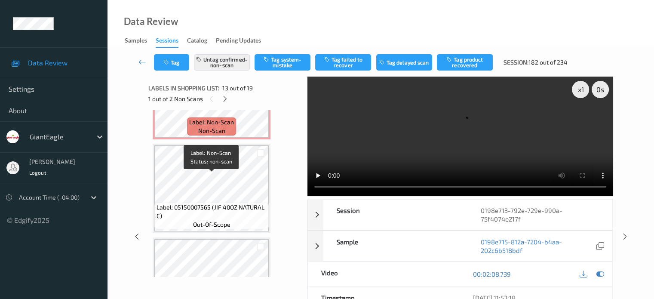
scroll to position [1298, 0]
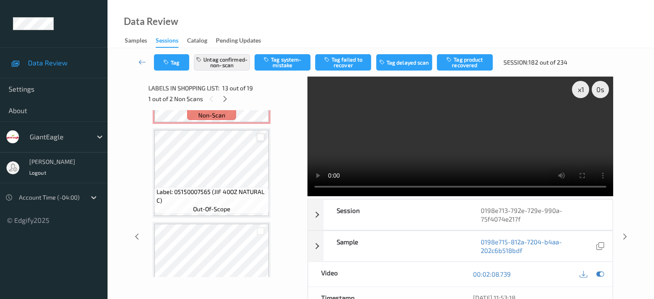
click at [260, 137] on div at bounding box center [261, 137] width 8 height 8
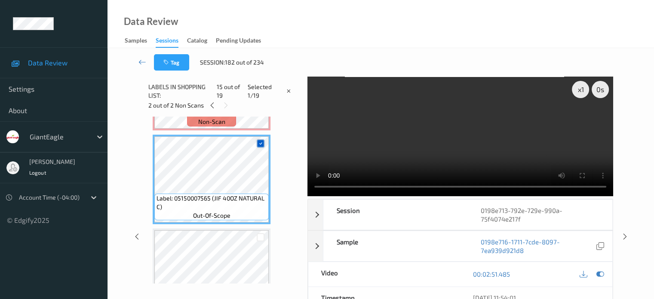
click at [260, 143] on icon at bounding box center [261, 144] width 6 height 6
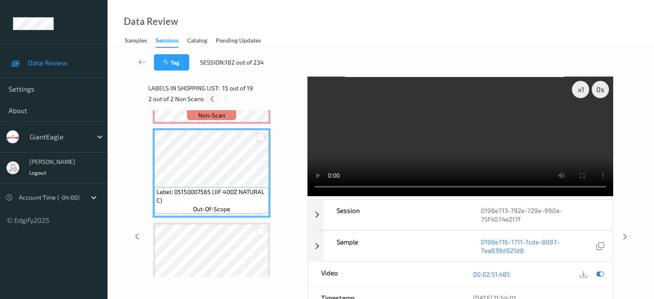
click at [211, 100] on icon at bounding box center [211, 99] width 7 height 8
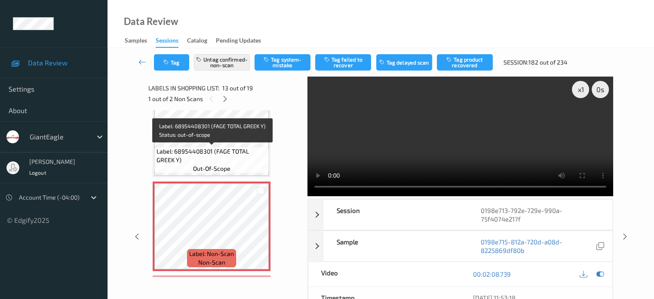
scroll to position [1129, 0]
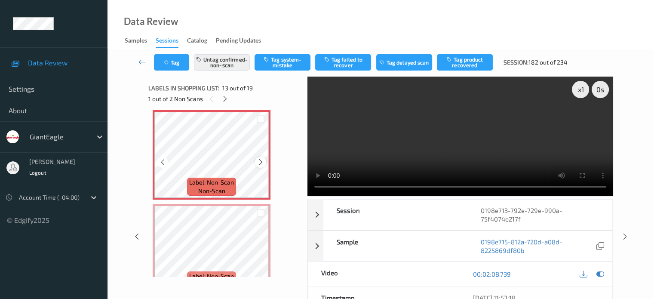
click at [258, 164] on icon at bounding box center [260, 162] width 7 height 8
click at [162, 163] on icon at bounding box center [162, 162] width 7 height 8
click at [481, 62] on button "Tag product recovered" at bounding box center [465, 62] width 56 height 16
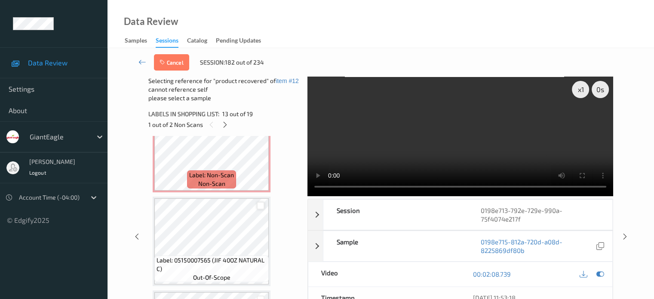
scroll to position [1272, 0]
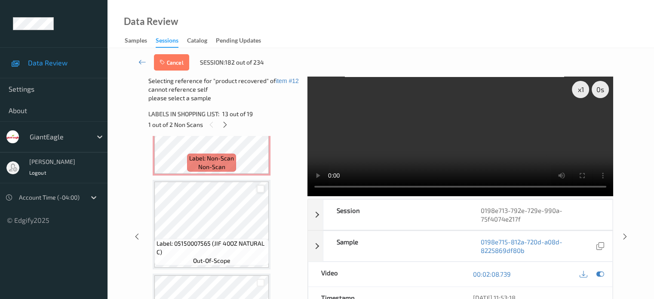
click at [257, 192] on div at bounding box center [261, 189] width 8 height 8
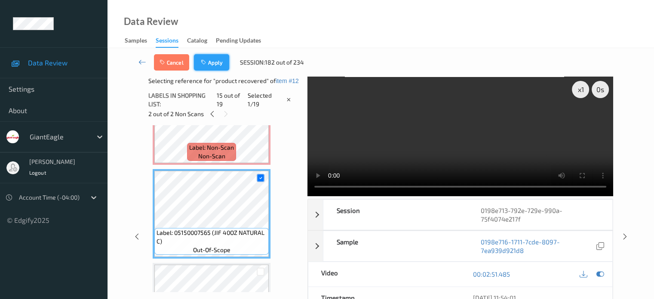
click at [210, 58] on button "Apply" at bounding box center [211, 62] width 35 height 16
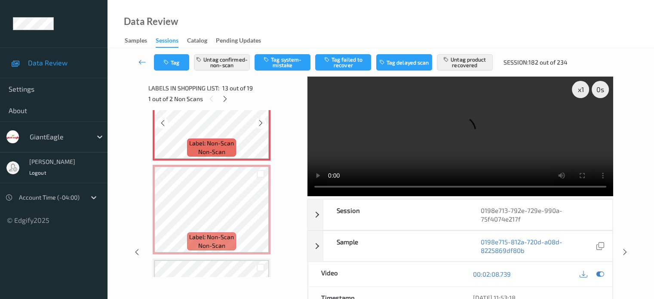
scroll to position [1178, 0]
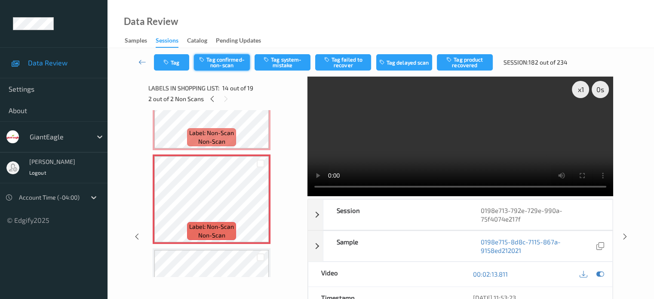
click at [233, 59] on button "Tag confirmed-non-scan" at bounding box center [222, 62] width 56 height 16
click at [473, 64] on button "Tag product recovered" at bounding box center [465, 62] width 56 height 16
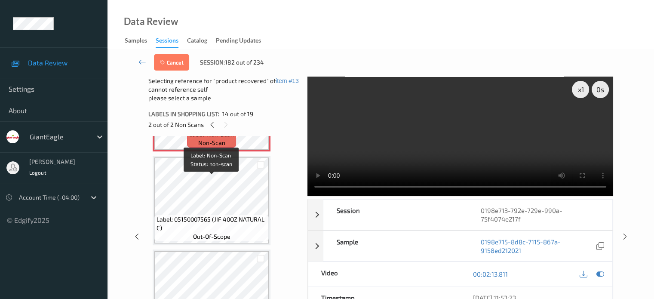
scroll to position [1321, 0]
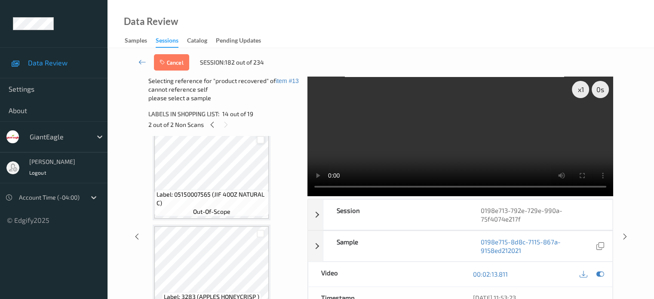
click at [260, 143] on div at bounding box center [261, 140] width 8 height 8
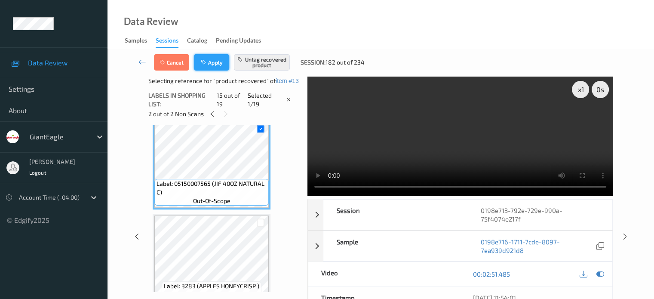
click at [212, 61] on button "Apply" at bounding box center [211, 62] width 35 height 16
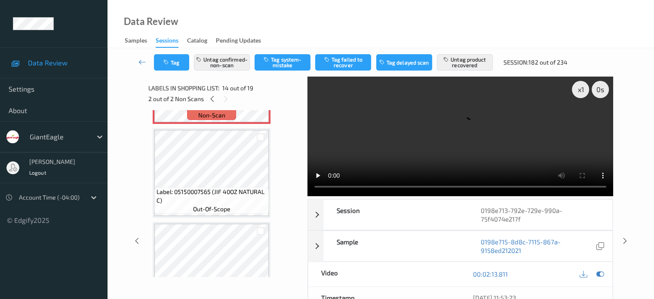
scroll to position [1272, 0]
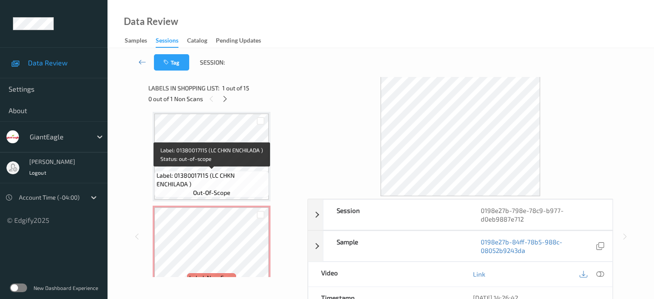
scroll to position [1243, 0]
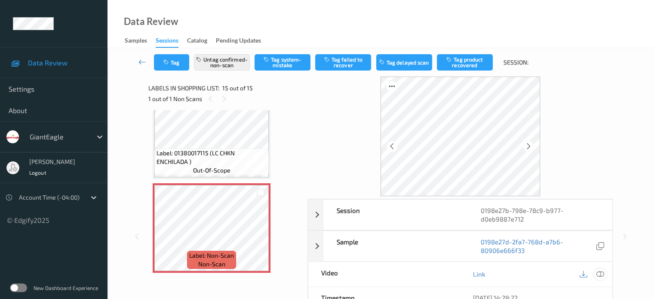
click at [604, 270] on icon at bounding box center [600, 274] width 8 height 8
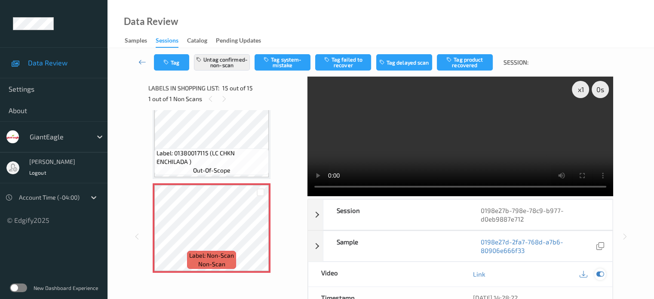
click at [602, 272] on icon at bounding box center [600, 274] width 8 height 8
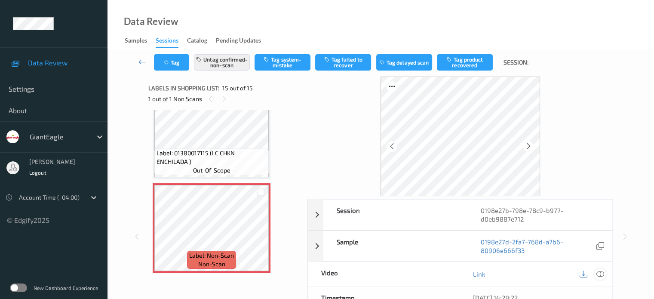
click at [601, 274] on icon at bounding box center [600, 274] width 8 height 8
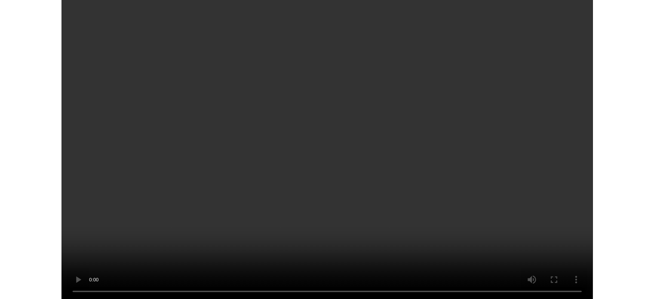
scroll to position [1170, 0]
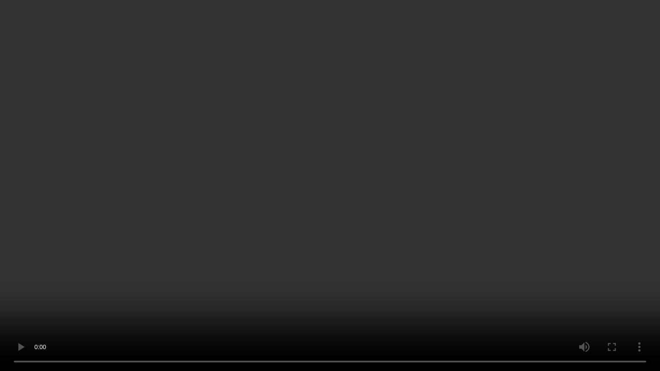
click at [626, 297] on video at bounding box center [330, 185] width 660 height 371
click at [624, 298] on video at bounding box center [330, 185] width 660 height 371
